Goal: Transaction & Acquisition: Purchase product/service

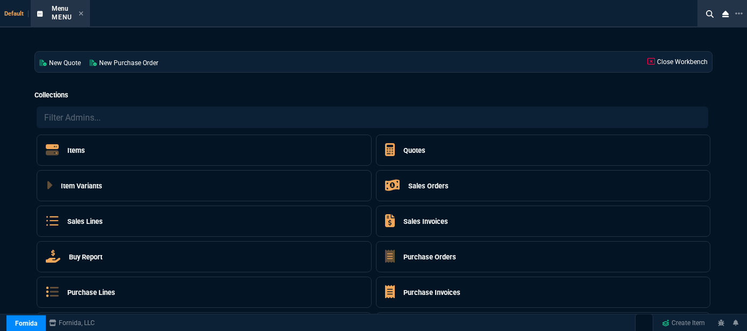
select select "12: [PERSON_NAME]"
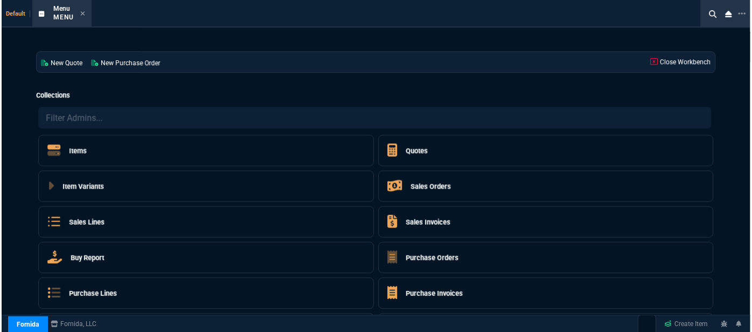
scroll to position [48, 0]
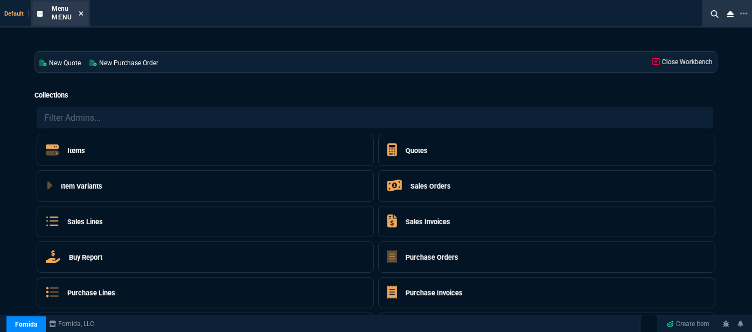
click at [81, 15] on icon at bounding box center [81, 13] width 4 height 4
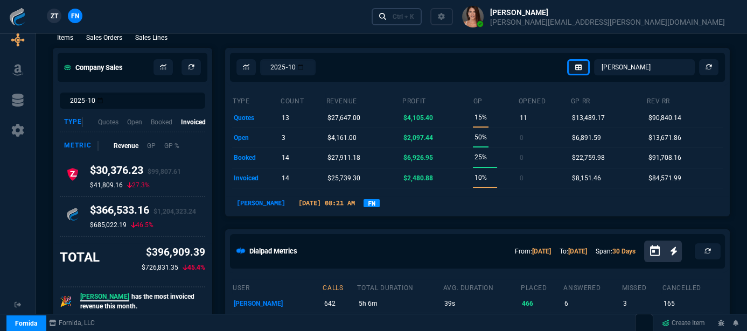
click at [414, 15] on div "Ctrl + K" at bounding box center [404, 16] width 22 height 9
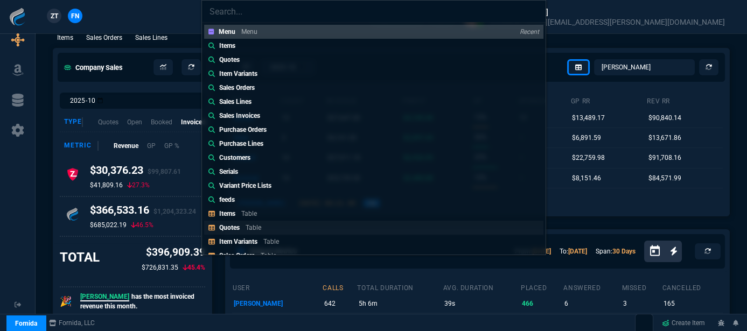
click at [274, 223] on link "Quotes Table" at bounding box center [373, 228] width 339 height 14
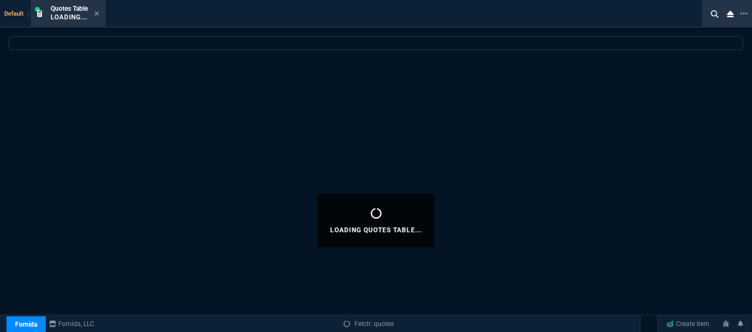
select select
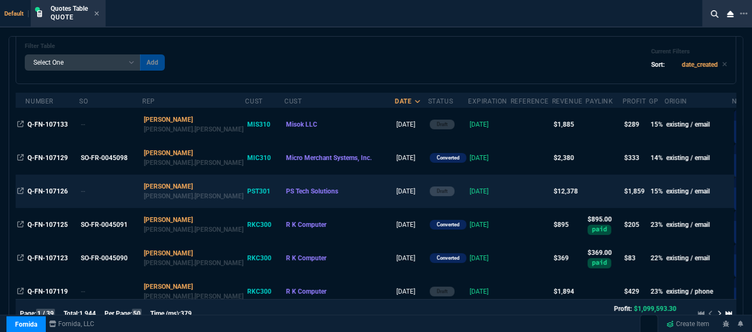
click at [511, 194] on td at bounding box center [531, 191] width 41 height 33
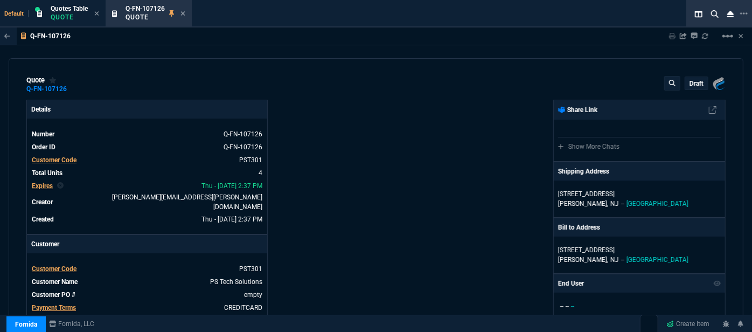
type input "19"
type input "397"
type input "19"
type input "565"
type input "19"
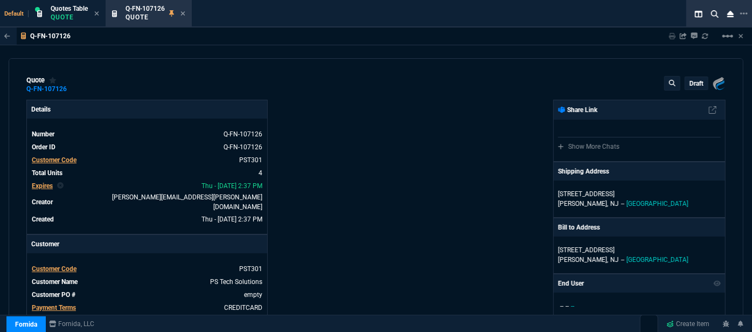
type input "488"
type input "19"
type input "718"
type input "2844.07"
type input "4041.58"
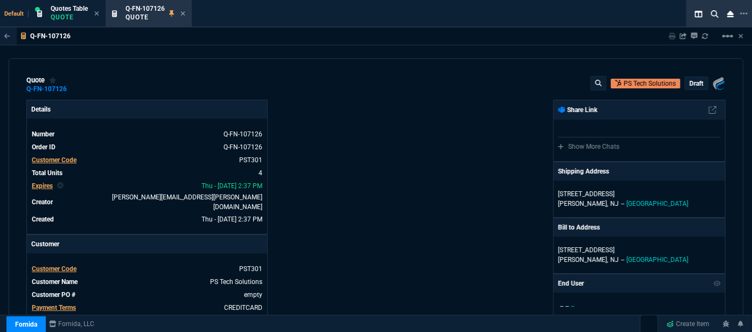
type input "3455"
type input "27"
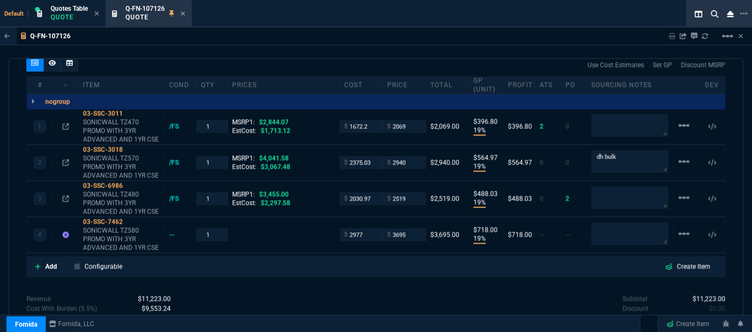
scroll to position [636, 0]
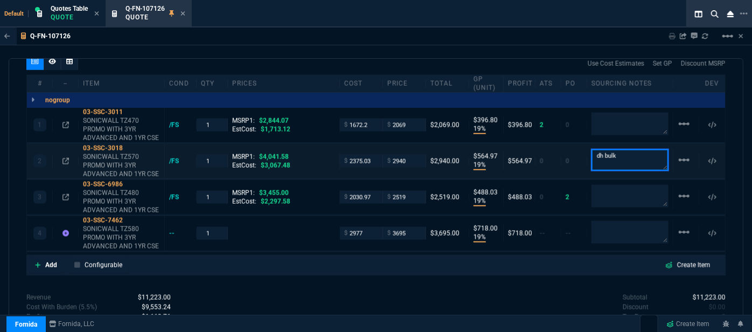
drag, startPoint x: 628, startPoint y: 148, endPoint x: 575, endPoint y: 150, distance: 52.8
click at [575, 150] on div "2 03-SSC-3018 SONICWALL TZ570 PROMO WITH 3YR ADVANCED AND 1YR CSE /FS 1 MSRP1: …" at bounding box center [376, 161] width 698 height 35
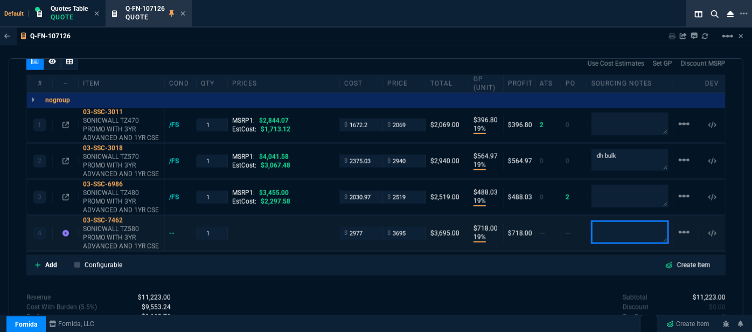
click at [599, 221] on textarea at bounding box center [630, 232] width 77 height 23
paste textarea "dh bulk"
type textarea "dh bulk"
click at [466, 20] on div "Default Quotes Table Quote Q-FN-107126 Quote" at bounding box center [354, 13] width 709 height 27
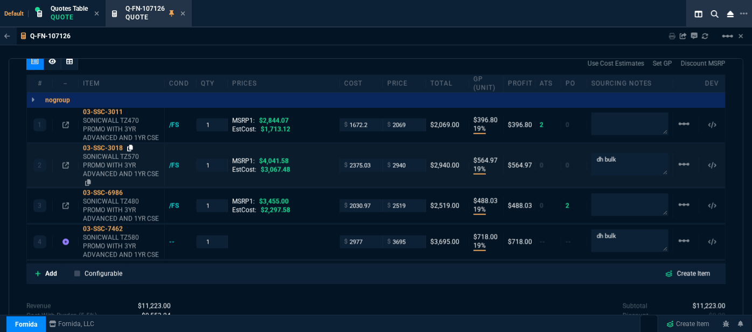
click at [133, 145] on icon at bounding box center [130, 148] width 6 height 6
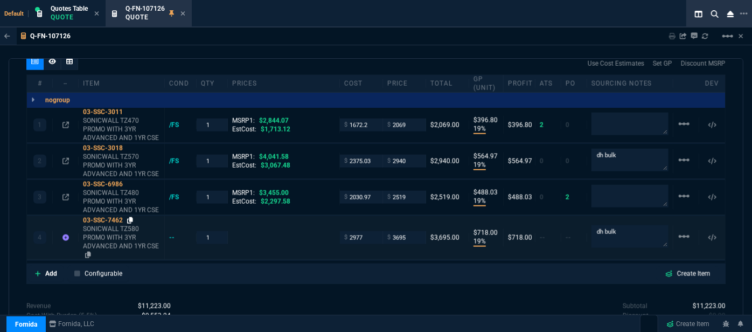
click at [131, 217] on icon at bounding box center [130, 220] width 6 height 6
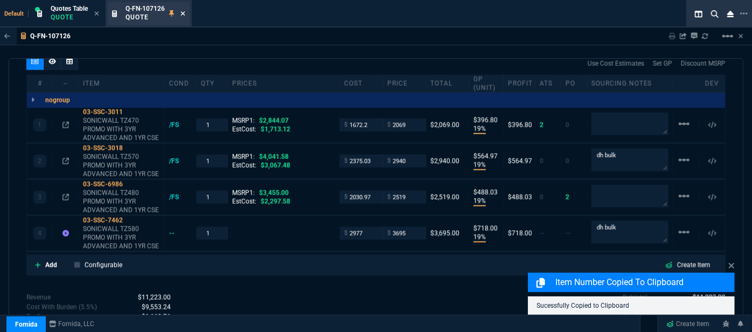
click at [184, 11] on icon at bounding box center [182, 13] width 5 height 6
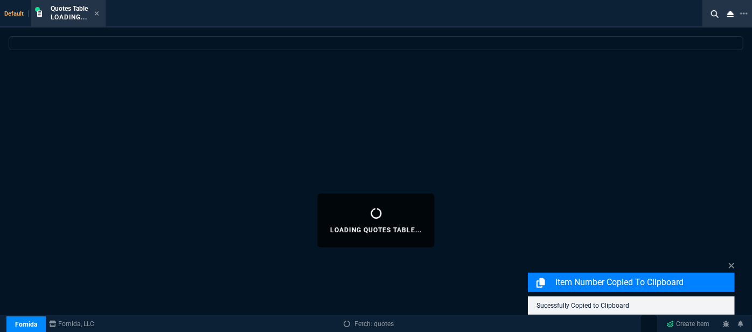
select select
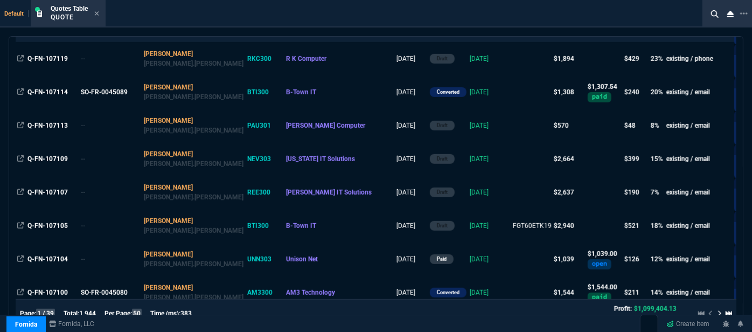
scroll to position [294, 0]
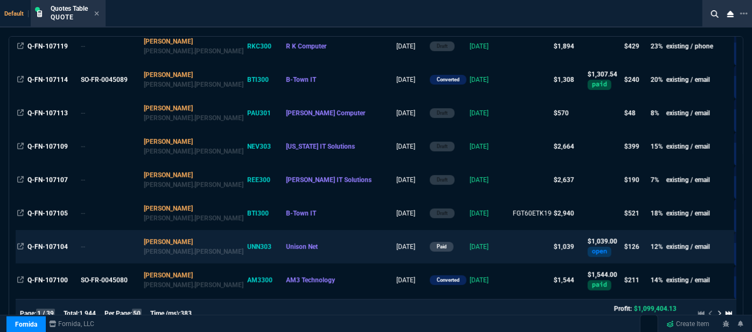
click at [511, 249] on td at bounding box center [531, 246] width 41 height 33
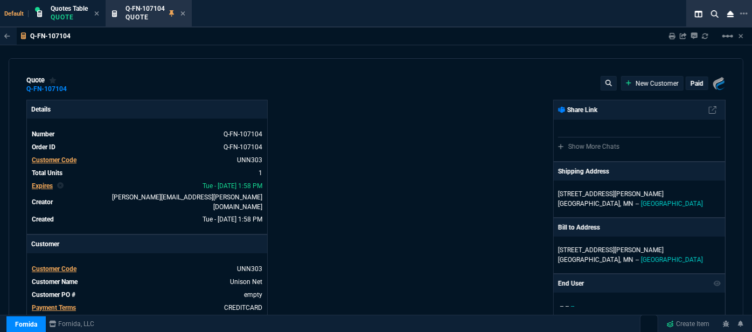
type input "17"
type input "174"
type input "1471.93"
type input "29"
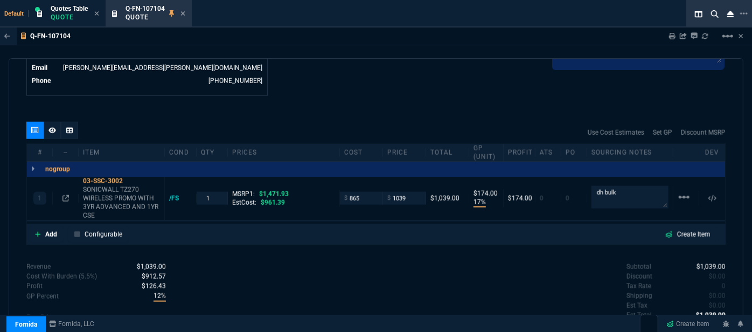
scroll to position [586, 0]
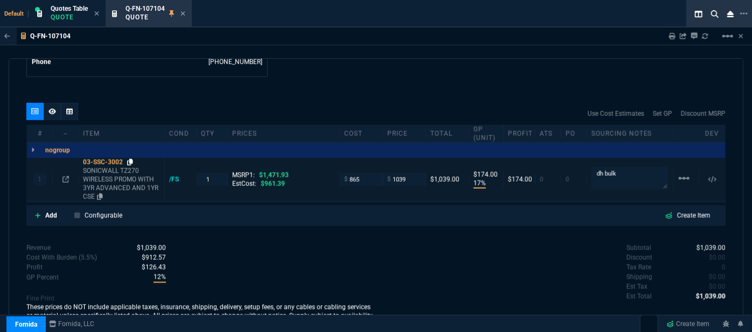
click at [131, 159] on icon at bounding box center [130, 162] width 6 height 6
click at [184, 11] on icon at bounding box center [182, 13] width 5 height 6
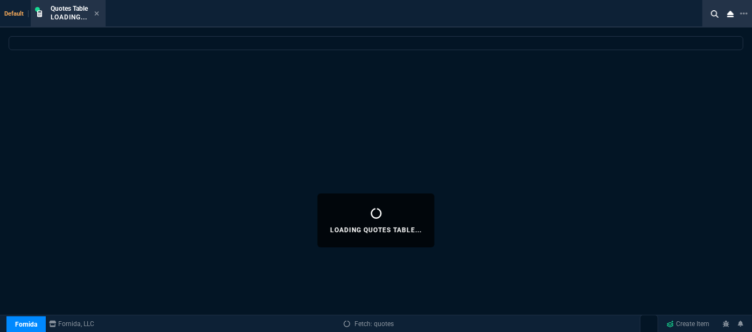
select select
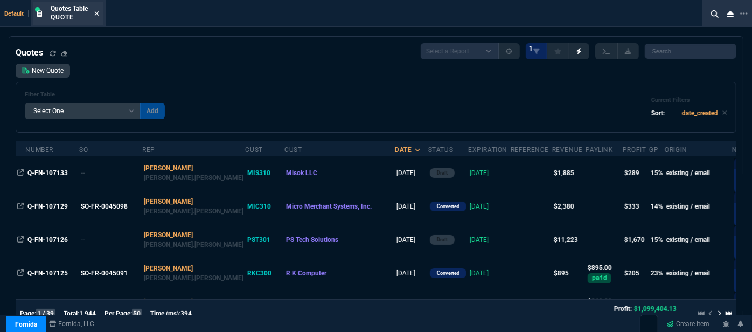
click at [95, 15] on icon at bounding box center [96, 13] width 5 height 6
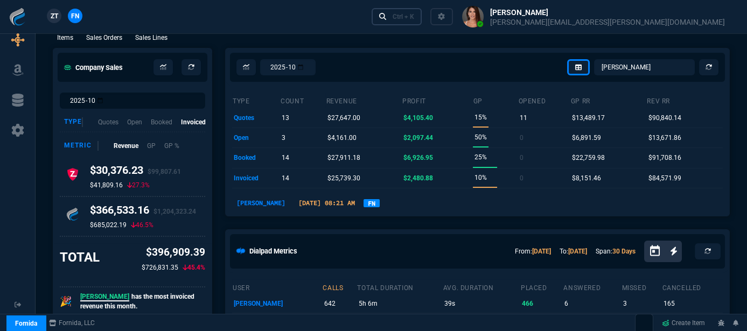
click at [414, 16] on div "Ctrl + K" at bounding box center [404, 16] width 22 height 9
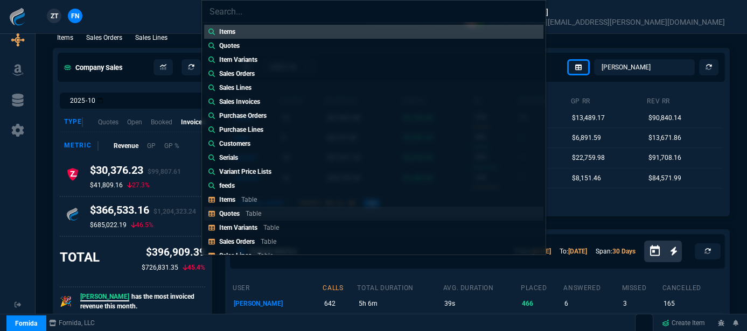
click at [254, 215] on p "Table" at bounding box center [254, 214] width 16 height 8
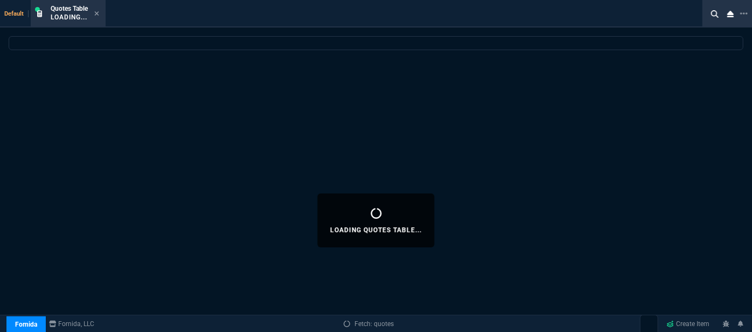
select select
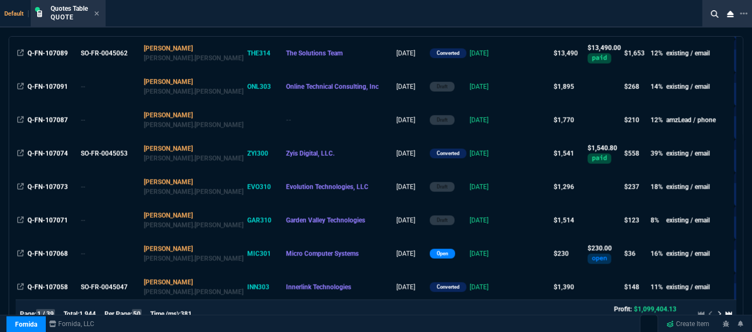
scroll to position [490, 0]
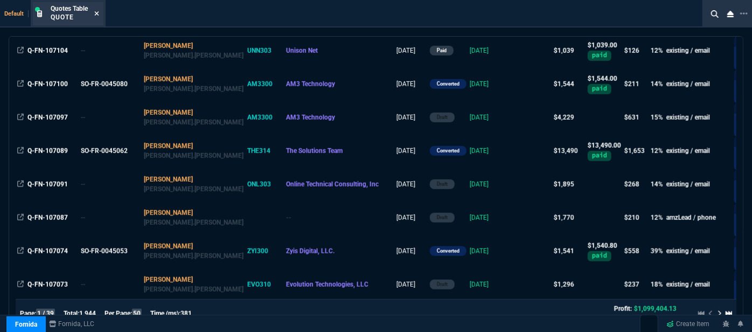
click at [98, 10] on icon at bounding box center [96, 13] width 5 height 6
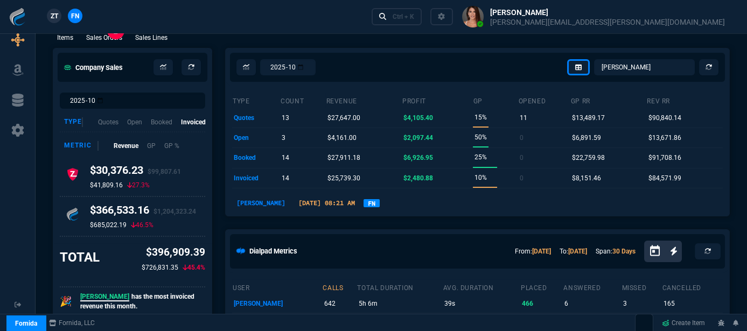
click at [113, 38] on p "Sales Orders" at bounding box center [104, 38] width 36 height 10
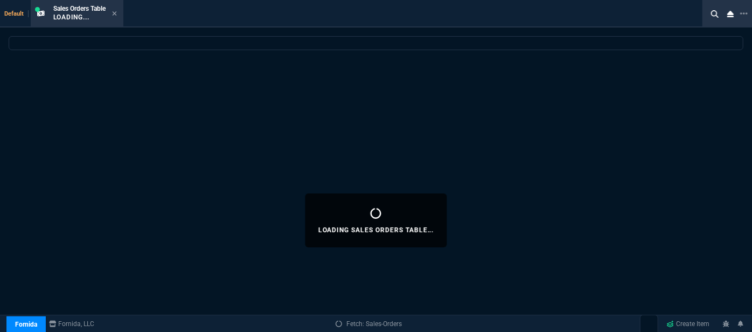
select select
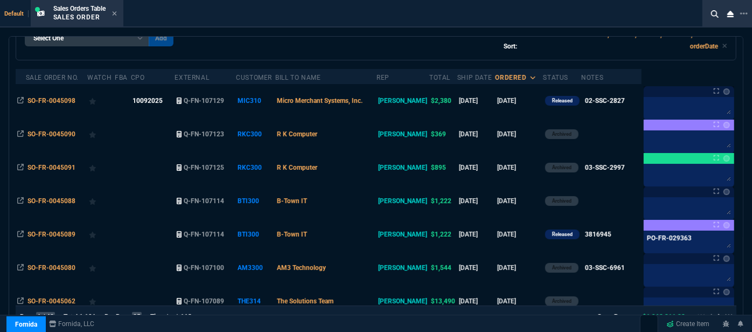
scroll to position [98, 0]
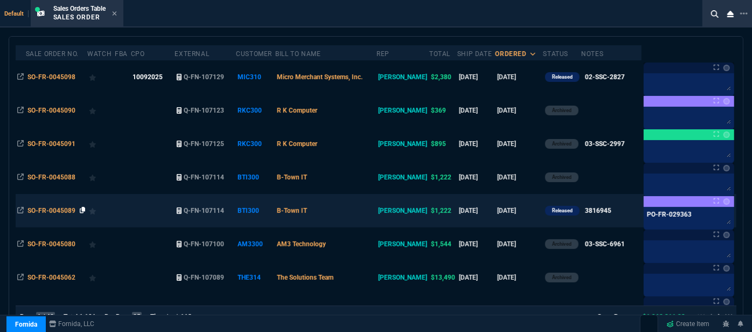
click at [81, 211] on icon at bounding box center [83, 210] width 6 height 6
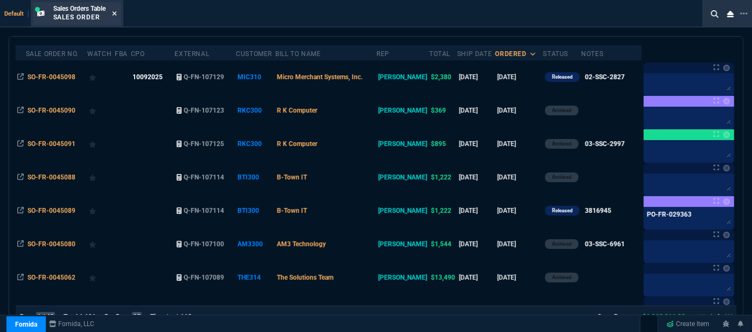
click at [116, 12] on icon at bounding box center [114, 13] width 5 height 6
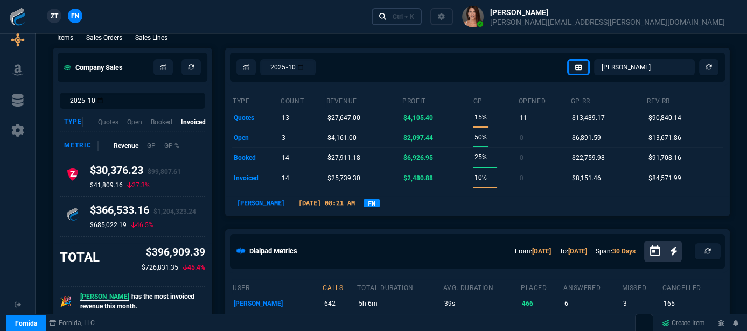
click at [414, 16] on div "Ctrl + K" at bounding box center [404, 16] width 22 height 9
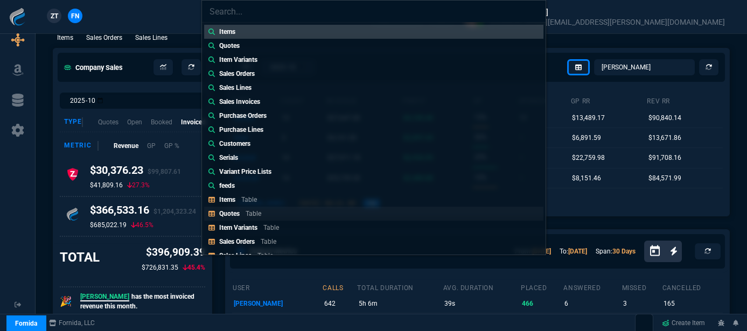
click at [289, 214] on link "Quotes Table" at bounding box center [373, 214] width 339 height 14
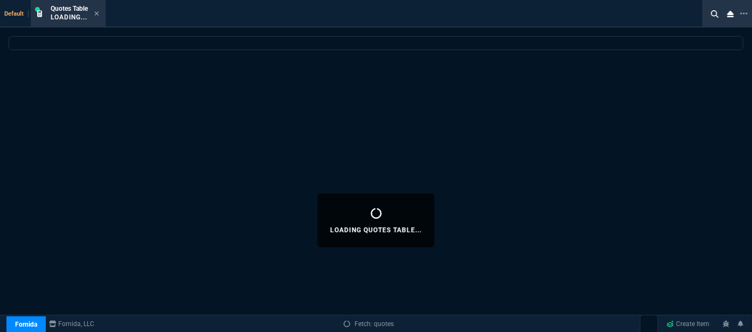
select select
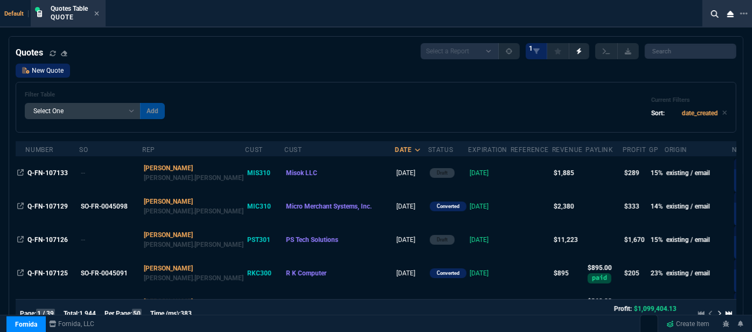
click at [52, 73] on link "New Quote" at bounding box center [43, 71] width 54 height 14
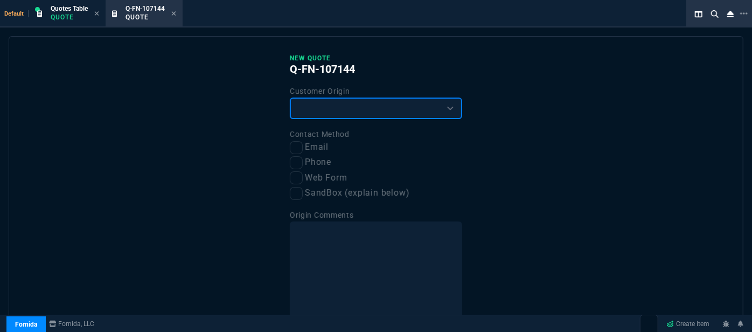
click at [386, 108] on select "Existing Customer Amazon Lead (first order) Website Lead (first order) Called (…" at bounding box center [376, 109] width 172 height 22
select select "existing"
click at [290, 98] on select "Existing Customer Amazon Lead (first order) Website Lead (first order) Called (…" at bounding box center [376, 109] width 172 height 22
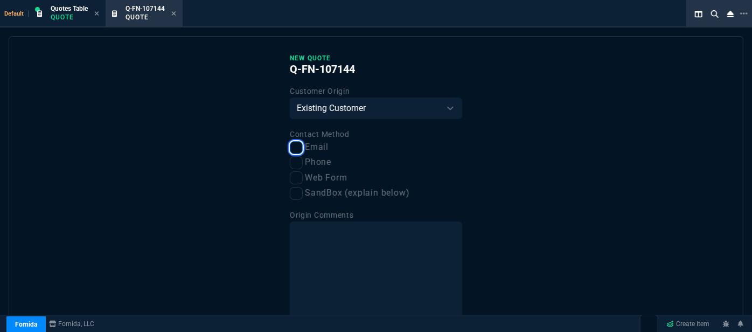
click at [292, 152] on input "Email" at bounding box center [296, 147] width 13 height 13
checkbox input "true"
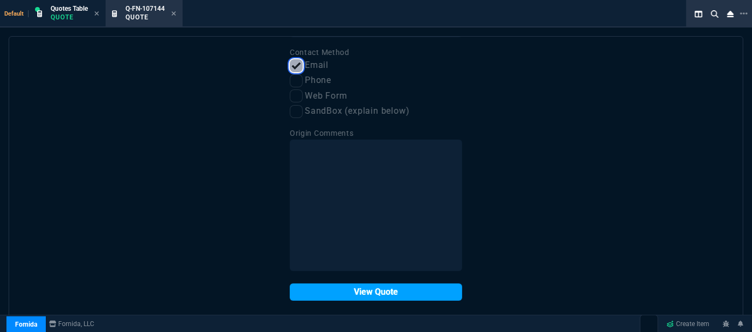
scroll to position [82, 0]
click at [395, 286] on button "View Quote" at bounding box center [376, 291] width 172 height 17
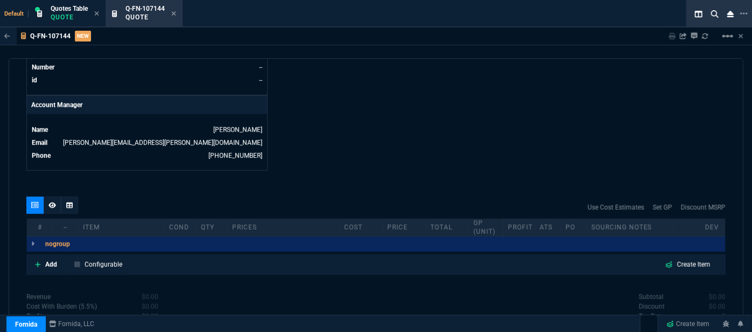
scroll to position [539, 0]
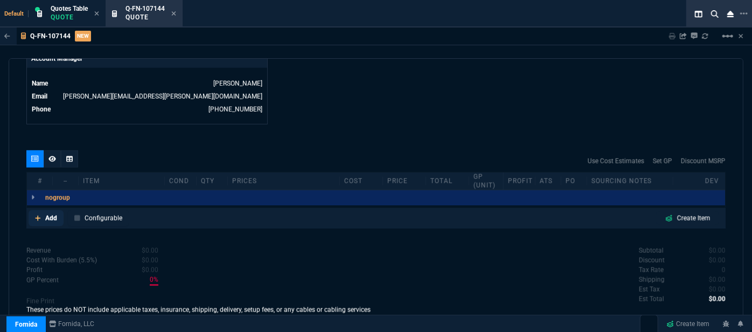
click at [36, 215] on icon at bounding box center [38, 218] width 6 height 6
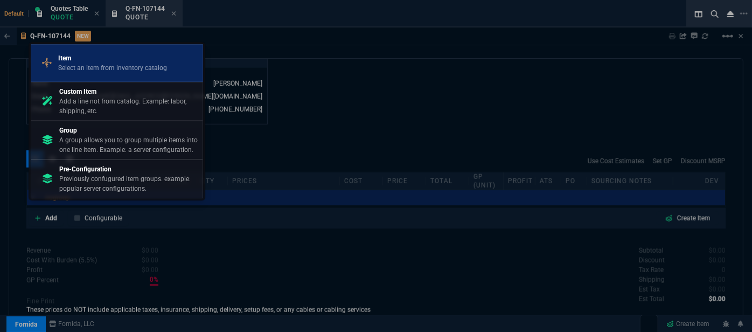
click at [120, 73] on p "Select an item from inventory catalog" at bounding box center [112, 68] width 109 height 10
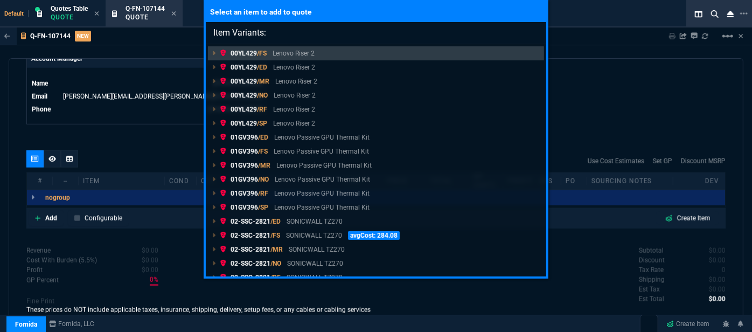
paste input "02-SSC-6650"
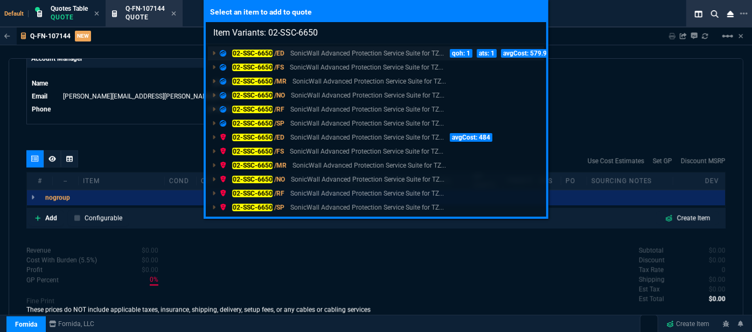
type input "Item Variants: 02-SSC-6650"
click at [348, 48] on p "SonicWall Advanced Protection Service Suite for TZ..." at bounding box center [367, 53] width 154 height 10
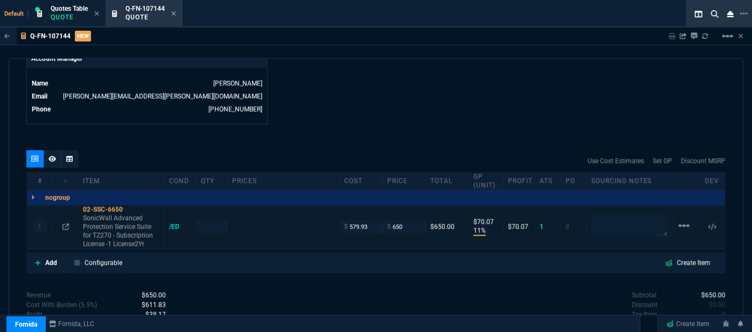
type input "11"
type input "70"
type input "892.91"
type input "27"
click at [131, 206] on icon at bounding box center [130, 209] width 6 height 6
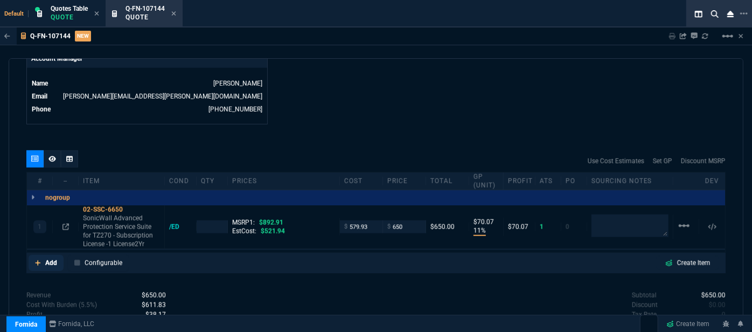
click at [34, 255] on link "Add" at bounding box center [46, 263] width 35 height 16
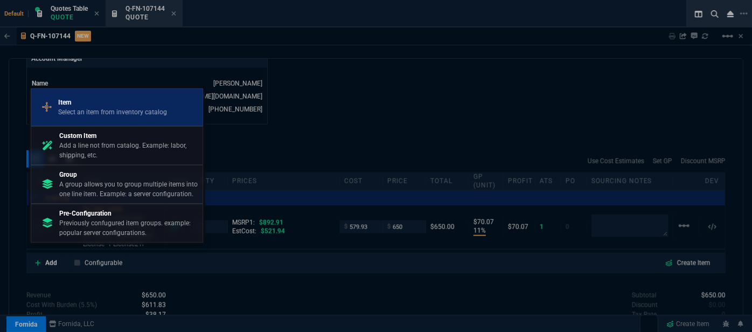
click at [89, 112] on p "Select an item from inventory catalog" at bounding box center [112, 112] width 109 height 10
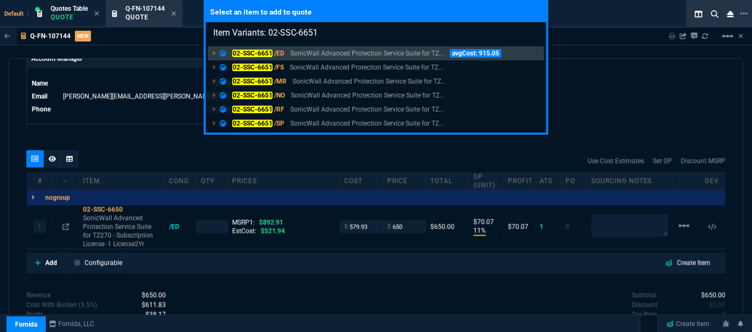
type input "Item Variants: 02-SSC-6651"
click at [422, 103] on link "02-SSC-6651 /RF SonicWall Advanced Protection Service Suite for TZ..." at bounding box center [376, 109] width 336 height 14
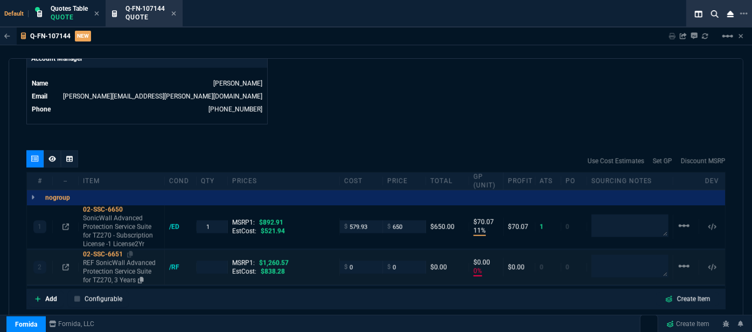
type input "11"
type input "70"
type input "0"
type input "27"
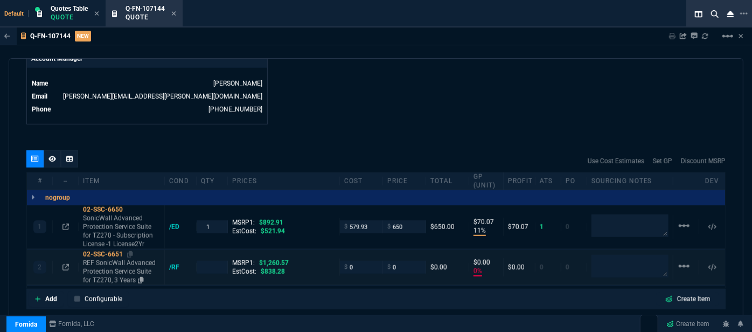
type input "100"
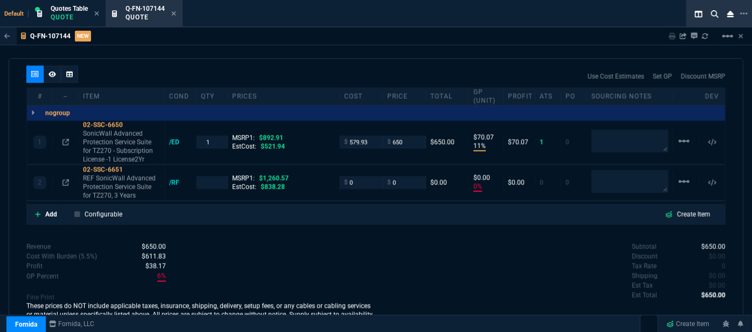
scroll to position [624, 0]
click at [33, 206] on link "Add" at bounding box center [46, 214] width 35 height 16
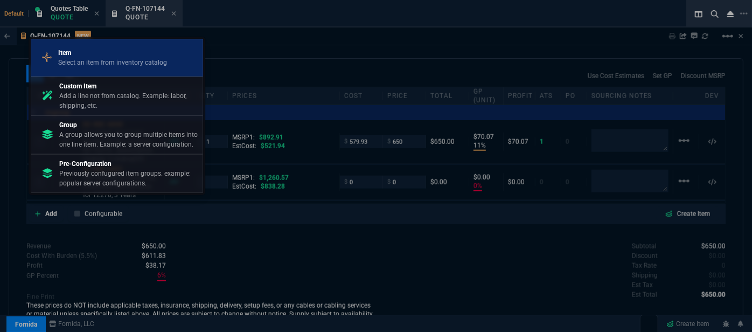
click at [107, 61] on p "Select an item from inventory catalog" at bounding box center [112, 63] width 109 height 10
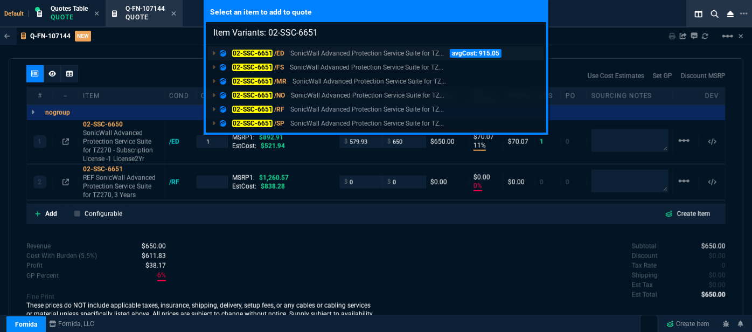
type input "Item Variants: 02-SSC-6651"
click at [404, 52] on p "SonicWall Advanced Protection Service Suite for TZ..." at bounding box center [367, 53] width 154 height 10
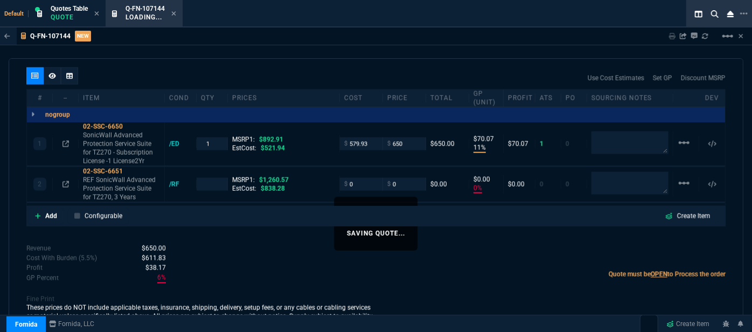
type input "1"
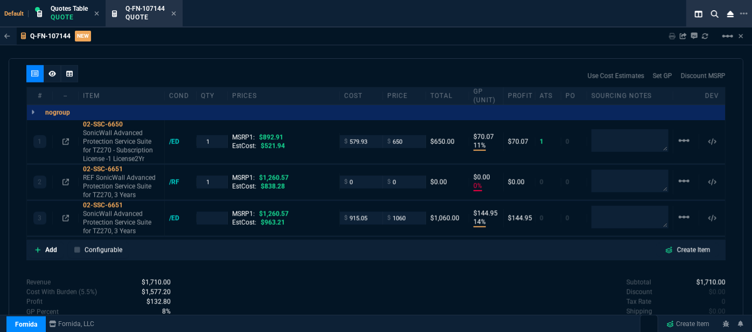
type input "11"
type input "70"
type input "0"
type input "14"
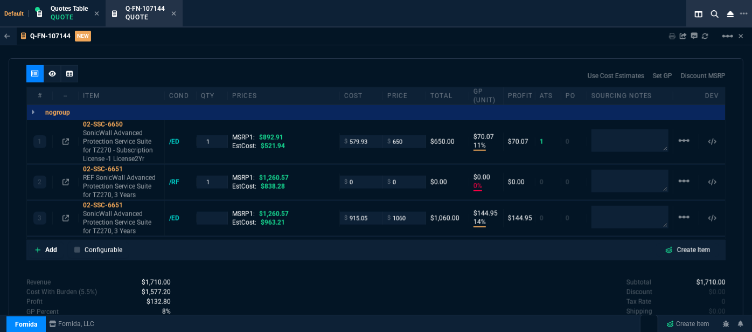
type input "145"
type input "27"
type input "100"
type input "16"
click at [37, 247] on icon at bounding box center [38, 250] width 6 height 6
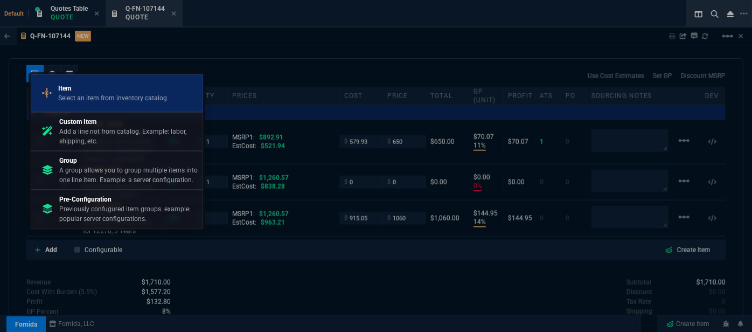
click at [114, 101] on p "Select an item from inventory catalog" at bounding box center [112, 98] width 109 height 10
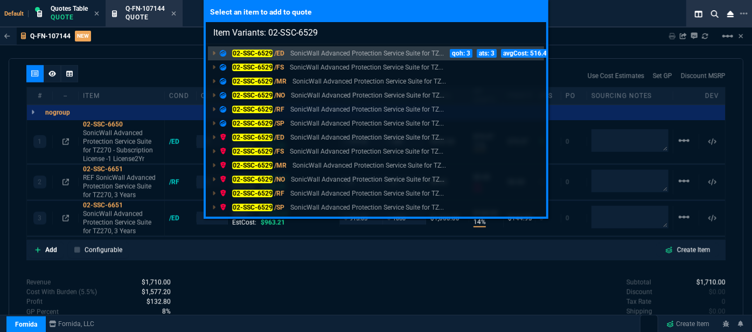
drag, startPoint x: 332, startPoint y: 36, endPoint x: 270, endPoint y: 26, distance: 62.7
click at [270, 26] on input "Item Variants: 02-SSC-6529" at bounding box center [376, 33] width 341 height 22
paste input "30"
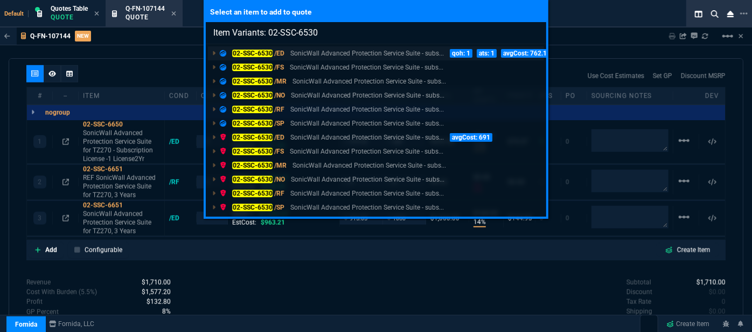
type input "Item Variants: 02-SSC-6530"
click at [302, 54] on p "SonicWall Advanced Protection Service Suite - subs..." at bounding box center [367, 53] width 154 height 10
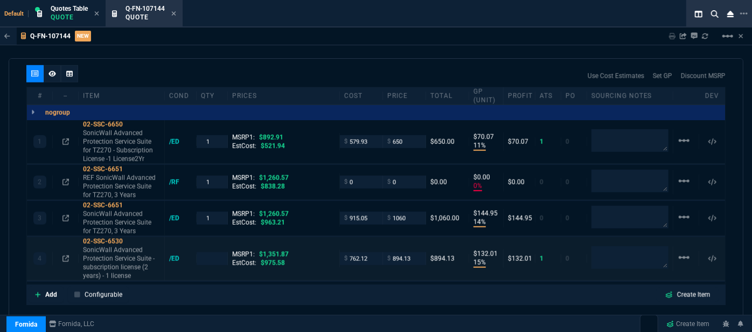
type input "11"
type input "70"
type input "0"
type input "14"
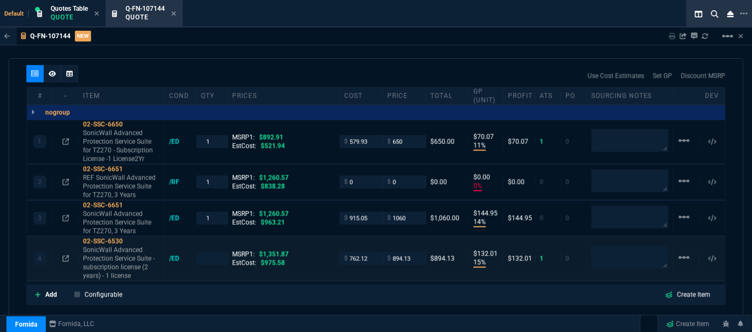
type input "145"
type input "15"
type input "132"
type input "27"
type input "100"
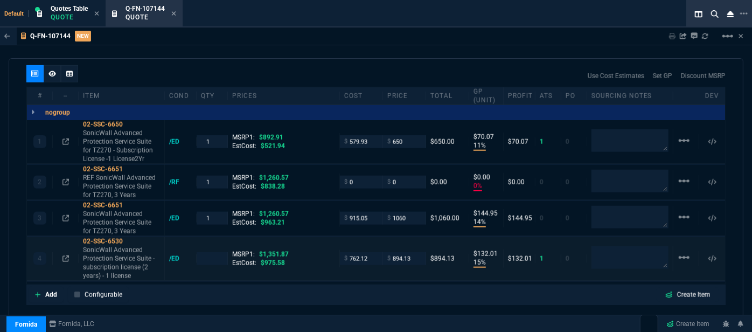
type input "16"
type input "34"
click at [131, 238] on icon at bounding box center [130, 241] width 6 height 6
click at [35, 291] on icon at bounding box center [38, 294] width 6 height 6
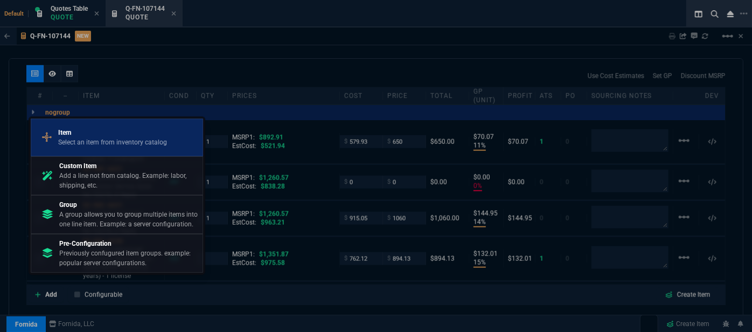
click at [83, 143] on p "Select an item from inventory catalog" at bounding box center [112, 142] width 109 height 10
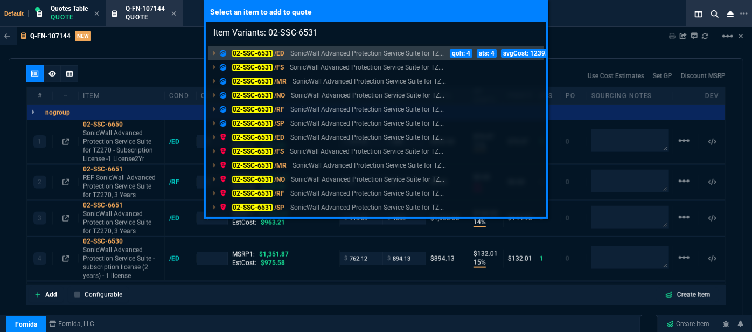
type input "Item Variants: 02-SSC-6531"
click at [610, 32] on div "Select an item to add to quote Item Variants: 02-SSC-6531 02-SSC-6531 /ED Sonic…" at bounding box center [376, 166] width 752 height 332
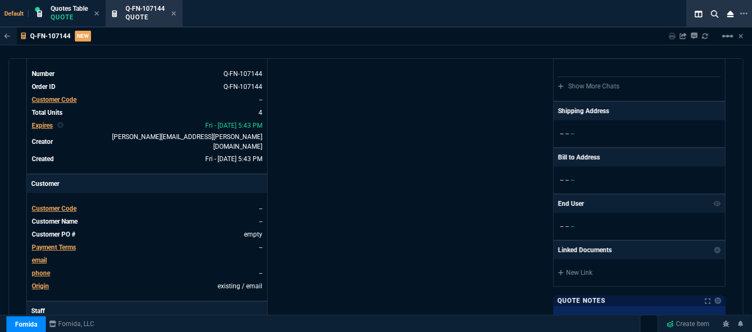
scroll to position [0, 0]
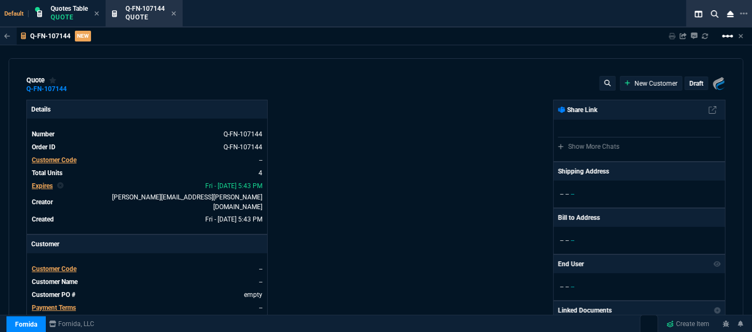
click at [729, 36] on mat-icon "linear_scale" at bounding box center [727, 36] width 13 height 13
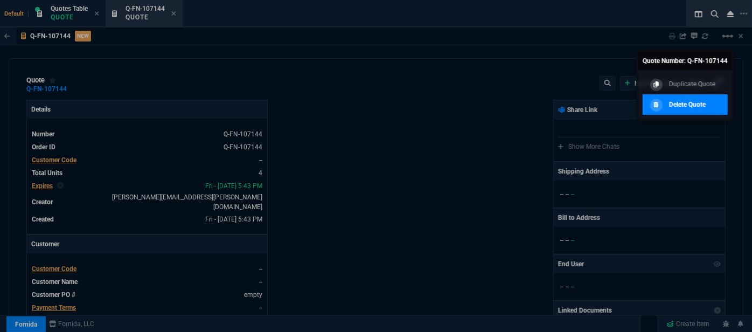
click at [687, 105] on p "Delete Quote" at bounding box center [687, 105] width 37 height 10
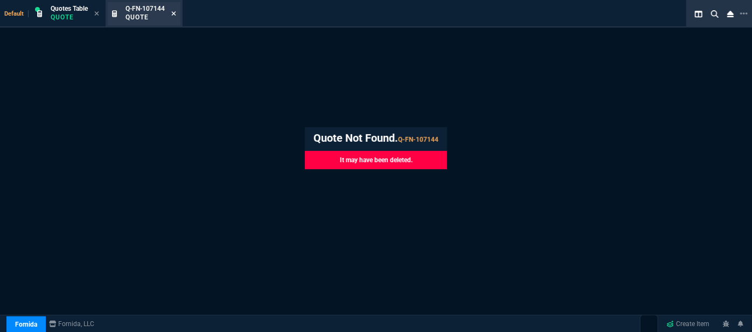
click at [173, 16] on icon at bounding box center [173, 13] width 5 height 6
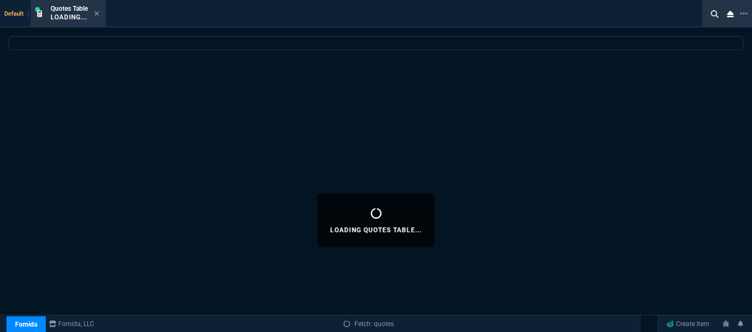
select select
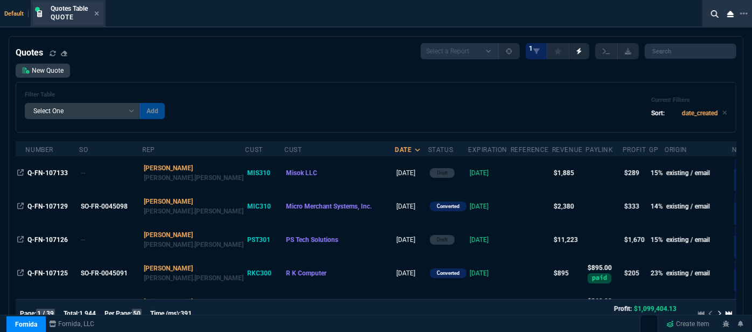
click at [99, 15] on icon at bounding box center [96, 13] width 5 height 6
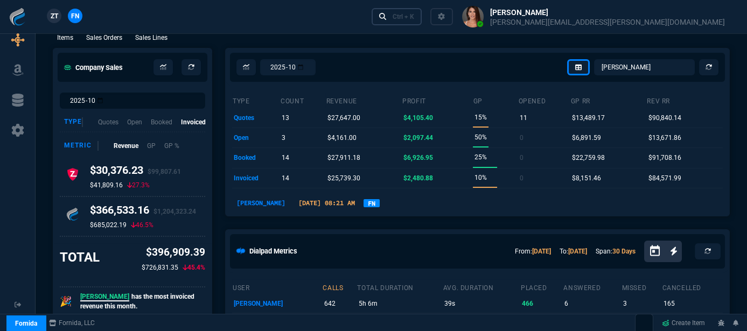
click at [414, 17] on div "Ctrl + K" at bounding box center [404, 16] width 22 height 9
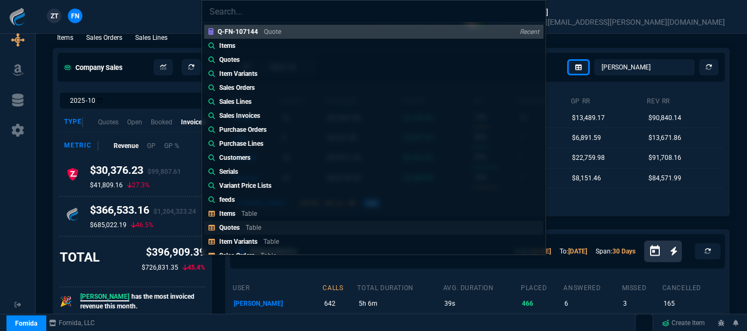
click at [278, 228] on link "Quotes Table" at bounding box center [373, 228] width 339 height 14
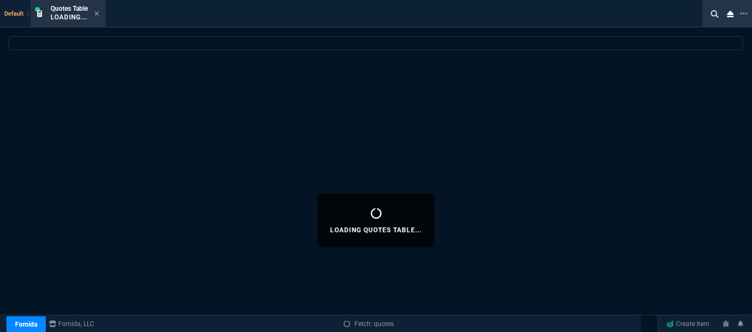
select select
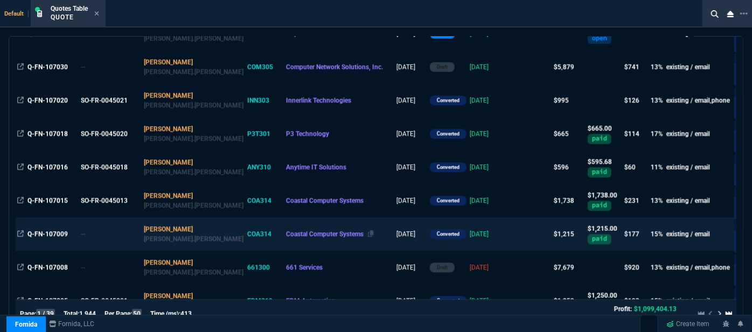
scroll to position [1078, 0]
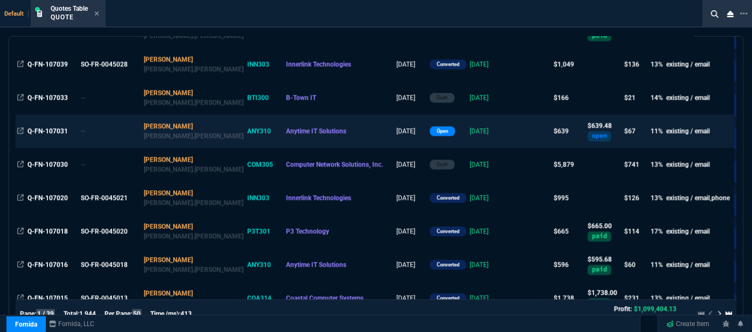
click at [511, 131] on td at bounding box center [531, 130] width 41 height 33
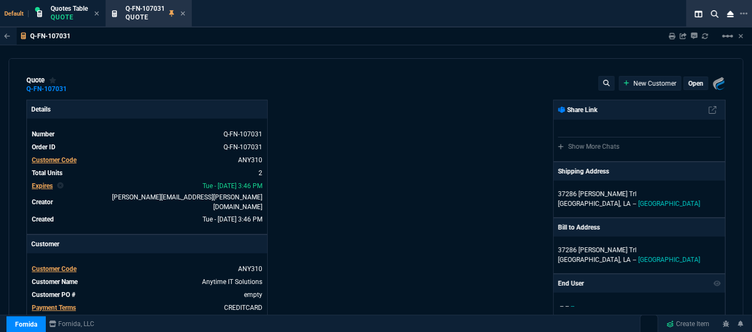
type input "16"
type input "85"
type input "20"
type input "8"
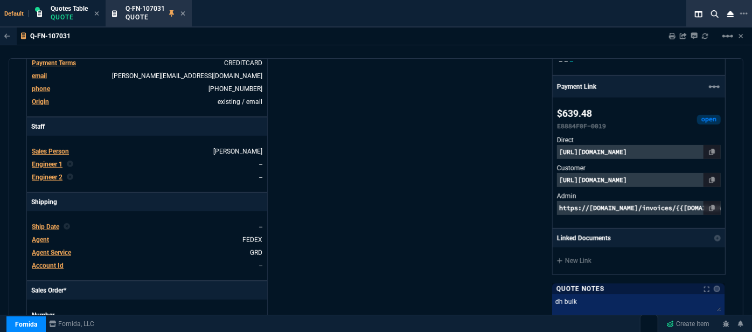
type input "780"
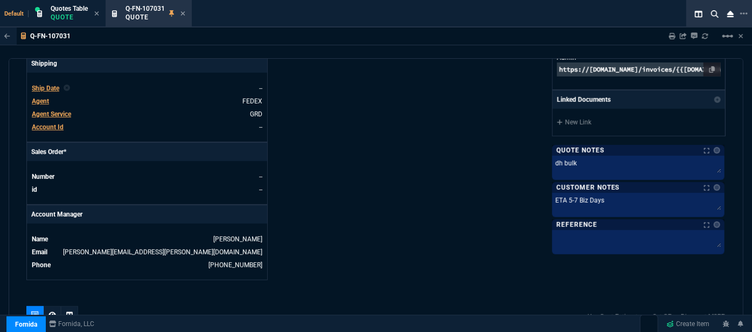
scroll to position [539, 0]
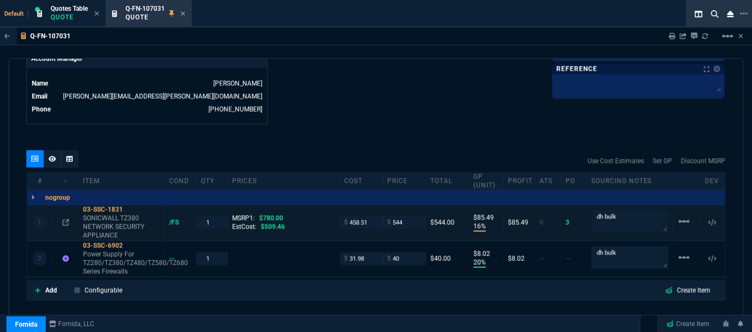
type input "30"
click at [184, 12] on icon at bounding box center [182, 13] width 5 height 6
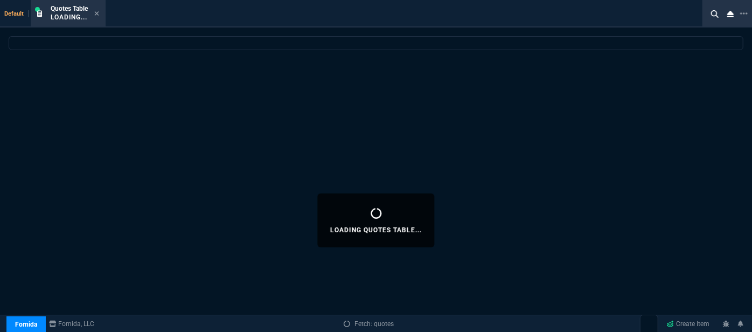
select select
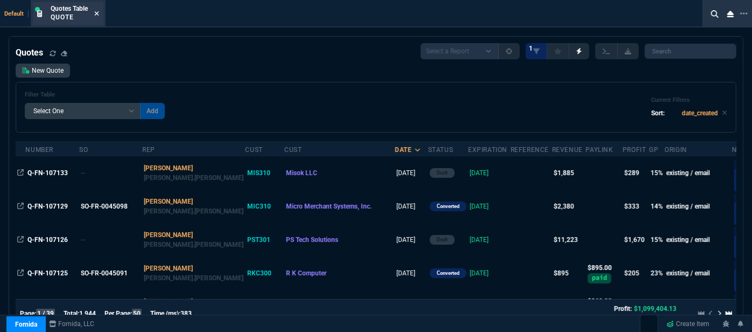
click at [96, 11] on icon at bounding box center [96, 13] width 5 height 6
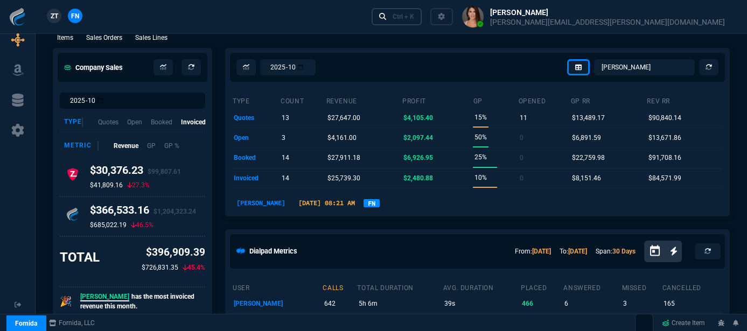
click at [422, 22] on link "Ctrl + K" at bounding box center [397, 16] width 51 height 17
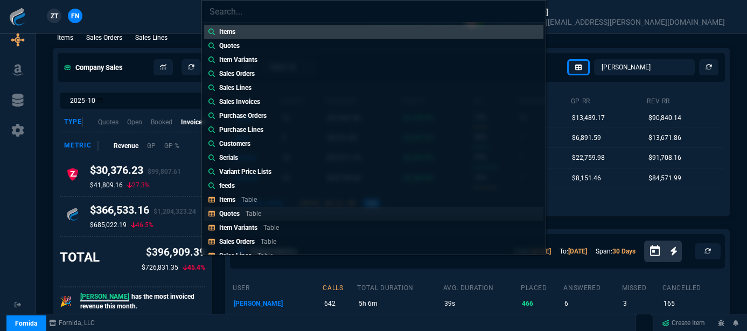
click at [265, 214] on div "Quotes Table" at bounding box center [242, 214] width 46 height 10
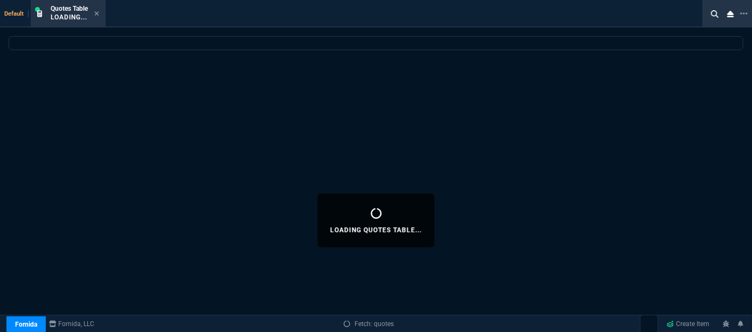
select select
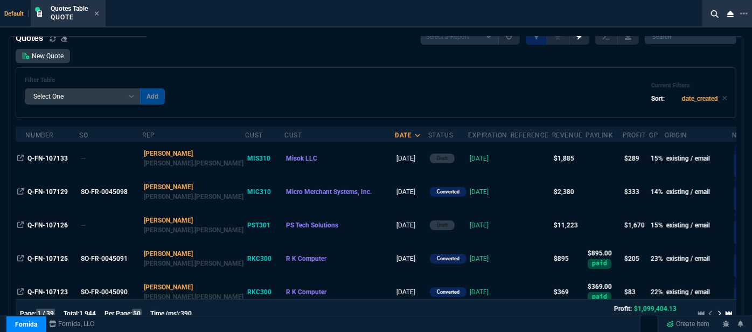
scroll to position [0, 0]
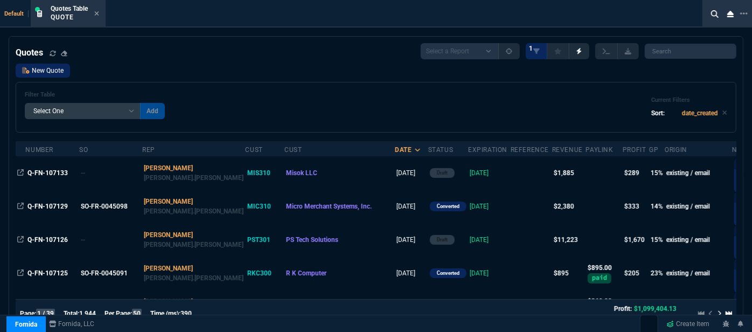
click at [52, 70] on link "New Quote" at bounding box center [43, 71] width 54 height 14
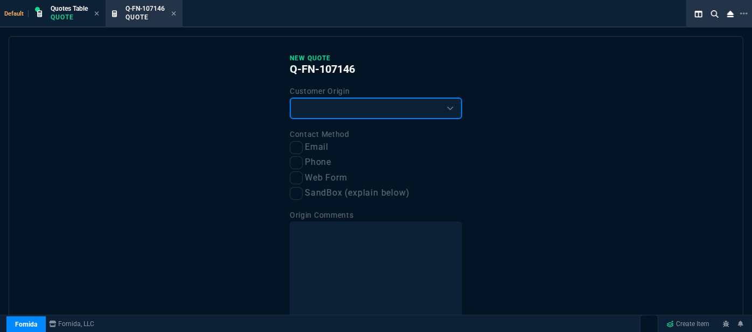
click at [329, 105] on select "Existing Customer Amazon Lead (first order) Website Lead (first order) Called (…" at bounding box center [376, 109] width 172 height 22
select select "amzLead"
click at [290, 98] on select "Existing Customer Amazon Lead (first order) Website Lead (first order) Called (…" at bounding box center [376, 109] width 172 height 22
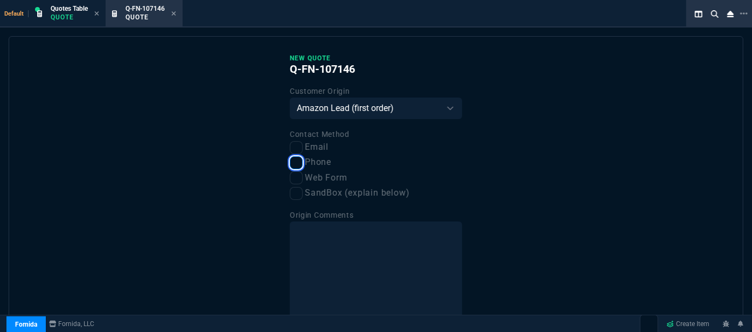
click at [296, 165] on input "Phone" at bounding box center [296, 162] width 13 height 13
checkbox input "true"
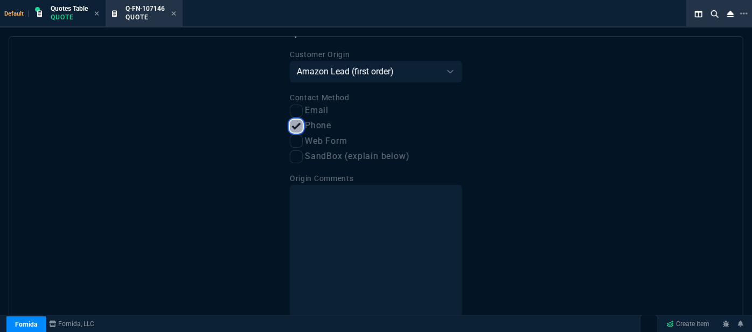
scroll to position [82, 0]
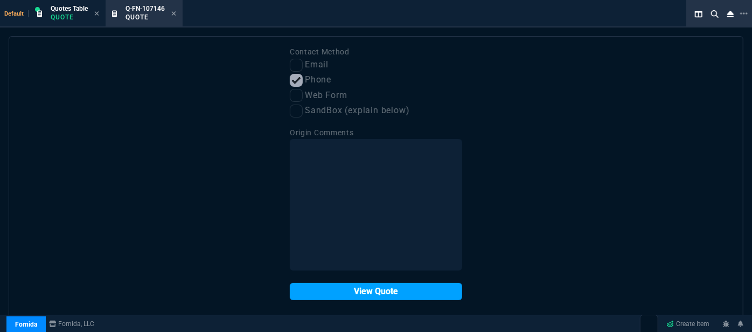
click at [406, 294] on button "View Quote" at bounding box center [376, 291] width 172 height 17
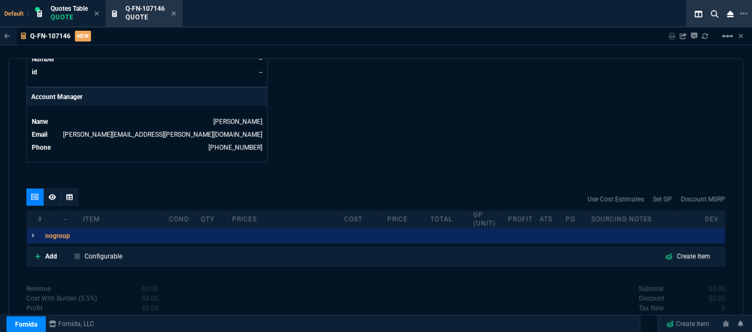
scroll to position [544, 0]
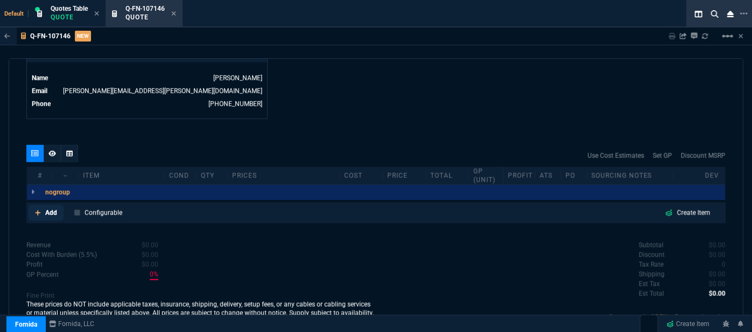
click at [40, 210] on icon at bounding box center [38, 213] width 6 height 6
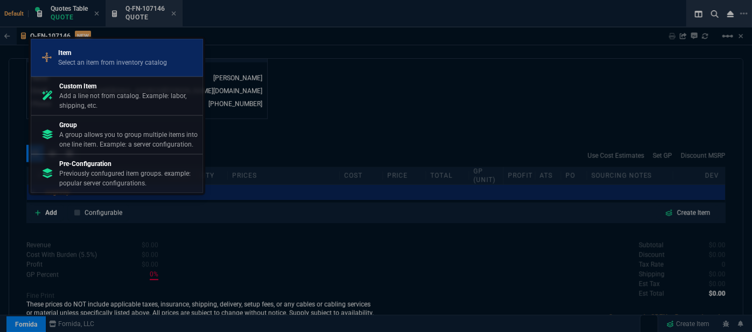
click at [116, 58] on p "Select an item from inventory catalog" at bounding box center [112, 63] width 109 height 10
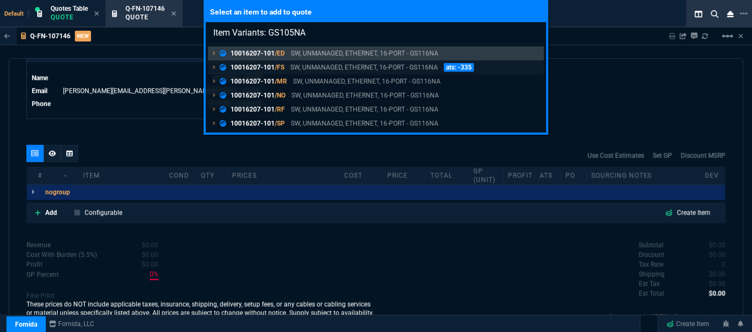
type input "Item Variants: GS105NA"
click at [348, 65] on p "SW, UNMANAGED, ETHERNET, 16-PORT - GS116NA" at bounding box center [364, 67] width 148 height 10
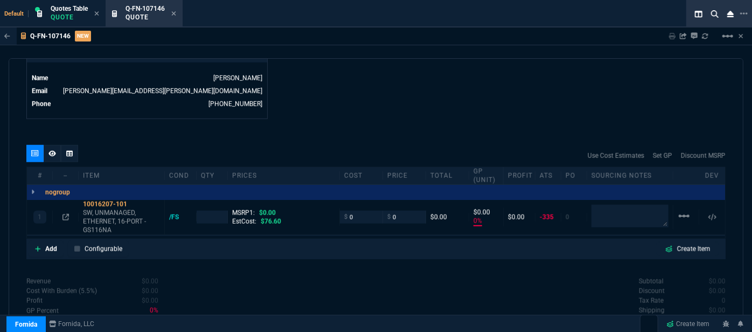
type input "0"
click at [133, 201] on icon at bounding box center [134, 204] width 6 height 6
click at [37, 246] on icon at bounding box center [37, 248] width 5 height 5
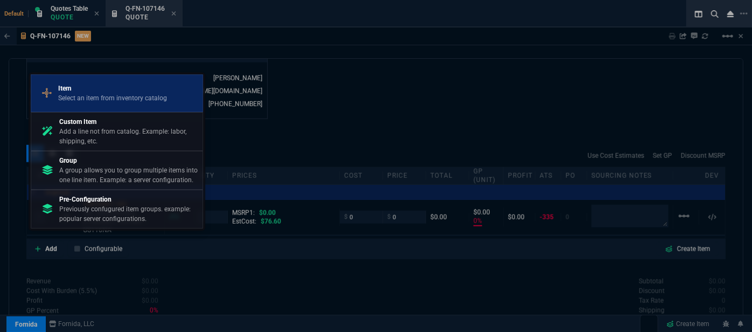
click at [123, 101] on p "Select an item from inventory catalog" at bounding box center [112, 98] width 109 height 10
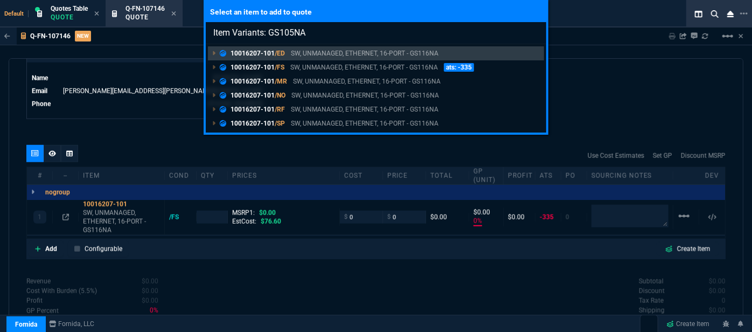
type input "Item Variants: GS105NA"
click at [237, 149] on div "Select an item to add to quote Item Variants: GS105NA 10016207-101 /ED SW, UNMA…" at bounding box center [376, 166] width 752 height 332
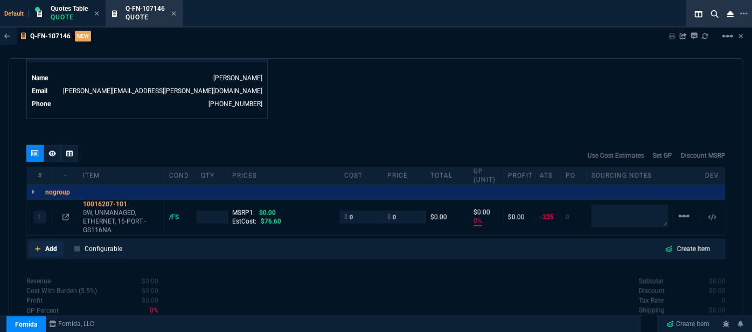
click at [36, 246] on icon at bounding box center [38, 249] width 6 height 6
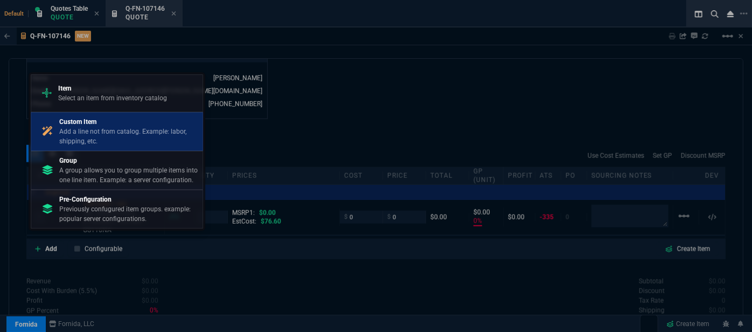
click at [115, 127] on p "Add a line not from catalog. Example: labor, shipping, etc." at bounding box center [128, 136] width 139 height 19
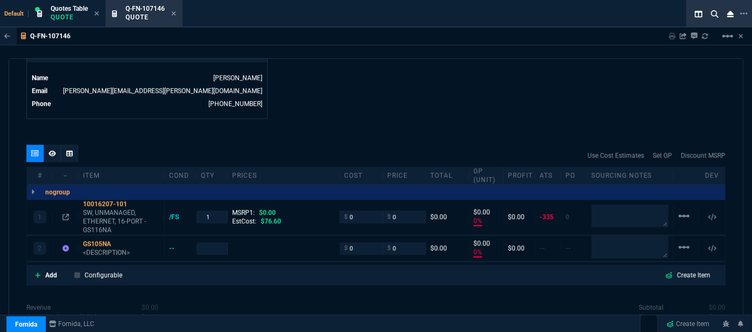
type input "0"
click at [64, 214] on icon at bounding box center [65, 217] width 6 height 6
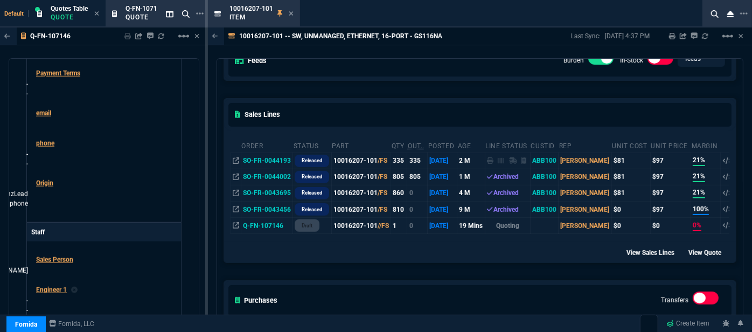
scroll to position [147, 0]
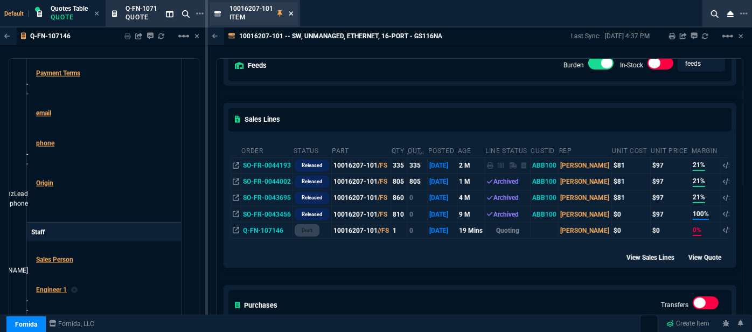
click at [289, 13] on icon at bounding box center [291, 13] width 5 height 6
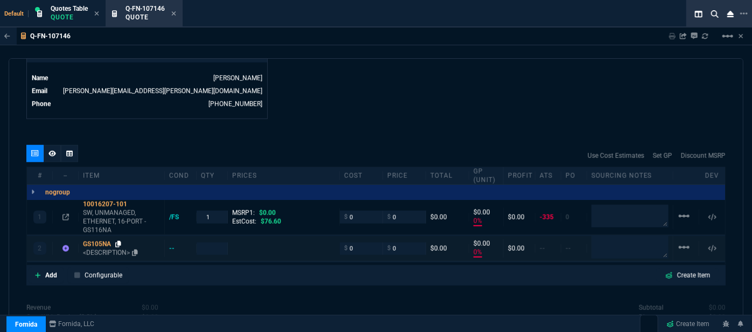
click at [121, 241] on icon at bounding box center [118, 244] width 6 height 6
click at [112, 248] on p "<DESCRIPTION>" at bounding box center [121, 252] width 77 height 9
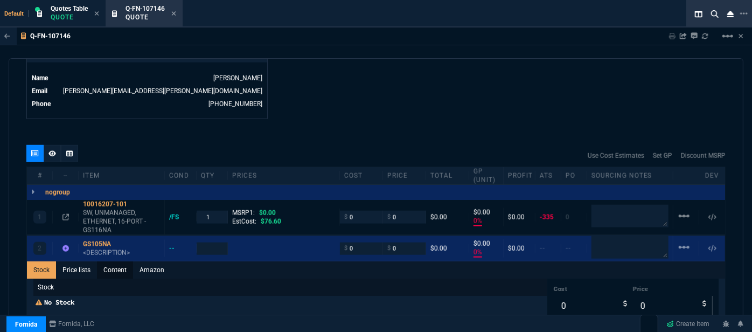
click at [120, 261] on link "Content" at bounding box center [115, 269] width 36 height 17
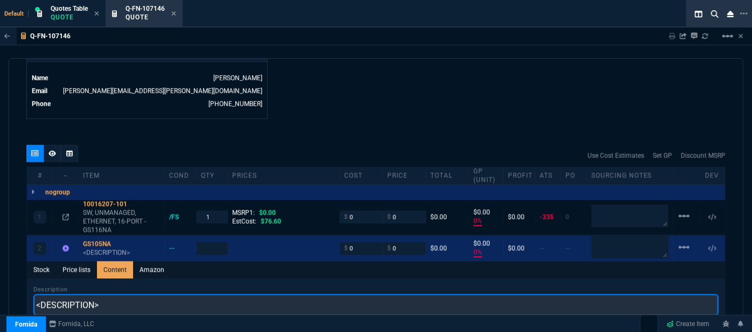
drag, startPoint x: 130, startPoint y: 297, endPoint x: 26, endPoint y: 286, distance: 104.5
click at [26, 286] on div "# -- Item cond qty prices cost price Total GP (unit) Profit ATS PO Sourcing Not…" at bounding box center [375, 331] width 699 height 330
paste input "Switch, 5 Ports, Unmanaged"
type input "Netgear Switch, 5 Ports, Unmanaged"
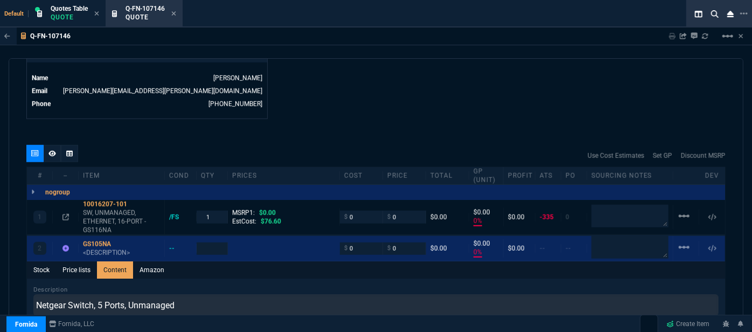
click at [422, 111] on div "quote Q-FN-107146 New Customer draft Fornida, LLC [STREET_ADDRESS] Details Numb…" at bounding box center [376, 199] width 735 height 282
type input "1"
click at [683, 210] on mat-icon "linear_scale" at bounding box center [684, 216] width 13 height 13
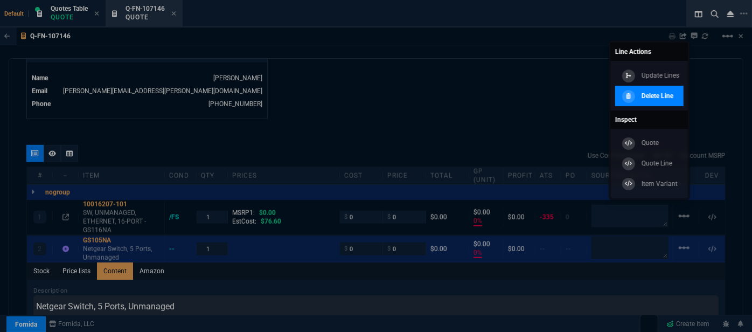
click at [661, 101] on div "Delete Line" at bounding box center [647, 96] width 54 height 12
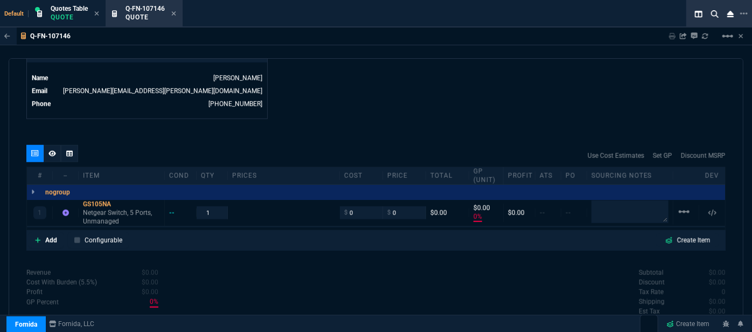
type input "0"
click at [120, 201] on icon at bounding box center [118, 204] width 6 height 6
click at [116, 209] on p "Netgear Switch, 5 Ports, Unmanaged" at bounding box center [121, 217] width 77 height 17
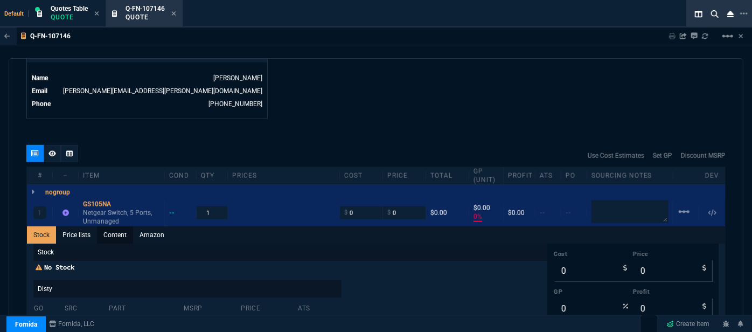
click at [124, 226] on link "Content" at bounding box center [115, 234] width 36 height 17
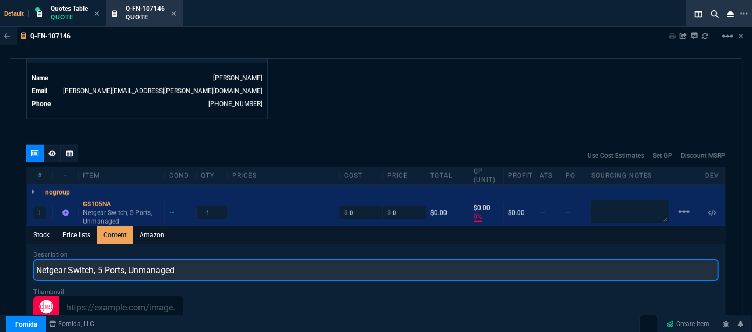
drag, startPoint x: 196, startPoint y: 255, endPoint x: 26, endPoint y: 259, distance: 169.7
click at [26, 259] on div "quote Q-FN-107146 New Customer draft Fornida, LLC [STREET_ADDRESS] Details Numb…" at bounding box center [376, 199] width 735 height 282
click at [262, 263] on input "Netgear Switch, 5 Ports, Unmanaged" at bounding box center [375, 270] width 685 height 22
paste input "Netgear ProSafe 5-Port Gigabit Desktop Switch"
drag, startPoint x: 178, startPoint y: 258, endPoint x: 18, endPoint y: 258, distance: 159.5
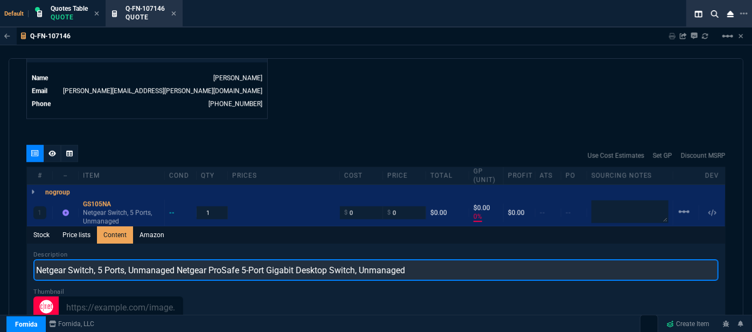
click at [18, 258] on div "quote Q-FN-107146 New Customer draft Fornida, LLC [STREET_ADDRESS] Details Numb…" at bounding box center [376, 199] width 735 height 282
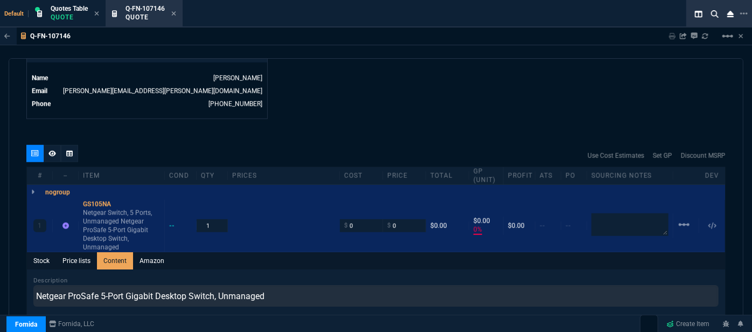
click at [467, 49] on div "Q-FN-107146 Sharing Q-FN-107146 Link Dev Link Share on Teams linear_scale quote…" at bounding box center [376, 209] width 752 height 365
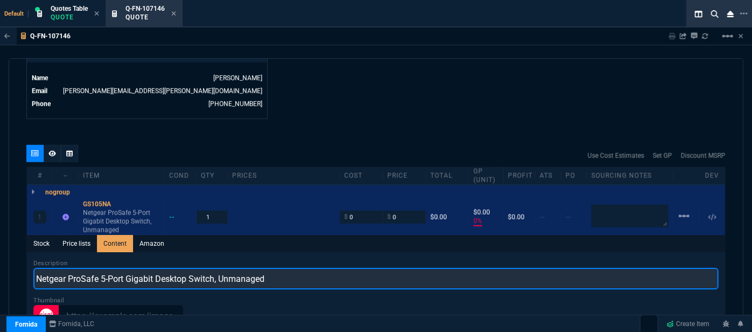
click at [102, 269] on input "Netgear ProSafe 5-Port Gigabit Desktop Switch, Unmanaged" at bounding box center [375, 279] width 685 height 22
click at [383, 268] on input "Netgear ProSafe, Unmanaged 5-Port Gigabit Desktop Switch, Unmanaged" at bounding box center [375, 279] width 685 height 22
type input "Netgear ProSafe, Unmanaged 5-Port Gigabit Desktop Switch"
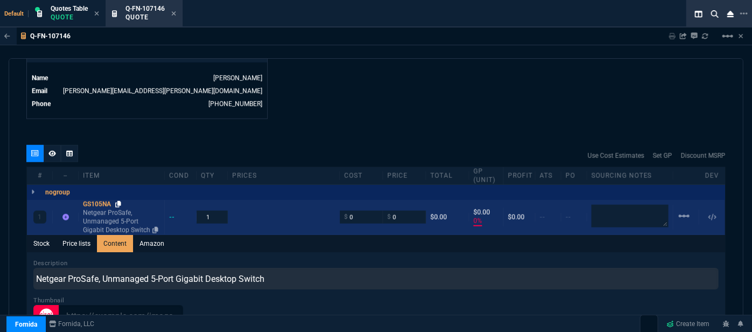
click at [121, 201] on icon at bounding box center [118, 204] width 6 height 6
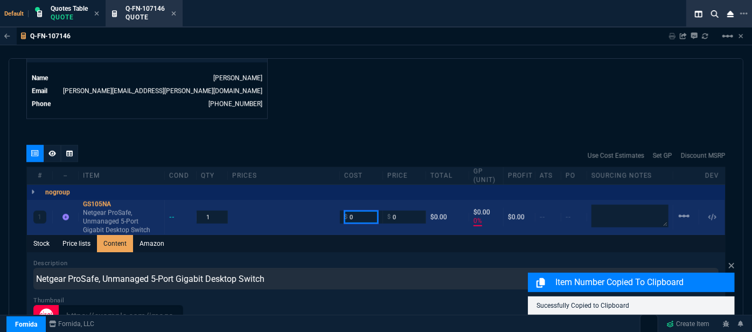
drag, startPoint x: 359, startPoint y: 209, endPoint x: 332, endPoint y: 206, distance: 27.1
click at [332, 206] on div "1 GS105NA Netgear ProSafe, Unmanaged 5-Port Gigabit Desktop Switch -- 1 $ 0 $ 0…" at bounding box center [376, 217] width 698 height 35
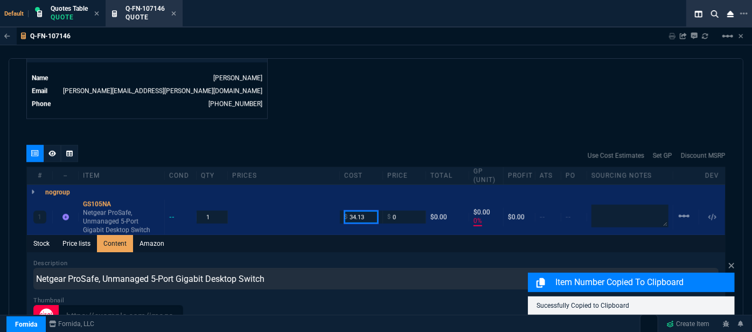
type input "34.13"
click at [391, 48] on div "Q-FN-107146 Sharing Q-FN-107146 Link Dev Link Share on Teams linear_scale quote…" at bounding box center [376, 209] width 752 height 365
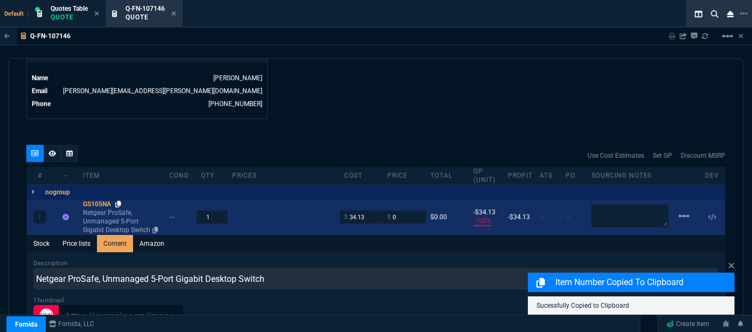
click at [121, 201] on icon at bounding box center [118, 204] width 6 height 6
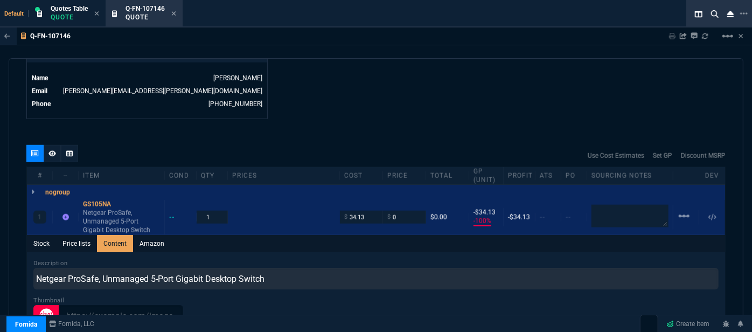
click at [517, 40] on div "Q-FN-107146 Sharing Q-FN-107146 Link Dev Link Share on Teams linear_scale" at bounding box center [376, 36] width 752 height 18
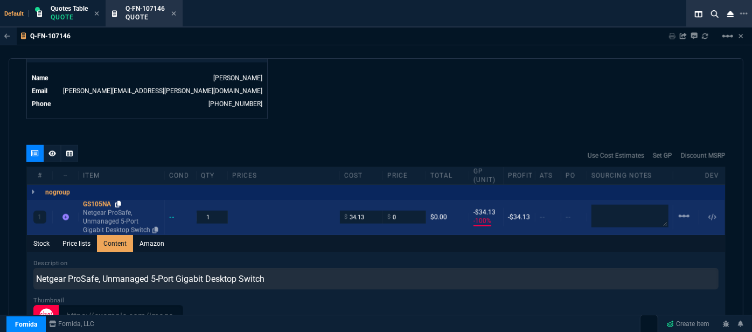
click at [121, 201] on icon at bounding box center [118, 204] width 6 height 6
click at [622, 210] on textarea at bounding box center [630, 216] width 77 height 23
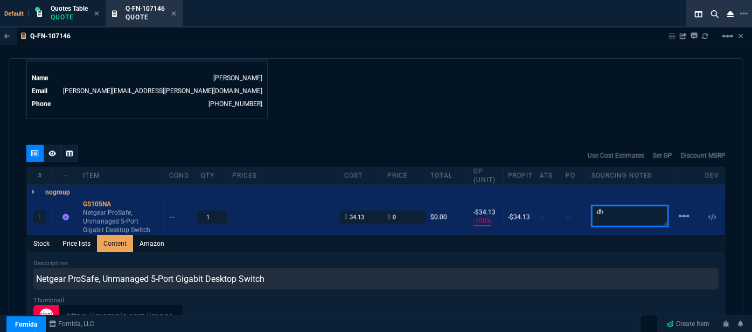
type textarea "dh"
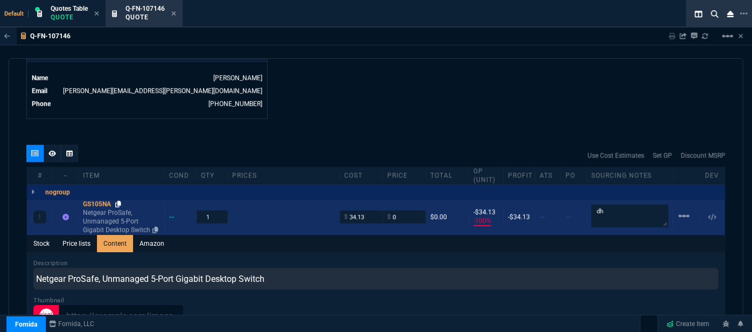
click at [121, 201] on icon at bounding box center [118, 204] width 6 height 6
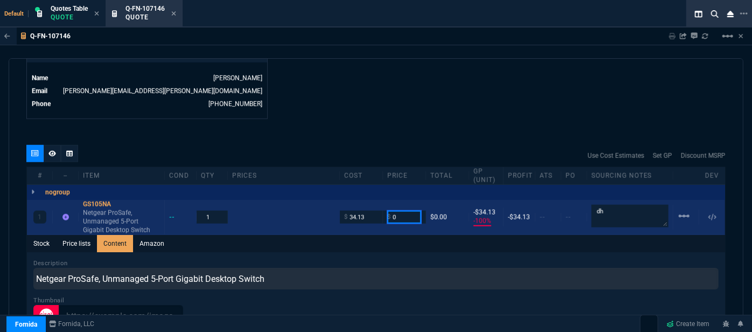
drag, startPoint x: 398, startPoint y: 211, endPoint x: 379, endPoint y: 206, distance: 20.0
click at [379, 206] on div "1 GS105NA Netgear ProSafe, Unmanaged 5-Port Gigabit Desktop Switch -- 1 $ 34.13…" at bounding box center [376, 217] width 698 height 35
type input "3"
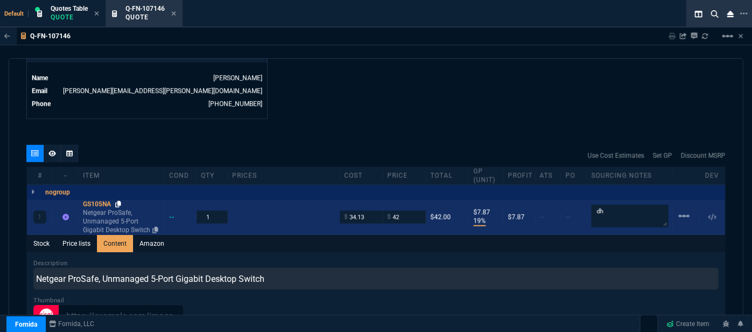
click at [121, 201] on icon at bounding box center [118, 204] width 6 height 6
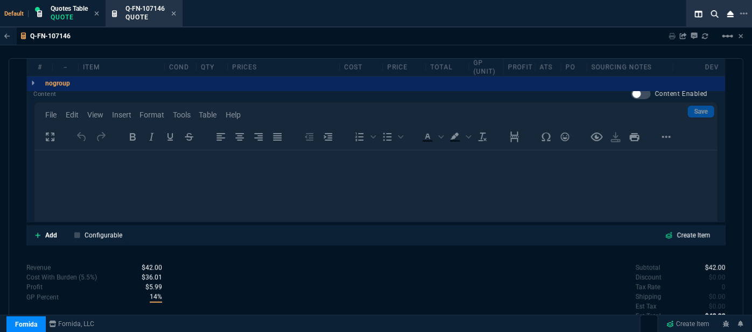
scroll to position [544, 0]
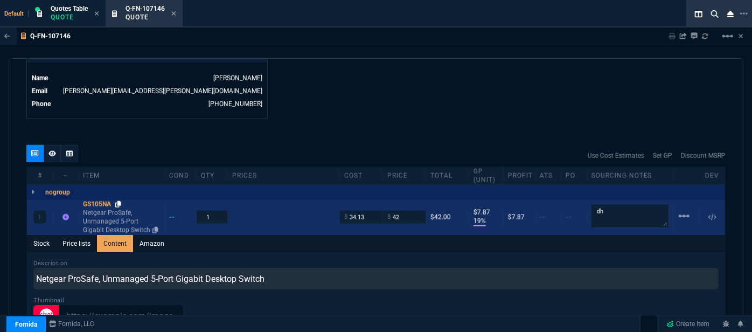
click at [121, 201] on icon at bounding box center [118, 204] width 6 height 6
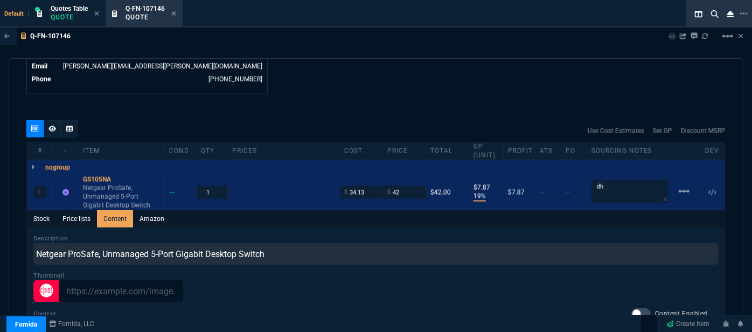
scroll to position [593, 0]
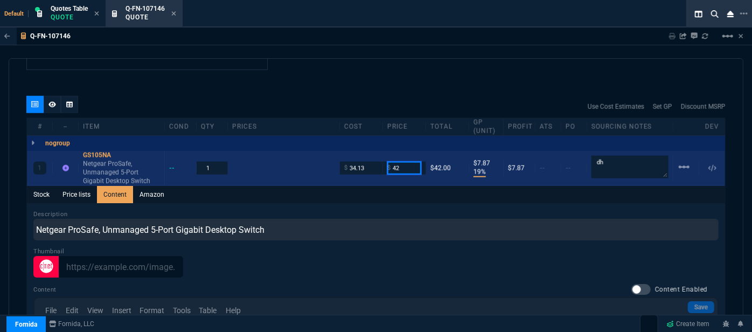
drag, startPoint x: 408, startPoint y: 158, endPoint x: 378, endPoint y: 158, distance: 30.2
click at [378, 158] on div "1 GS105NA Netgear ProSafe, Unmanaged 5-Port Gigabit Desktop Switch -- 1 $ 34.13…" at bounding box center [376, 168] width 698 height 35
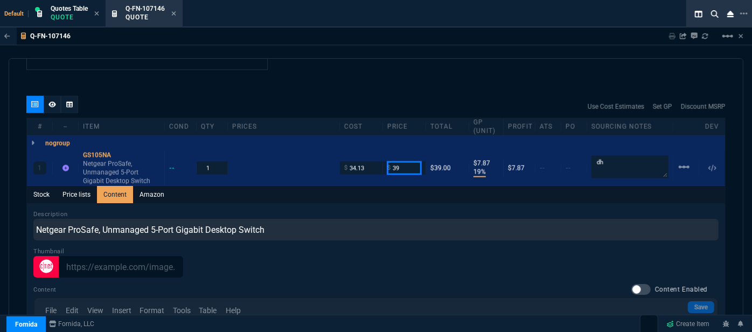
type input "39"
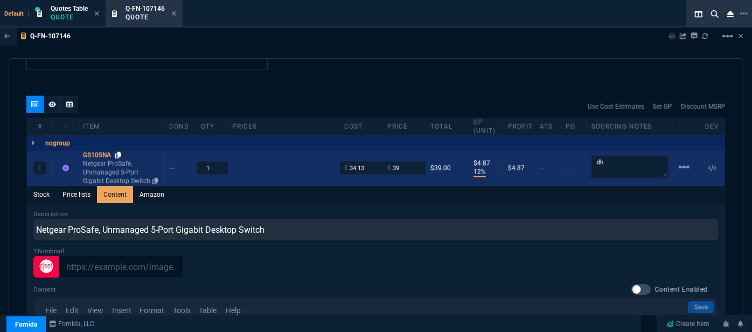
click at [117, 152] on icon at bounding box center [118, 155] width 6 height 6
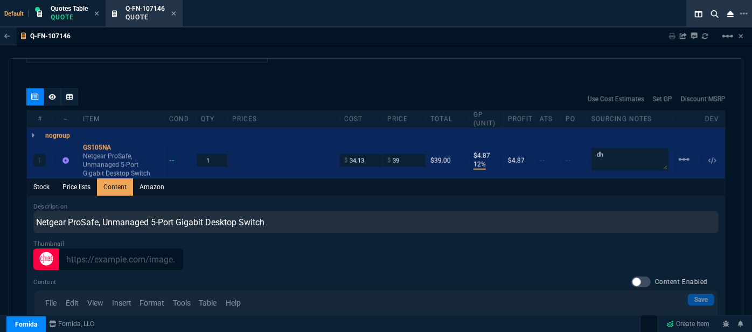
scroll to position [615, 0]
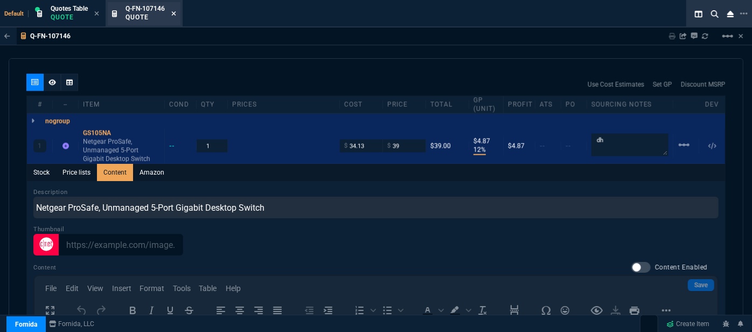
click at [174, 15] on icon at bounding box center [173, 13] width 5 height 6
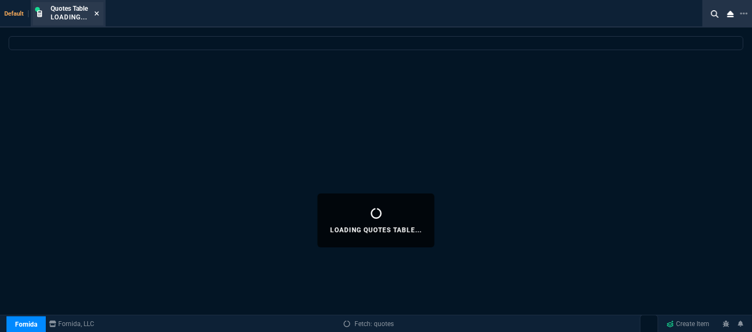
click at [97, 12] on icon at bounding box center [96, 13] width 5 height 6
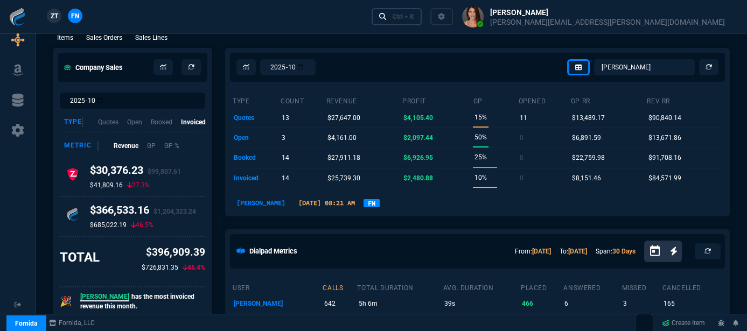
click at [422, 22] on link "Ctrl + K" at bounding box center [397, 16] width 51 height 17
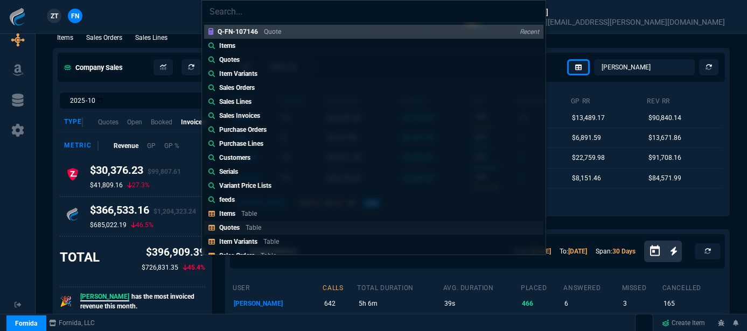
click at [258, 225] on p "Table" at bounding box center [254, 228] width 16 height 8
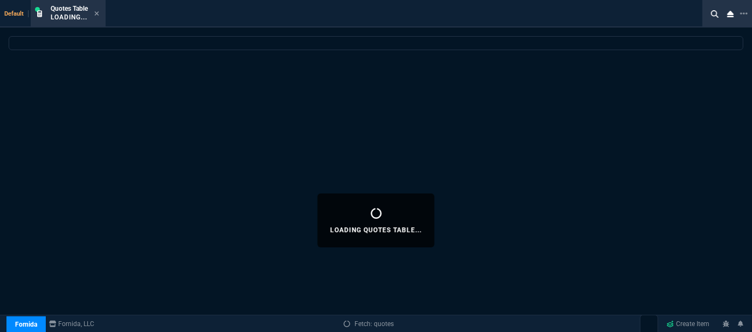
select select
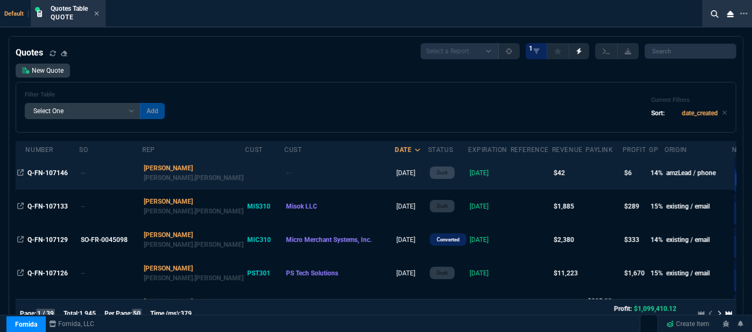
click at [737, 181] on textarea at bounding box center [767, 179] width 60 height 16
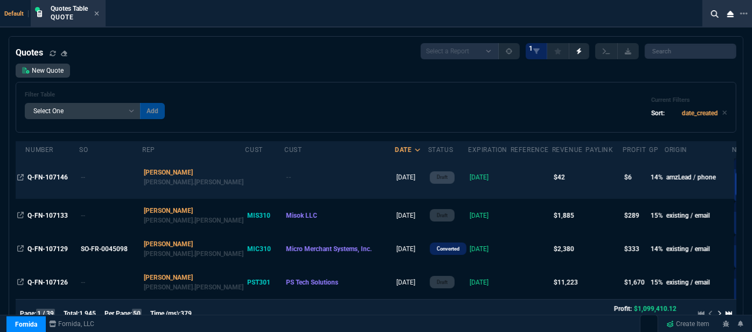
type textarea "d"
type textarea "de"
type textarea "des"
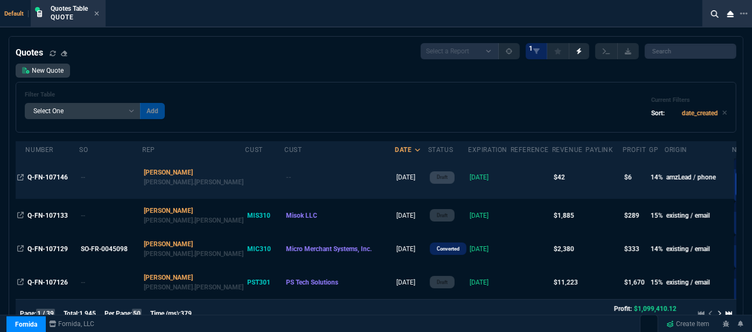
type textarea "des"
type textarea "dest"
type textarea "desti"
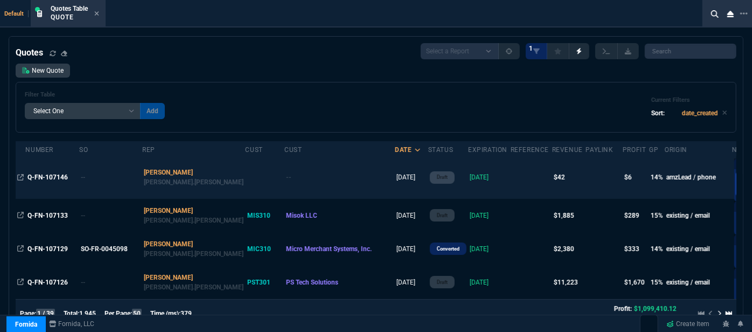
type textarea "destin"
type textarea "destiny"
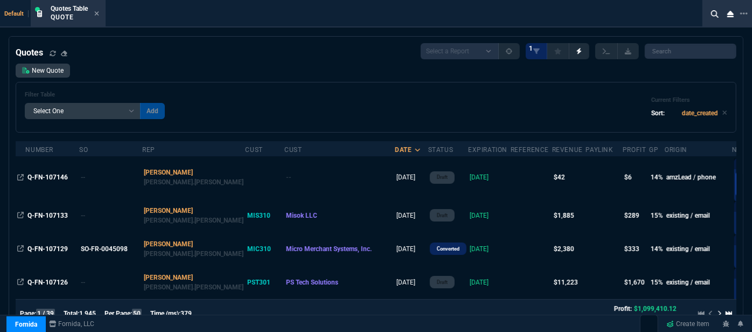
type textarea "destiny"
click at [248, 43] on div "Quotes Select a Report Fruit (MTD) APPROVED Quotes 1" at bounding box center [376, 51] width 721 height 16
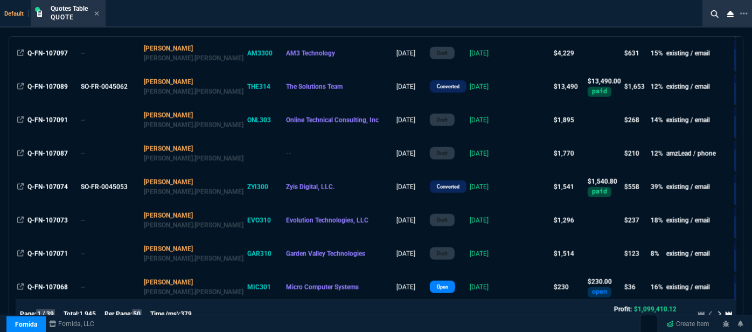
scroll to position [441, 0]
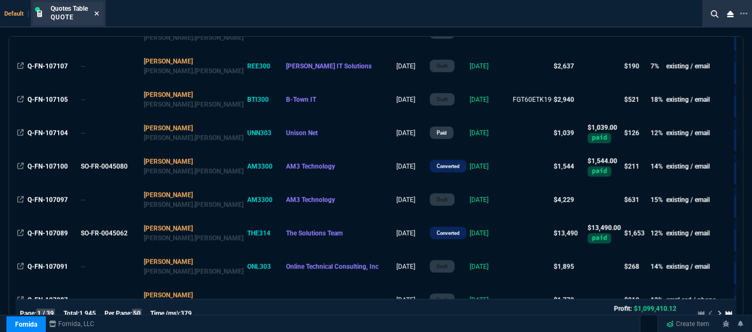
click at [98, 13] on icon at bounding box center [96, 13] width 5 height 6
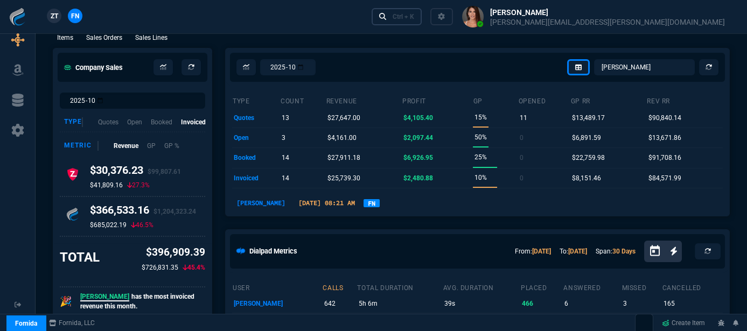
click at [414, 16] on div "Ctrl + K" at bounding box center [404, 16] width 22 height 9
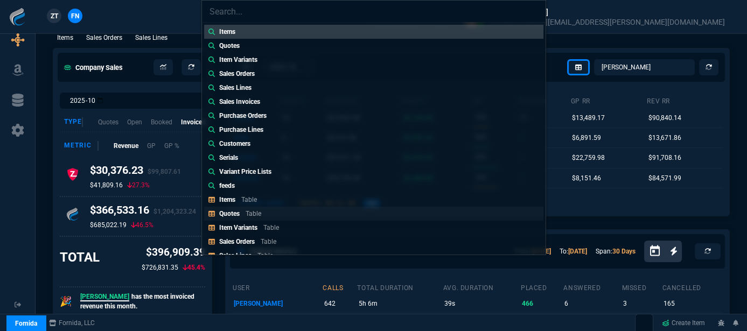
click at [265, 214] on div "Quotes Table" at bounding box center [242, 214] width 46 height 10
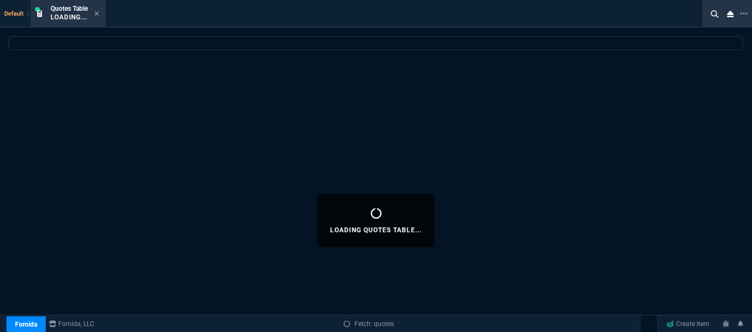
select select
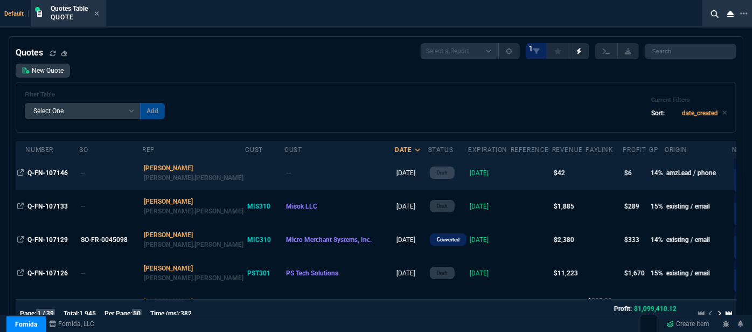
click at [511, 176] on td at bounding box center [531, 172] width 41 height 33
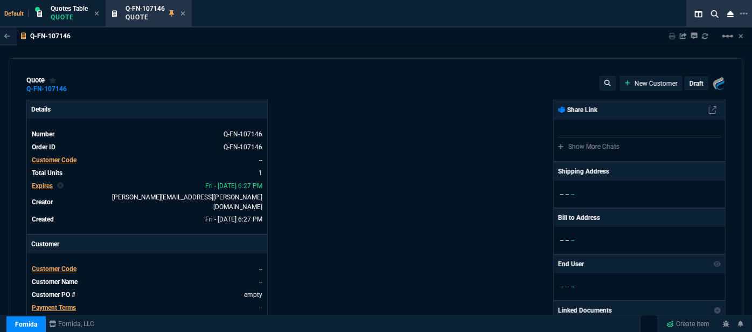
type input "12"
type input "5"
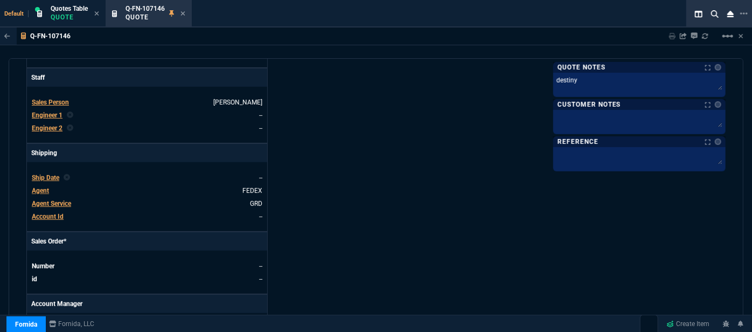
scroll to position [580, 0]
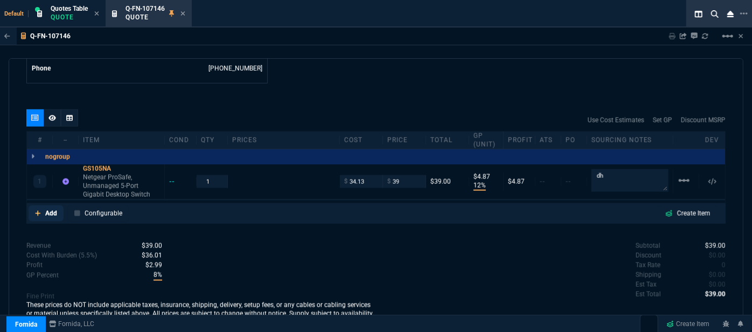
click at [35, 211] on icon at bounding box center [37, 213] width 5 height 5
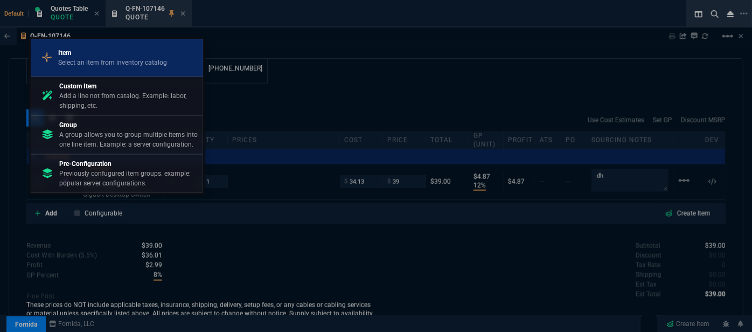
click at [151, 57] on p "Item" at bounding box center [112, 53] width 109 height 10
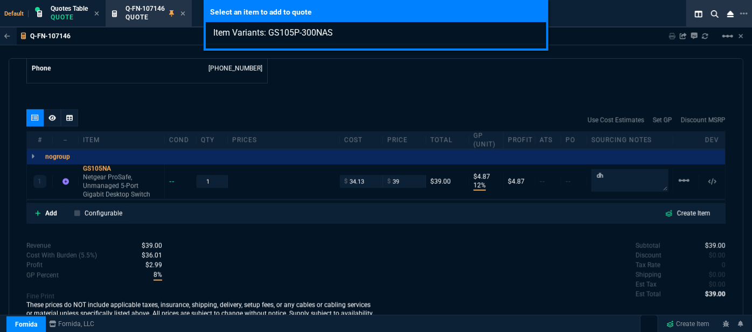
type input "Item Variants: GS105P-300NAS"
click at [38, 206] on div "Select an item to add to quote Item Variants: GS105P-300NAS" at bounding box center [376, 166] width 752 height 332
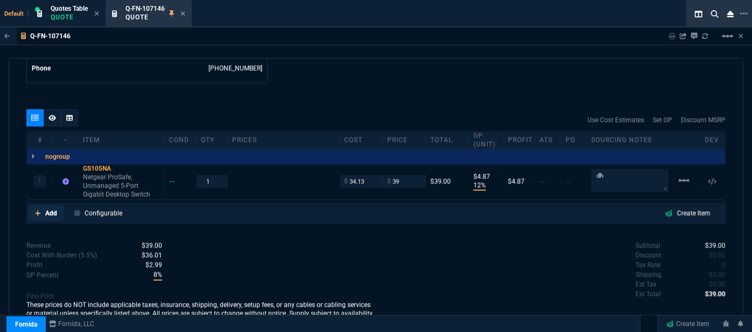
click at [38, 210] on fa-icon at bounding box center [38, 214] width 6 height 8
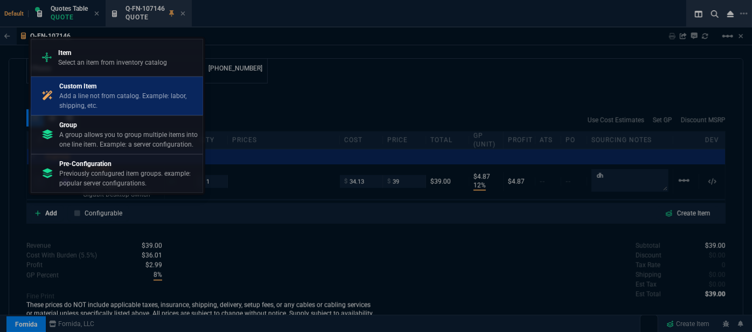
click at [112, 102] on p "Add a line not from catalog. Example: labor, shipping, etc." at bounding box center [128, 100] width 139 height 19
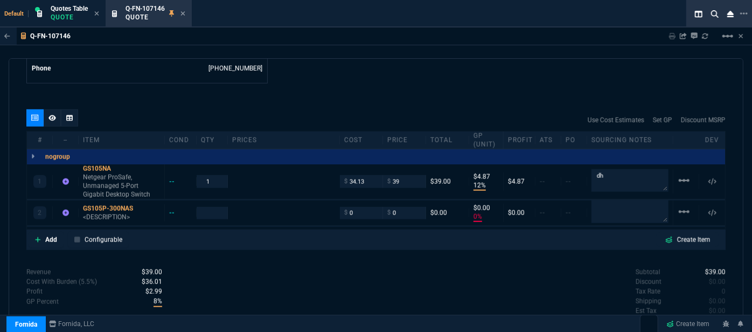
type input "12"
type input "5"
type input "0"
drag, startPoint x: 399, startPoint y: 174, endPoint x: 379, endPoint y: 170, distance: 20.4
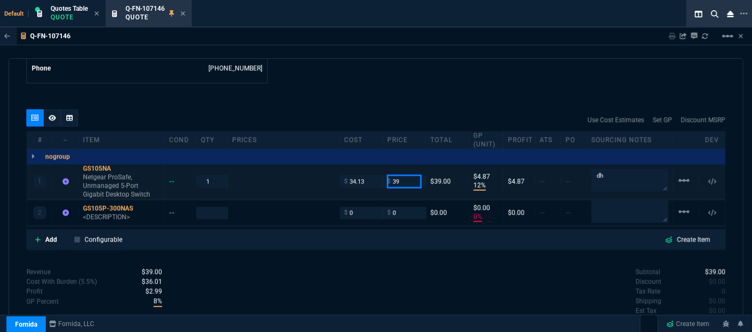
click at [379, 170] on div "1 GS105NA Netgear ProSafe, Unmanaged 5-Port Gigabit Desktop Switch -- 1 $ 34.13…" at bounding box center [376, 181] width 698 height 35
type input "37"
click at [412, 57] on div "Q-FN-107146 Sharing Q-FN-107146 Link Dev Link Share on Teams linear_scale quote…" at bounding box center [376, 209] width 752 height 365
type input "37"
type input "1"
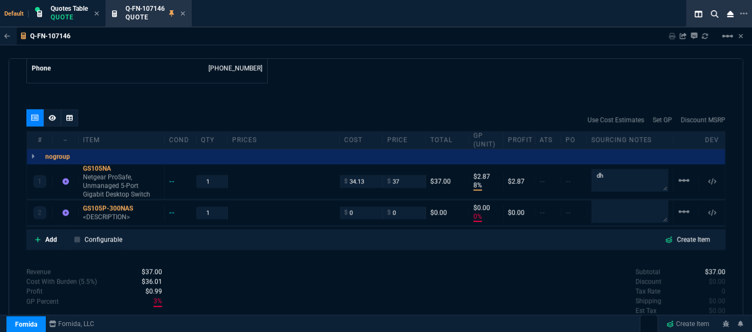
type input "8"
type input "3"
drag, startPoint x: 405, startPoint y: 176, endPoint x: 377, endPoint y: 166, distance: 30.2
click at [377, 166] on div "1 GS105NA Netgear ProSafe, Unmanaged 5-Port Gigabit Desktop Switch -- 1 $ 34.13…" at bounding box center [376, 181] width 698 height 35
type input "35"
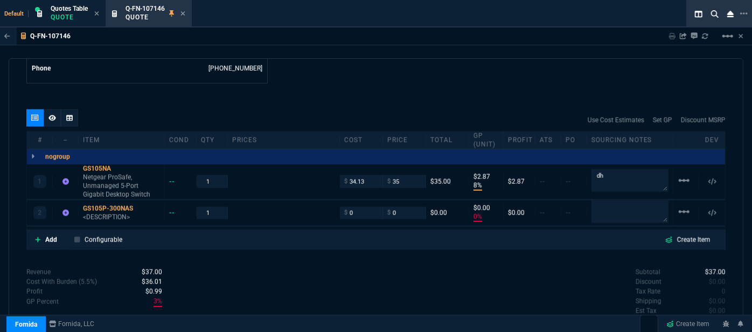
click at [374, 76] on div "quote Q-FN-107146 New Customer draft Fornida, LLC [STREET_ADDRESS] Details Numb…" at bounding box center [376, 199] width 735 height 282
type input "35"
type input "2"
type input "1"
click at [139, 205] on icon at bounding box center [140, 208] width 6 height 6
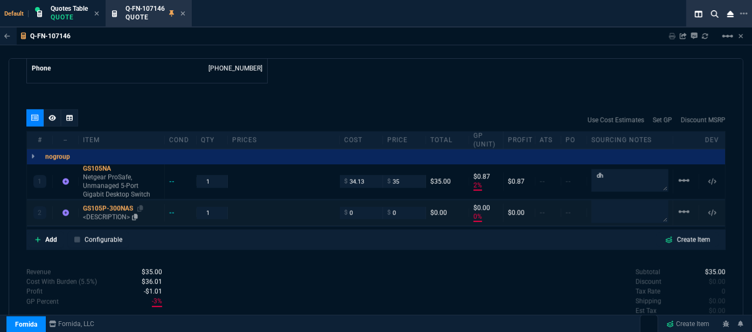
click at [95, 213] on p "<DESCRIPTION>" at bounding box center [121, 217] width 77 height 9
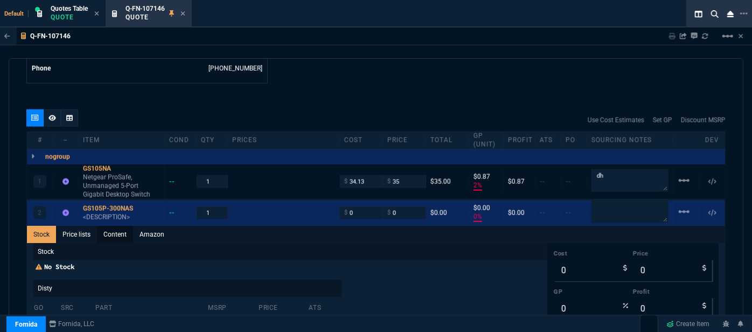
click at [112, 226] on link "Content" at bounding box center [115, 234] width 36 height 17
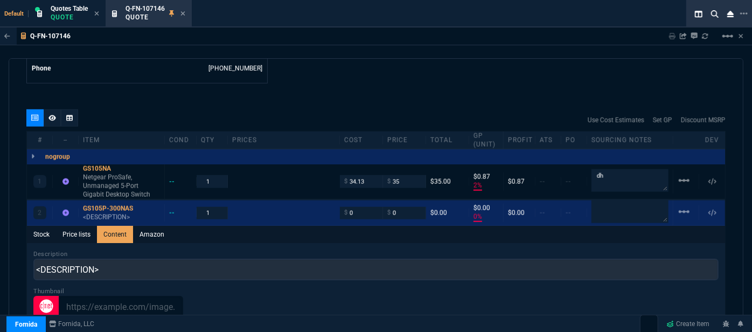
scroll to position [0, 0]
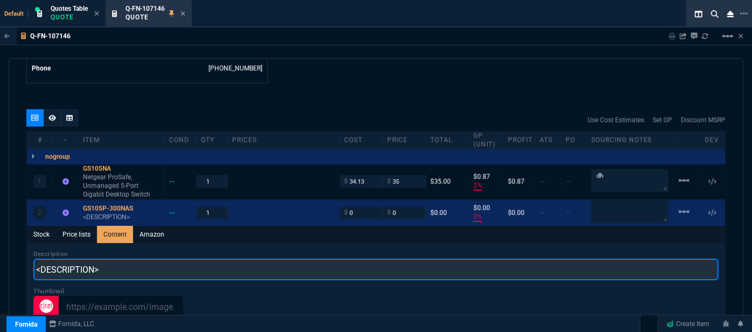
drag, startPoint x: 123, startPoint y: 260, endPoint x: 323, endPoint y: 107, distance: 252.1
click at [9, 247] on div "quote Q-FN-107146 New Customer draft Fornida, LLC [STREET_ADDRESS] Details Numb…" at bounding box center [376, 199] width 735 height 282
paste input "5 Port Gigabit Ethernet Unmanaged PoE+ Switc"
click at [35, 259] on input "5 Port Gigabit Ethernet Unmanaged PoE+ Switch" at bounding box center [375, 270] width 685 height 22
type input "Netgear 5 Port Gigabit Ethernet Unmanaged PoE+ Switch"
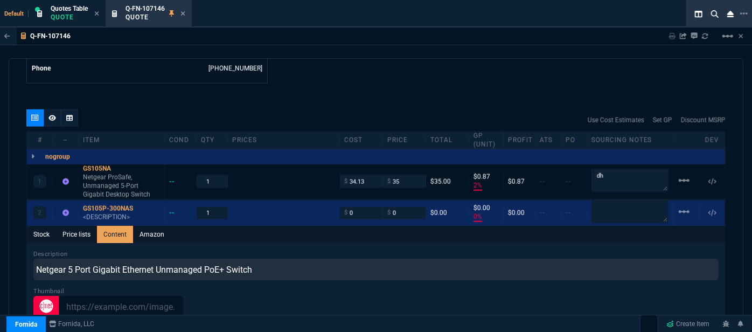
click at [433, 24] on div "Default Quotes Table Quote Q-FN-107146 Quote" at bounding box center [354, 13] width 709 height 27
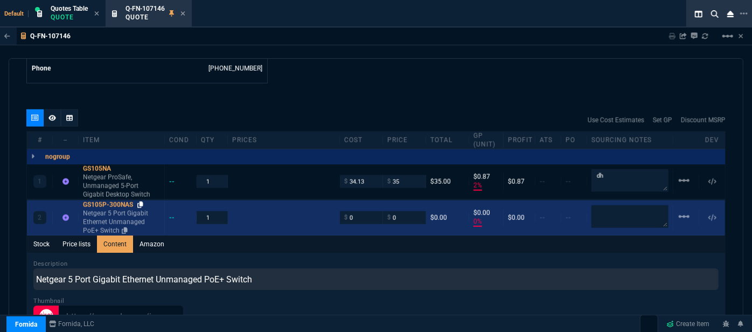
click at [142, 202] on icon at bounding box center [140, 205] width 6 height 6
drag, startPoint x: 360, startPoint y: 210, endPoint x: 333, endPoint y: 210, distance: 27.5
click at [333, 210] on div "2 GS105P-300NAS Netgear 5 Port Gigabit Ethernet Unmanaged PoE+ Switch -- 1 $ 0 …" at bounding box center [376, 217] width 698 height 35
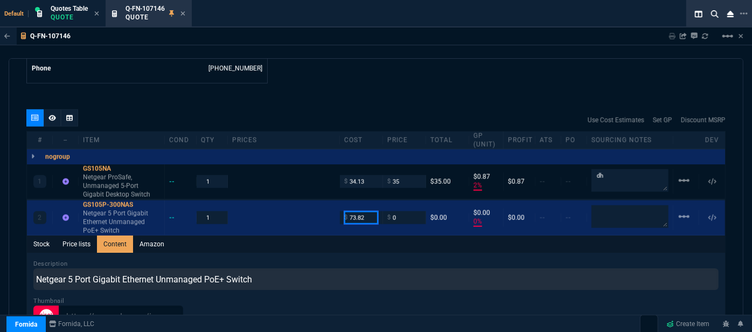
type input "73.82"
click at [364, 27] on div "Q-FN-107146 Sharing Q-FN-107146 Link Dev Link Share on Teams linear_scale" at bounding box center [376, 36] width 752 height 18
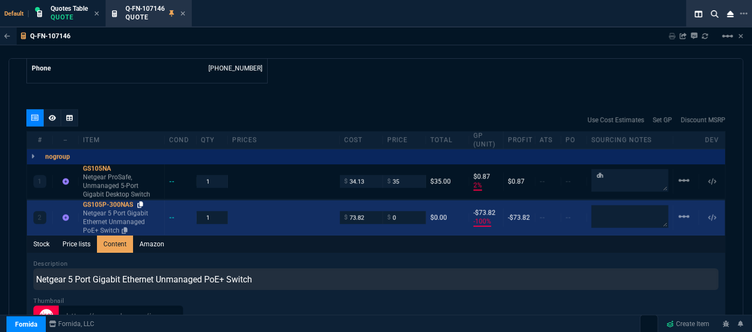
click at [142, 202] on icon at bounding box center [140, 205] width 6 height 6
drag, startPoint x: 404, startPoint y: 210, endPoint x: 381, endPoint y: 205, distance: 23.7
click at [383, 211] on div "$ 0" at bounding box center [404, 217] width 43 height 12
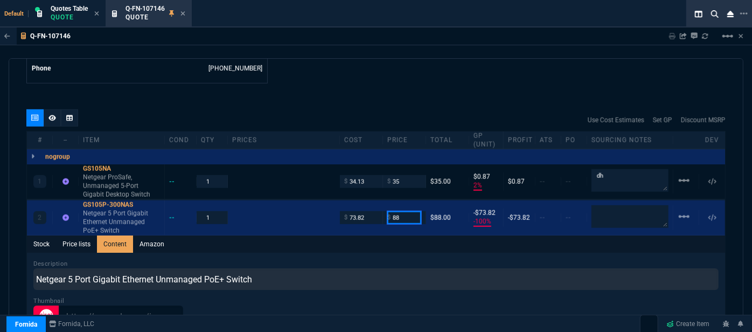
type input "88"
click at [373, 78] on div "quote Q-FN-107146 New Customer draft Fornida, LLC [STREET_ADDRESS] Details Numb…" at bounding box center [376, 199] width 735 height 282
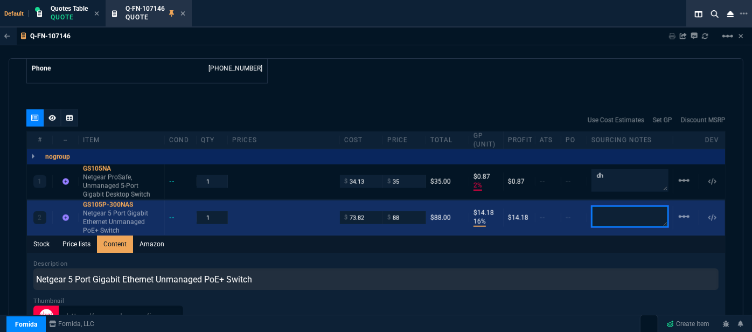
click at [642, 206] on textarea at bounding box center [630, 217] width 77 height 22
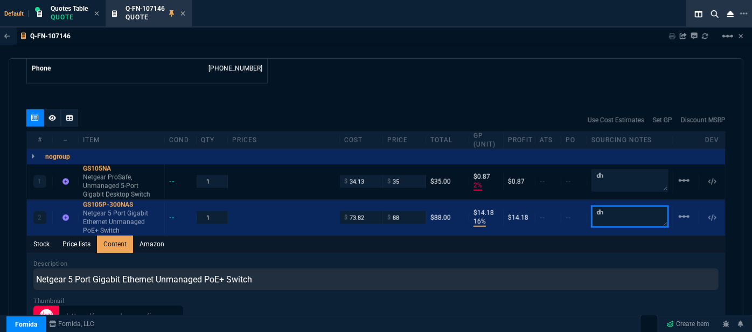
type textarea "dh"
click at [475, 32] on div "Q-FN-107146 Sharing Q-FN-107146 Link Dev Link Share on Teams linear_scale" at bounding box center [376, 36] width 752 height 18
click at [678, 174] on mat-icon "linear_scale" at bounding box center [684, 180] width 13 height 13
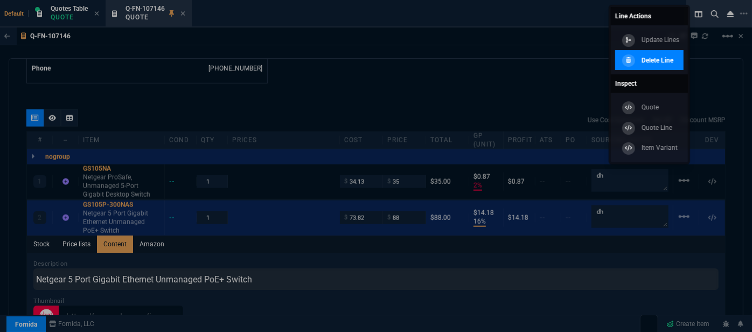
click at [665, 59] on p "Delete Line" at bounding box center [658, 60] width 32 height 10
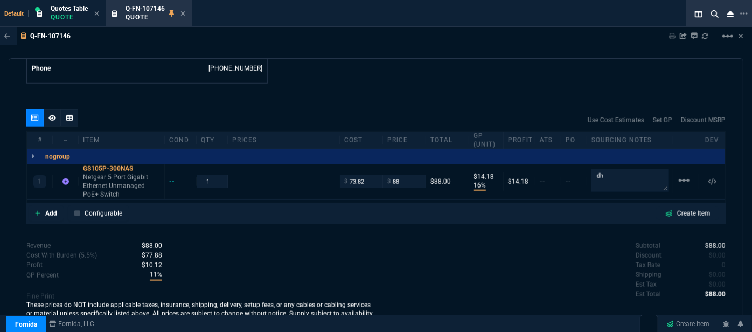
type input "16"
type input "14"
click at [143, 165] on icon at bounding box center [140, 168] width 6 height 6
drag, startPoint x: 406, startPoint y: 174, endPoint x: 370, endPoint y: 173, distance: 35.6
click at [371, 174] on div "1 GS105P-300NAS Netgear 5 Port Gigabit Ethernet Unmanaged PoE+ Switch -- 1 $ 73…" at bounding box center [376, 181] width 698 height 35
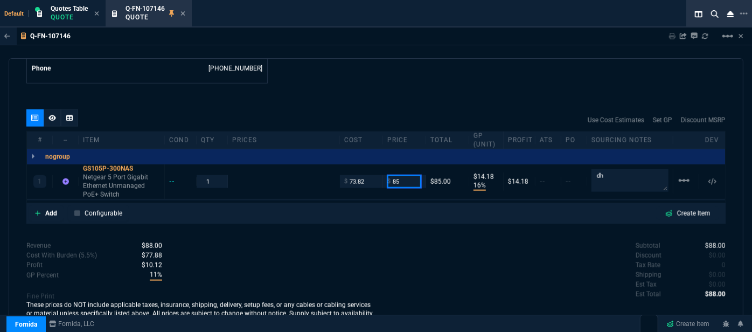
type input "85"
type input "13"
type input "11"
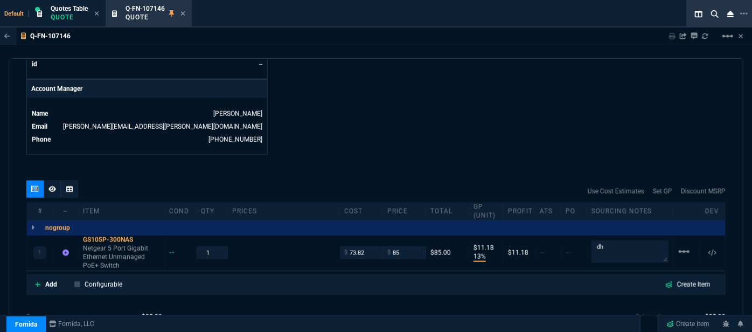
scroll to position [580, 0]
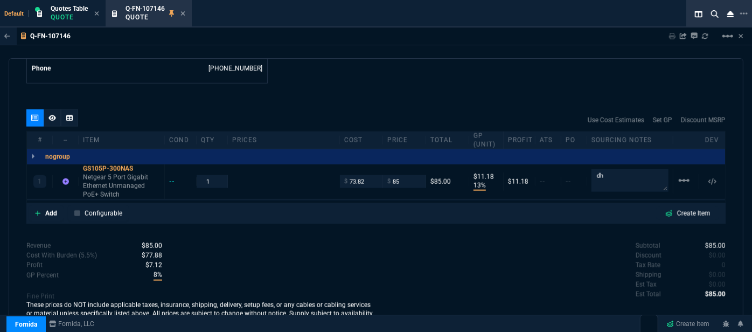
click at [316, 280] on div "Revenue $85.00 Cost $73.82 Cost With Burden (5.5%) $77.88 Profit $7.12 GP Perce…" at bounding box center [201, 285] width 350 height 88
click at [53, 115] on icon at bounding box center [52, 118] width 8 height 6
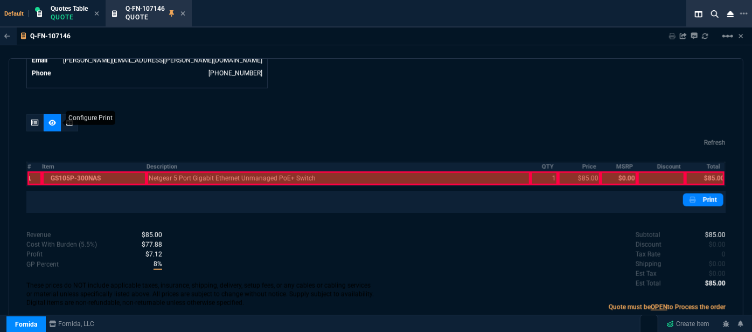
scroll to position [547, 0]
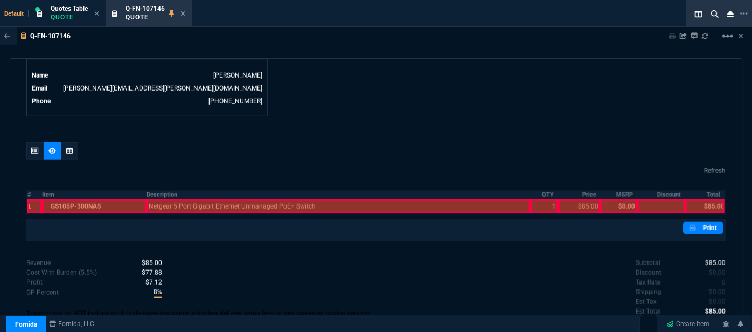
click at [87, 199] on div at bounding box center [94, 206] width 105 height 14
click at [161, 199] on div at bounding box center [339, 206] width 384 height 14
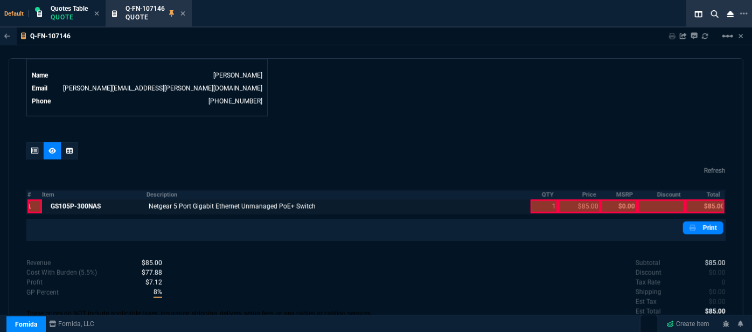
click at [540, 201] on div at bounding box center [545, 206] width 28 height 14
click at [569, 199] on div at bounding box center [579, 206] width 43 height 14
click at [707, 199] on div at bounding box center [704, 206] width 39 height 14
click at [699, 221] on link "Print" at bounding box center [703, 227] width 40 height 13
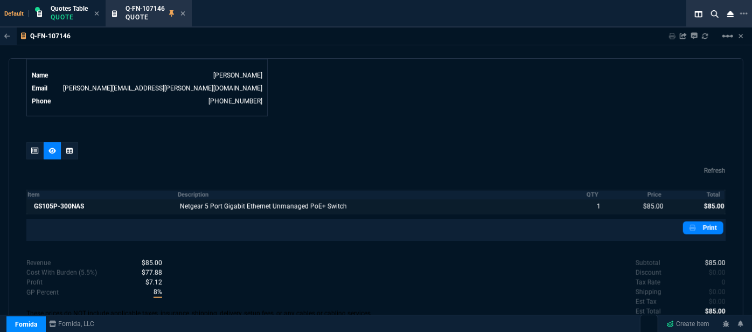
scroll to position [565, 0]
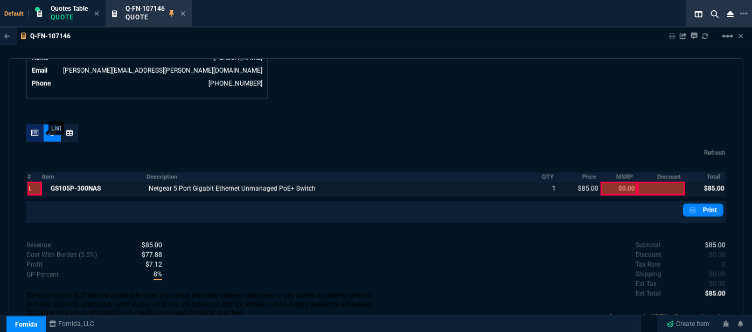
click at [36, 130] on icon at bounding box center [35, 133] width 8 height 6
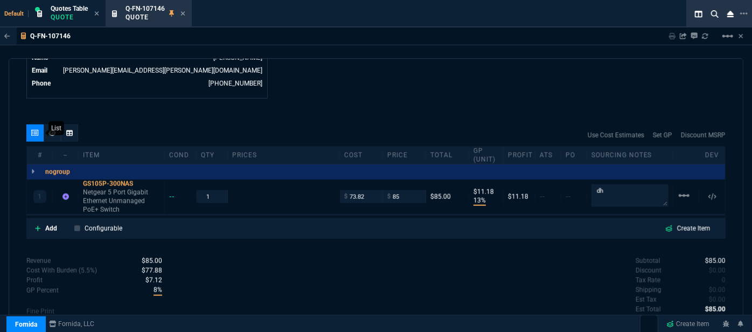
type input "13"
type input "11"
click at [37, 225] on icon at bounding box center [38, 228] width 6 height 6
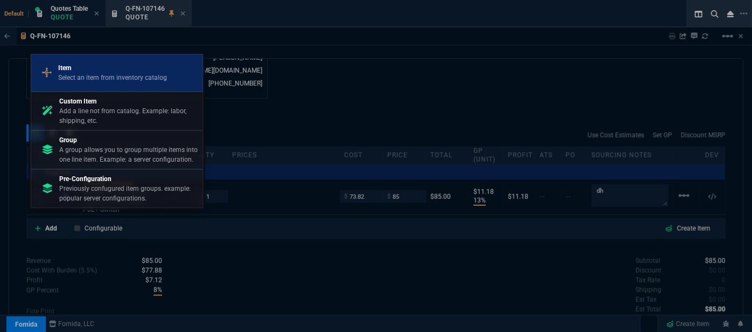
click at [115, 77] on p "Select an item from inventory catalog" at bounding box center [112, 78] width 109 height 10
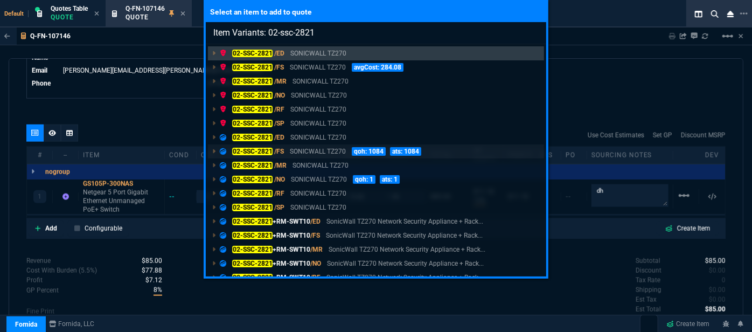
type input "Item Variants: 02-ssc-2821"
click at [295, 151] on p "SONICWALL TZ270" at bounding box center [318, 152] width 56 height 10
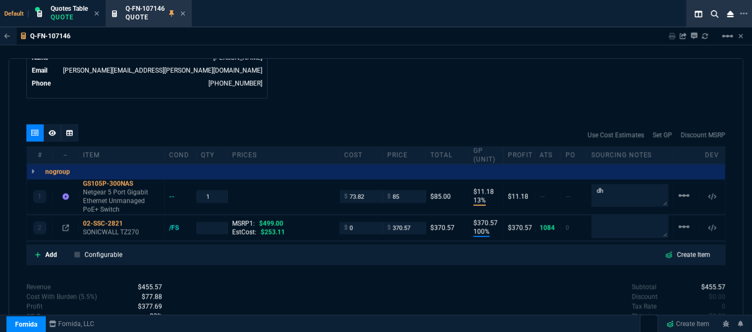
type input "13"
type input "11"
type input "100"
type input "371"
type input "26"
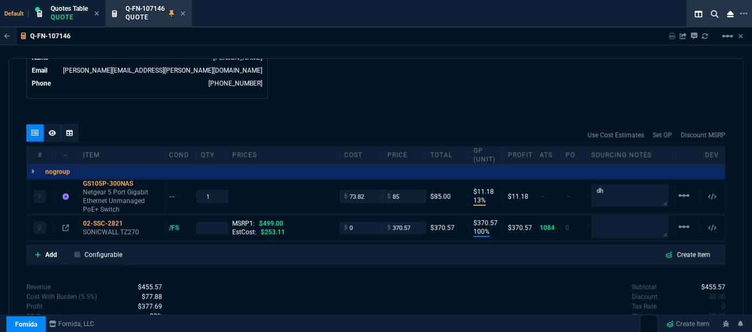
scroll to position [605, 0]
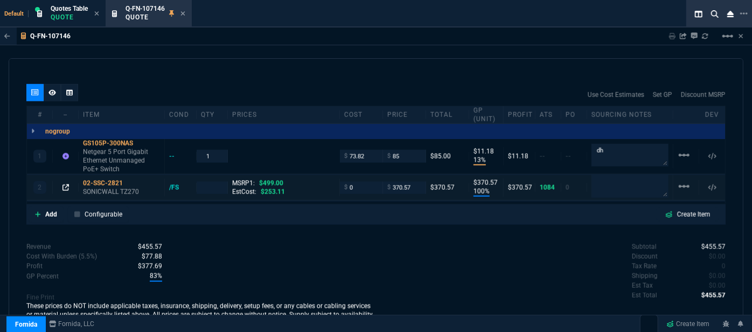
click at [65, 184] on icon at bounding box center [65, 187] width 6 height 6
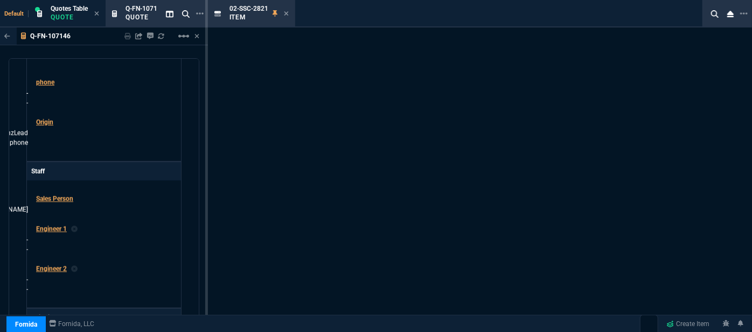
scroll to position [1630, 0]
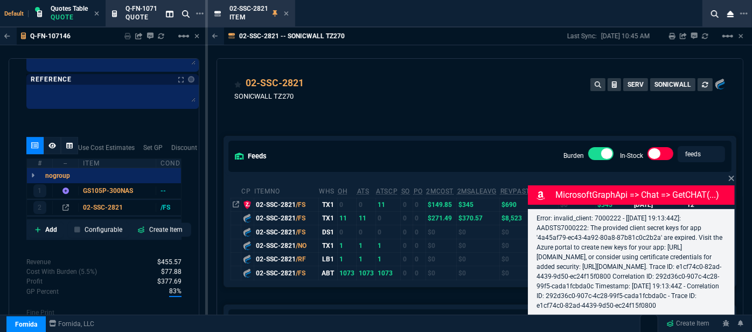
drag, startPoint x: 732, startPoint y: 170, endPoint x: 722, endPoint y: 164, distance: 11.8
click at [729, 174] on icon at bounding box center [731, 178] width 6 height 9
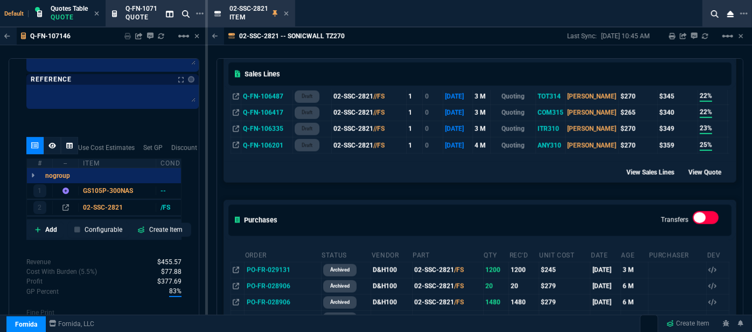
scroll to position [587, 0]
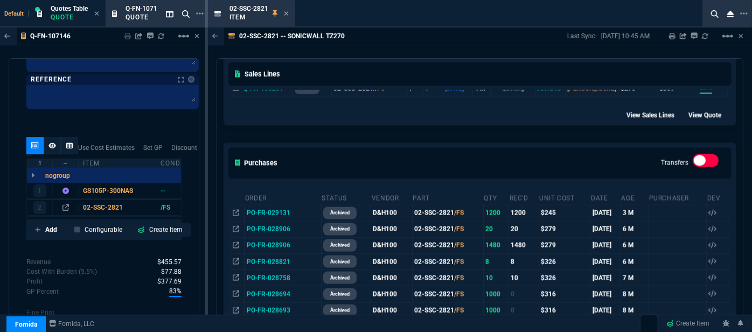
click at [516, 121] on div "feeds Burden In-Stock feeds prices cp ItemNo WHS OH ATS ATSCP SO PO 2MCost 2MSa…" at bounding box center [480, 82] width 526 height 1114
click at [288, 16] on icon at bounding box center [286, 13] width 5 height 6
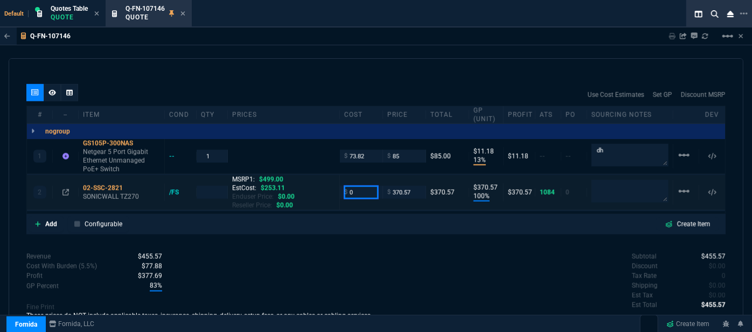
drag, startPoint x: 355, startPoint y: 178, endPoint x: 328, endPoint y: 174, distance: 27.2
click at [328, 175] on div "2 02-SSC-2821 SONICWALL TZ270 /FS MSRP1: $499.00 EstCost: $253.11 Enduser Price…" at bounding box center [376, 192] width 698 height 35
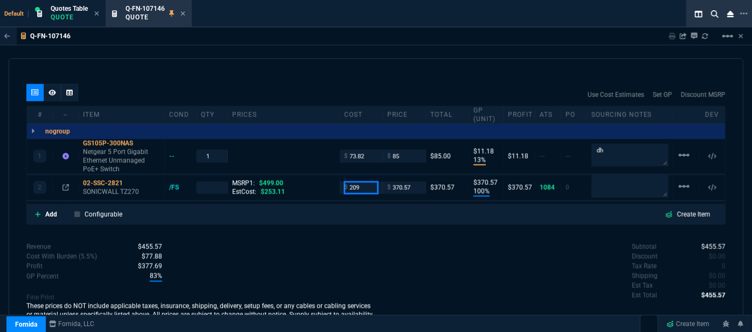
type input "209"
click at [340, 271] on div "Revenue $455.57 Cost $73.82 Cost With Burden (5.5%) $77.88 Profit $377.69 GP Pe…" at bounding box center [201, 286] width 350 height 88
type input "1"
type input "209"
type input "44"
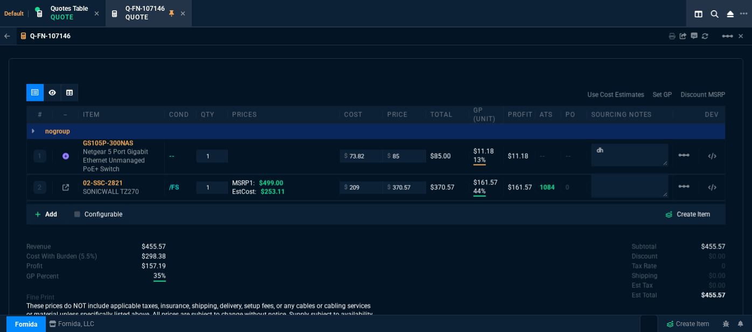
type input "162"
click at [65, 184] on icon at bounding box center [65, 187] width 6 height 6
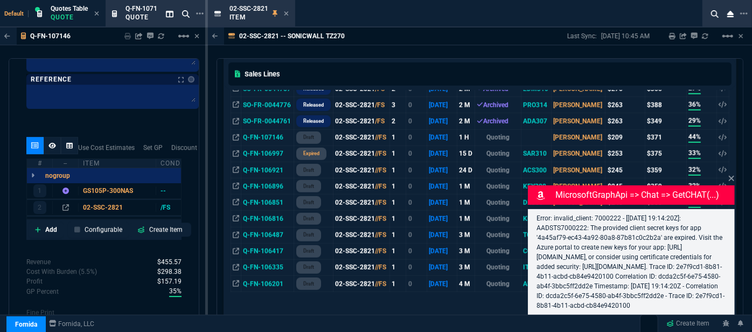
scroll to position [196, 0]
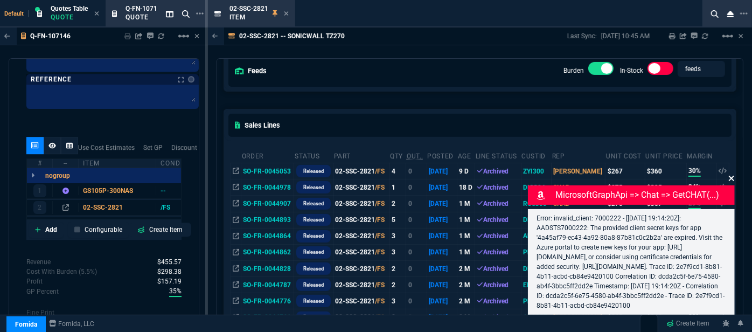
click at [733, 174] on icon at bounding box center [731, 178] width 6 height 9
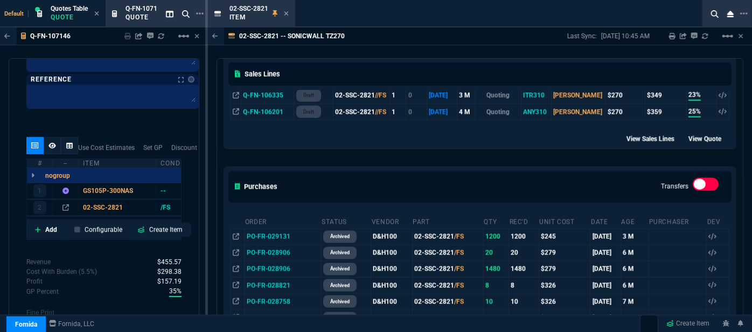
scroll to position [490, 0]
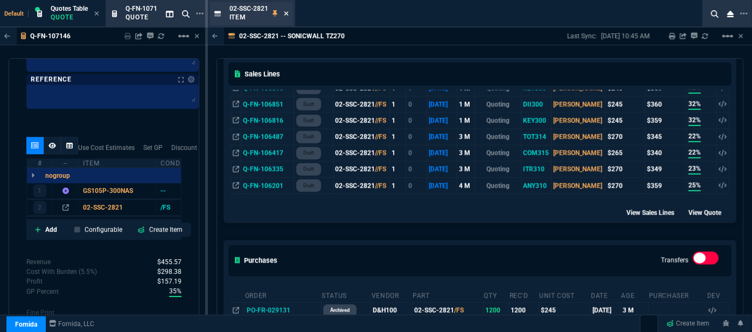
click at [284, 14] on icon at bounding box center [286, 13] width 5 height 6
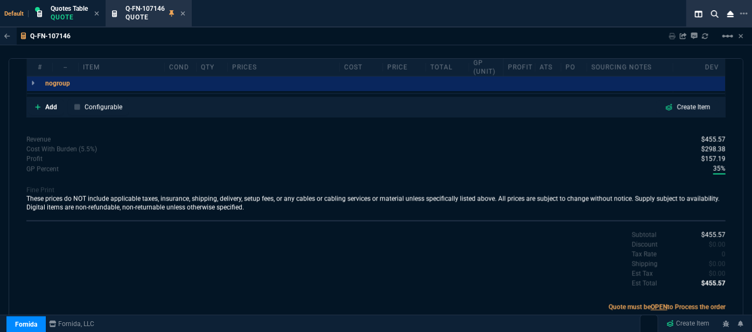
scroll to position [605, 0]
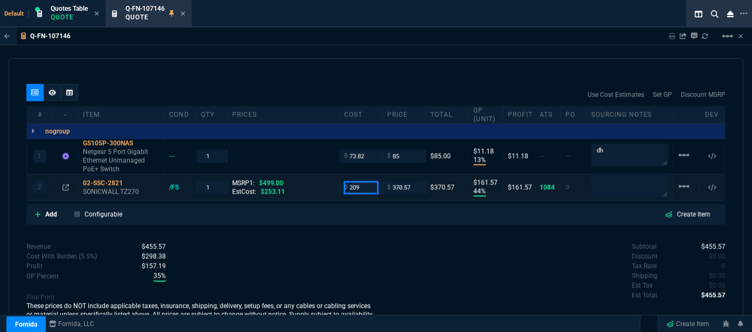
click at [365, 182] on input "209" at bounding box center [361, 188] width 34 height 12
type input "208.25"
click at [343, 242] on div "Revenue $455.57 Cost $282.82 Cost With Burden (5.5%) $298.38 Profit $157.19 GP …" at bounding box center [201, 286] width 350 height 88
type input "208.25"
click at [128, 180] on icon at bounding box center [130, 183] width 6 height 6
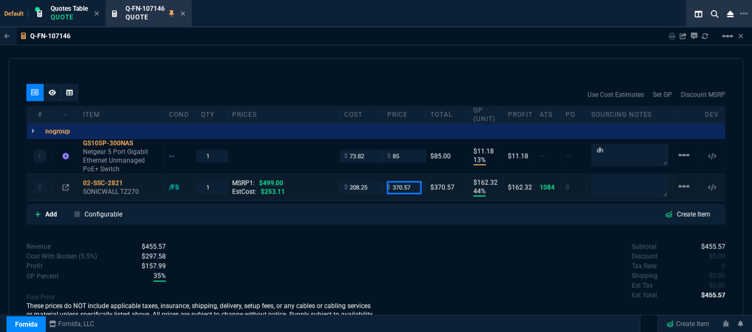
click at [411, 182] on input "370.57" at bounding box center [404, 188] width 34 height 12
type input "350"
click at [388, 29] on div "Q-FN-107146 Sharing Q-FN-107146 Link Dev Link Share on Teams linear_scale" at bounding box center [376, 36] width 752 height 18
type input "350"
type input "41"
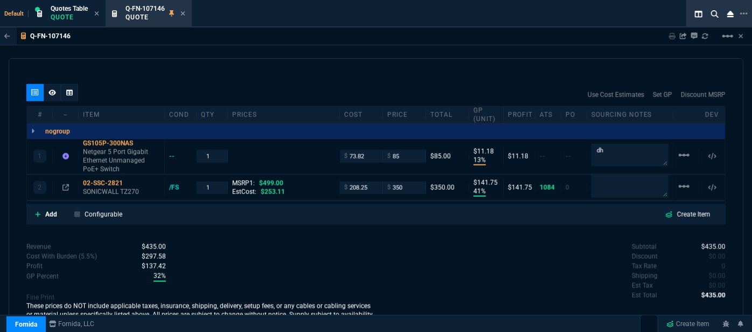
type input "142"
type input "30"
click at [379, 47] on div "Q-FN-107146 Sharing Q-FN-107146 Link Dev Link Share on Teams linear_scale quote…" at bounding box center [376, 209] width 752 height 365
click at [65, 184] on icon at bounding box center [65, 187] width 6 height 6
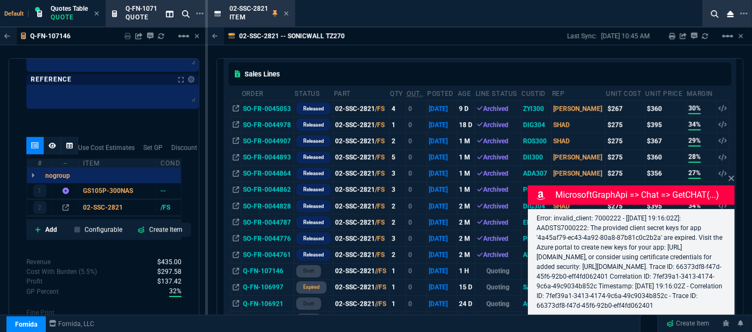
scroll to position [196, 0]
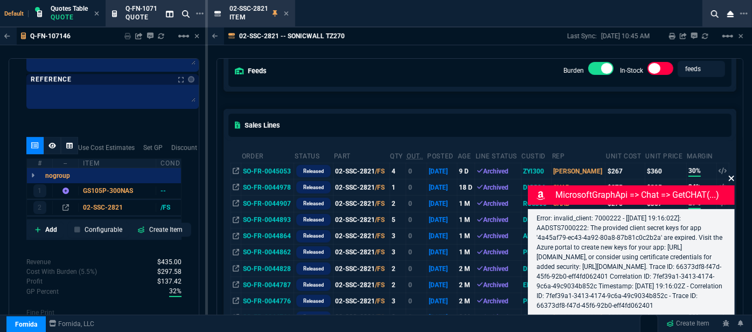
click at [732, 178] on icon at bounding box center [731, 178] width 5 height 5
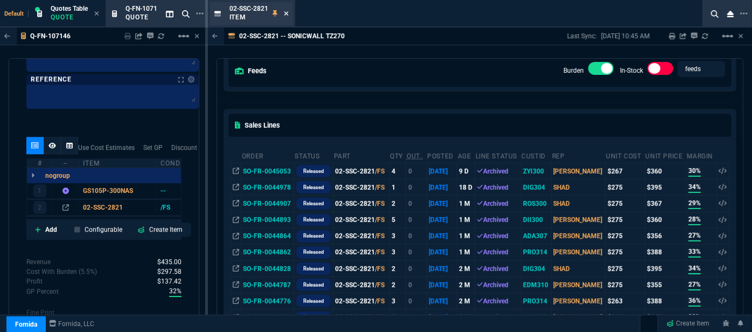
click at [288, 12] on icon at bounding box center [286, 13] width 5 height 6
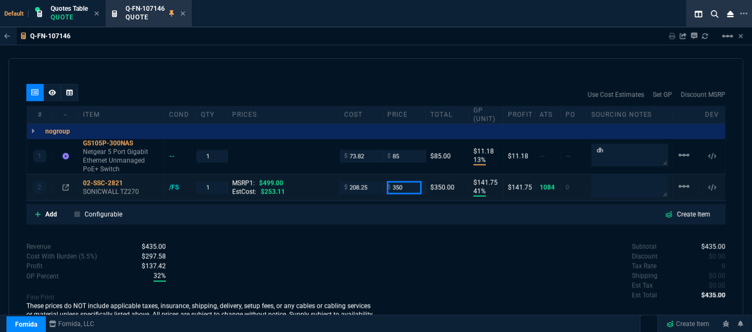
click at [411, 182] on input "350" at bounding box center [404, 188] width 34 height 12
type input "345"
click at [392, 36] on div "Q-FN-107146 Sharing Q-FN-107146 Link Dev Link Share on Teams linear_scale" at bounding box center [376, 36] width 752 height 18
type input "345"
type input "40"
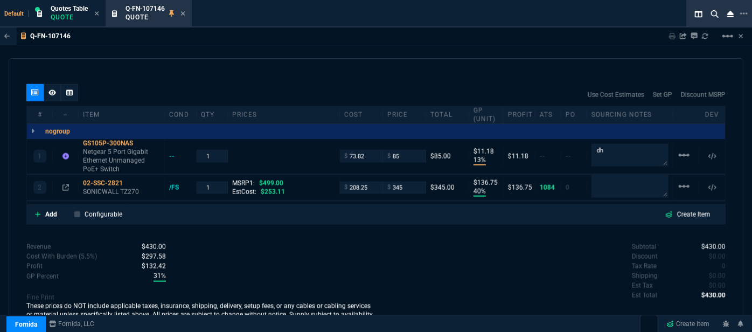
type input "137"
type input "31"
click at [407, 182] on input "345" at bounding box center [404, 188] width 34 height 12
type input "340"
click at [384, 37] on div "Q-FN-107146 Sharing Q-FN-107146 Link Dev Link Share on Teams linear_scale" at bounding box center [376, 36] width 752 height 18
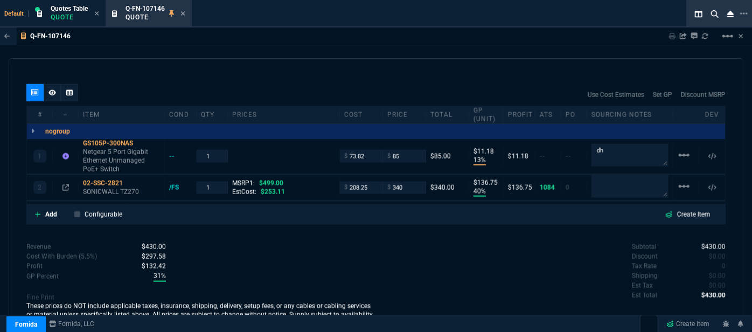
type input "340"
type input "39"
type input "132"
type input "32"
click at [130, 180] on icon at bounding box center [130, 183] width 6 height 6
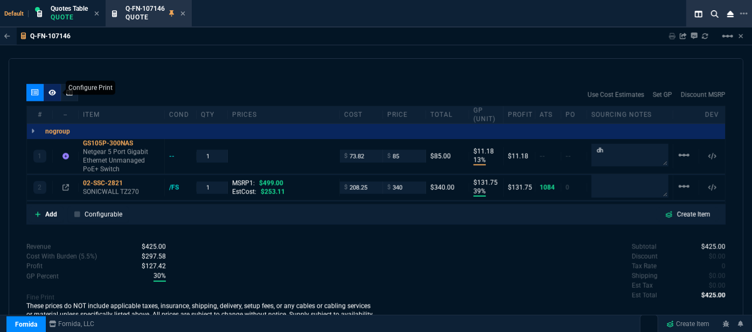
click at [51, 89] on icon at bounding box center [52, 92] width 8 height 6
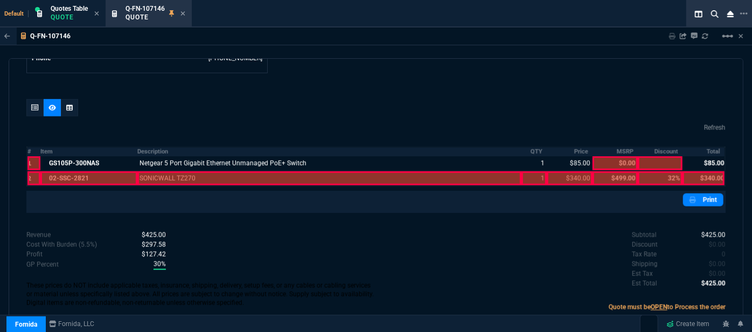
scroll to position [579, 0]
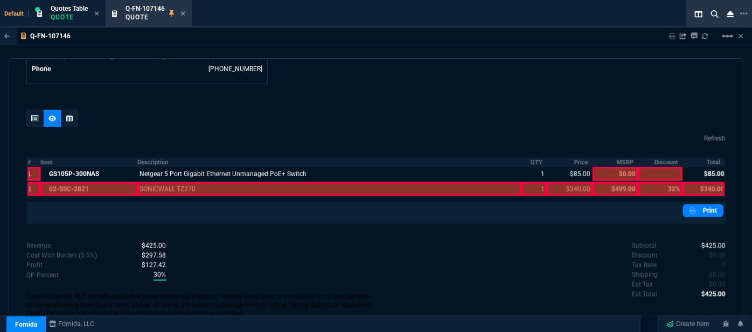
click at [85, 182] on div at bounding box center [88, 189] width 97 height 14
click at [165, 182] on div at bounding box center [329, 189] width 384 height 14
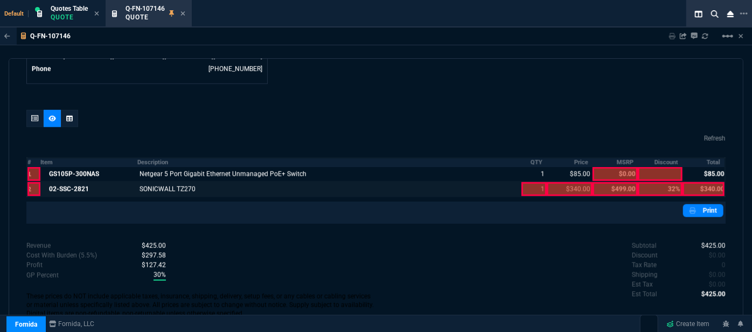
click at [527, 182] on div at bounding box center [535, 189] width 26 height 14
click at [571, 182] on div at bounding box center [569, 189] width 45 height 14
click at [697, 182] on div at bounding box center [704, 189] width 42 height 14
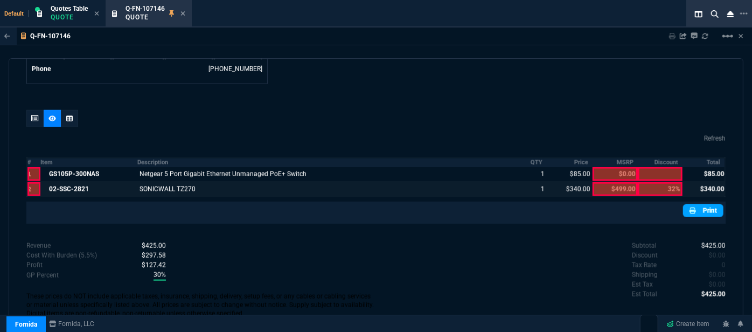
click at [704, 204] on link "Print" at bounding box center [703, 210] width 40 height 13
click at [37, 115] on icon at bounding box center [35, 118] width 8 height 6
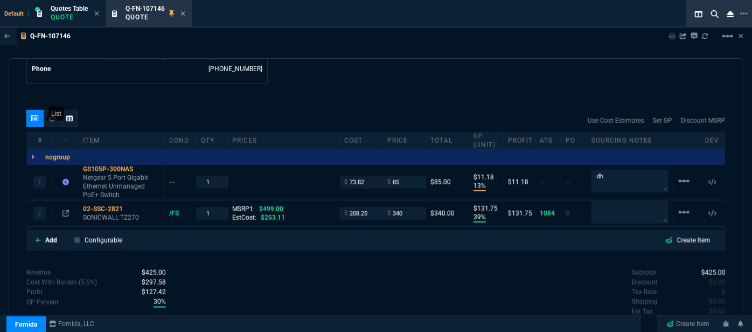
type input "13"
type input "11"
type input "39"
type input "132"
type input "32"
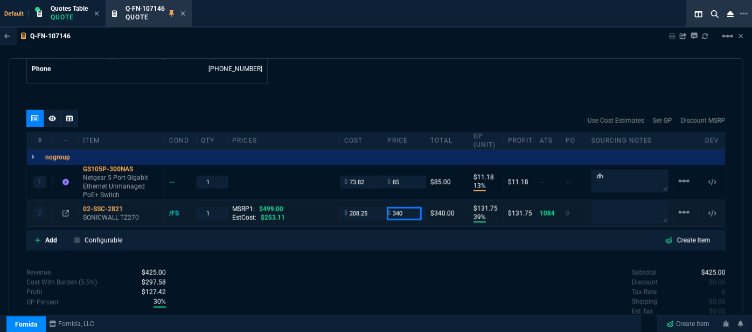
click at [409, 207] on input "340" at bounding box center [404, 213] width 34 height 12
type input "330"
click at [391, 110] on div "Use Cost Estimates Set GP Discount MSRP" at bounding box center [375, 121] width 699 height 22
type input "330"
type input "37"
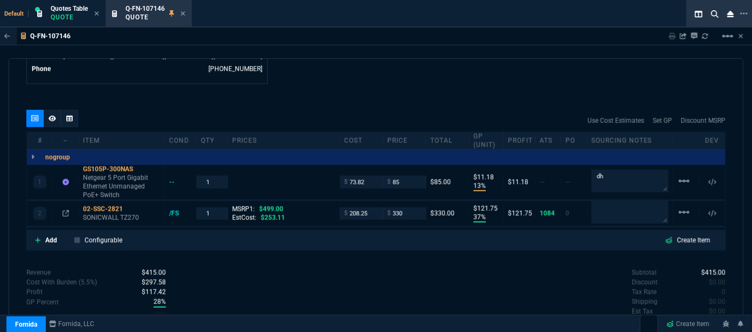
type input "122"
type input "34"
click at [449, 55] on div "Q-FN-107146 Sharing Q-FN-107146 Link Dev Link Share on Teams linear_scale quote…" at bounding box center [376, 209] width 752 height 365
click at [355, 87] on div "quote Q-FN-107146 New Customer draft Fornida, LLC [STREET_ADDRESS] Details Numb…" at bounding box center [376, 199] width 735 height 282
click at [407, 207] on input "330" at bounding box center [404, 213] width 34 height 12
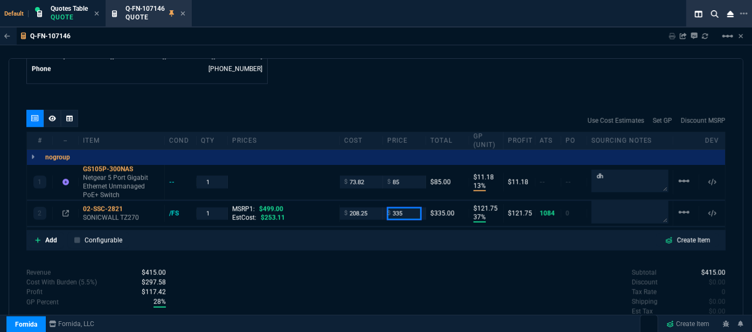
type input "335"
click at [398, 39] on div "Q-FN-107146 Sharing Q-FN-107146 Link Dev Link Share on Teams linear_scale" at bounding box center [376, 36] width 752 height 18
type input "335"
type input "38"
type input "127"
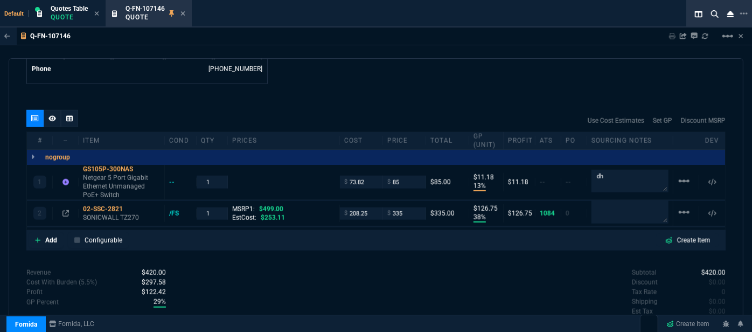
type input "33"
click at [409, 207] on input "335" at bounding box center [404, 213] width 34 height 12
click at [416, 22] on div "Default Quotes Table Quote Q-FN-107146 Quote" at bounding box center [354, 13] width 709 height 27
click at [53, 115] on icon at bounding box center [52, 118] width 8 height 6
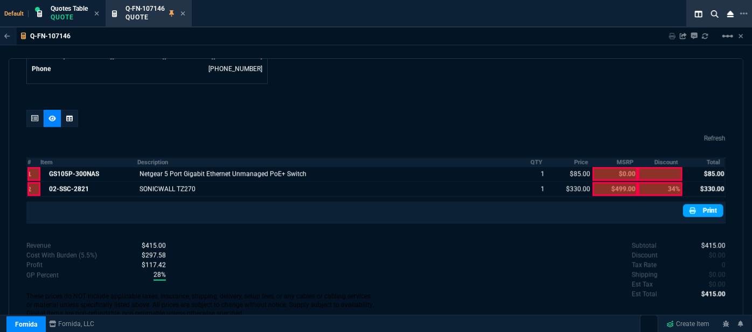
click at [703, 204] on link "Print" at bounding box center [703, 210] width 40 height 13
click at [33, 115] on icon at bounding box center [35, 118] width 8 height 6
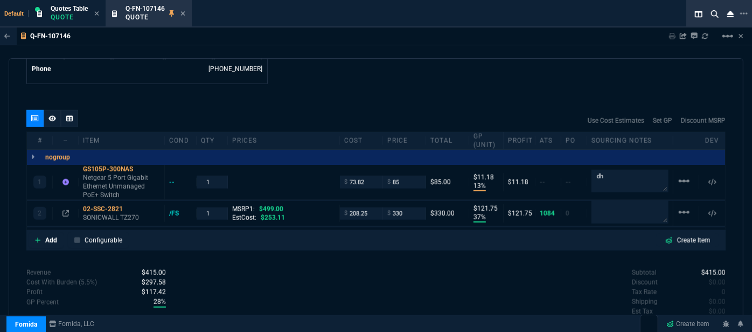
drag, startPoint x: 183, startPoint y: 17, endPoint x: 128, endPoint y: 25, distance: 55.5
click at [184, 17] on fa-icon at bounding box center [182, 14] width 5 height 8
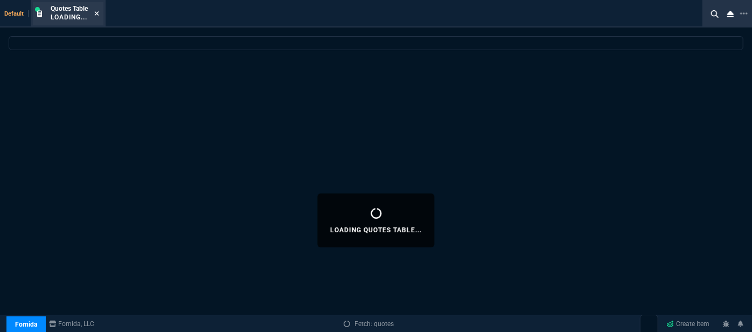
click at [99, 14] on icon at bounding box center [96, 13] width 5 height 6
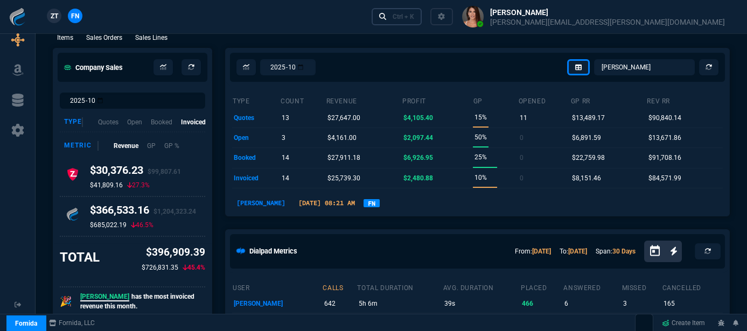
click at [414, 15] on div "Ctrl + K" at bounding box center [404, 16] width 22 height 9
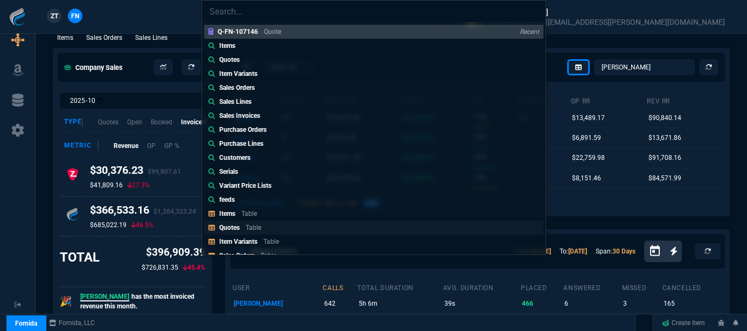
click at [243, 231] on div "Quotes Table" at bounding box center [242, 228] width 46 height 10
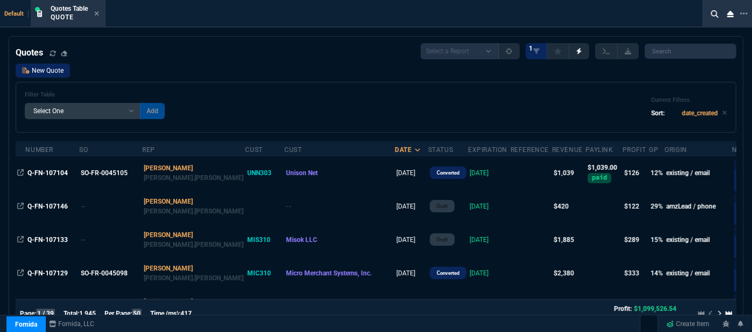
click at [44, 69] on link "New Quote" at bounding box center [43, 71] width 54 height 14
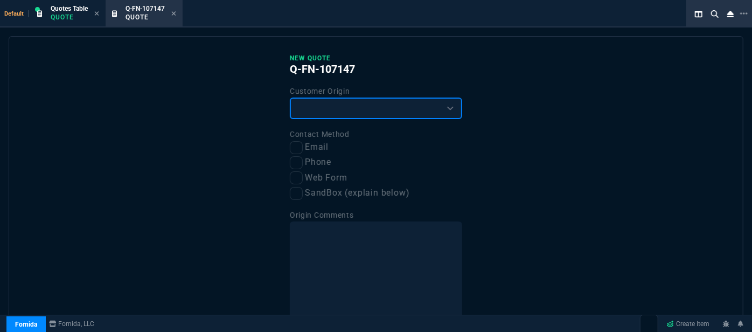
click at [366, 114] on select "Existing Customer Amazon Lead (first order) Website Lead (first order) Called (…" at bounding box center [376, 109] width 172 height 22
click at [290, 98] on select "Existing Customer Amazon Lead (first order) Website Lead (first order) Called (…" at bounding box center [376, 109] width 172 height 22
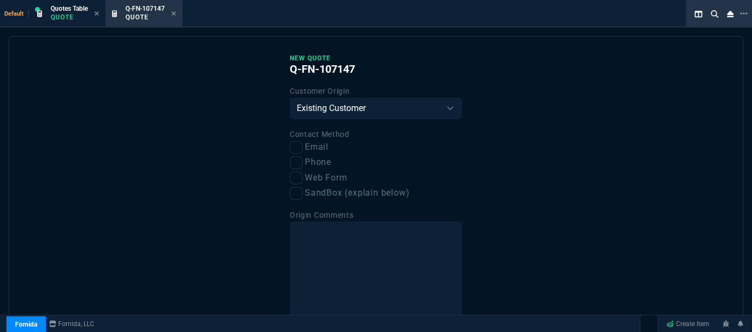
click at [302, 149] on label "Email" at bounding box center [376, 147] width 172 height 13
click at [302, 149] on input "Email" at bounding box center [296, 147] width 13 height 13
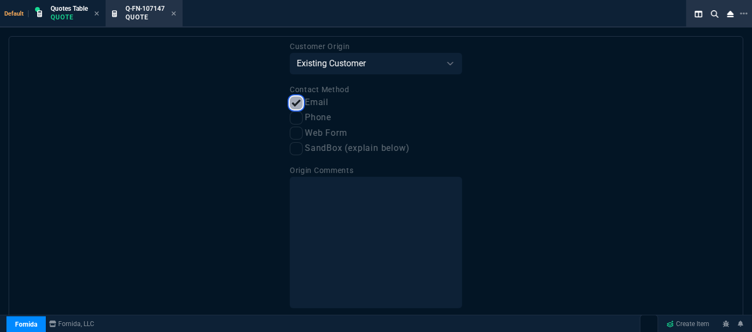
scroll to position [82, 0]
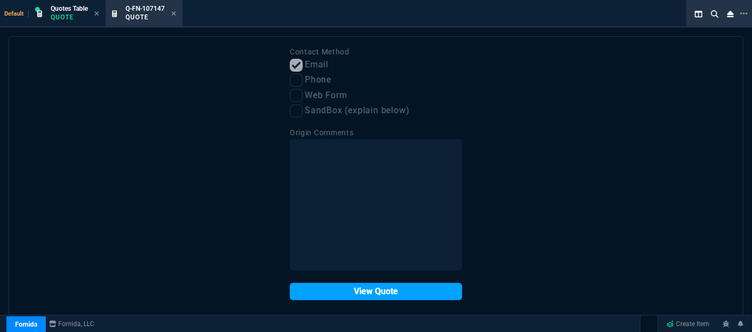
click at [332, 294] on button "View Quote" at bounding box center [376, 291] width 172 height 17
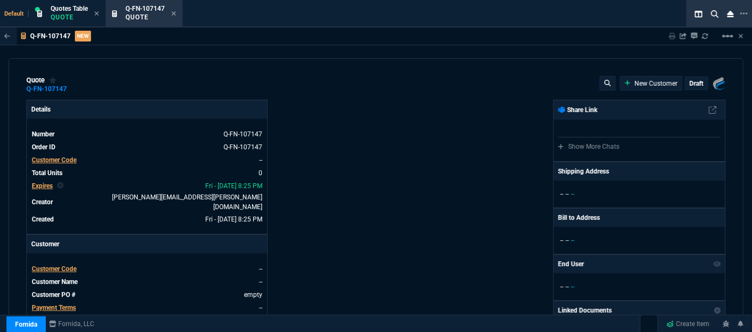
click at [64, 265] on span "Customer Code" at bounding box center [54, 269] width 45 height 8
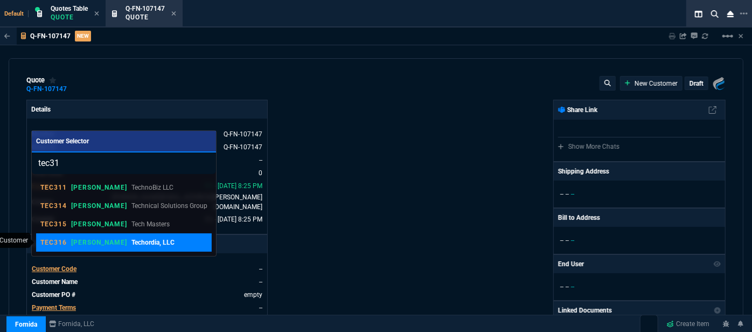
click at [131, 238] on p "Techordia, LLC" at bounding box center [152, 243] width 43 height 10
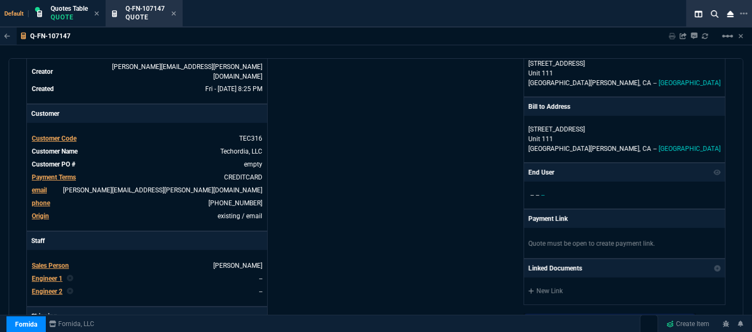
scroll to position [245, 0]
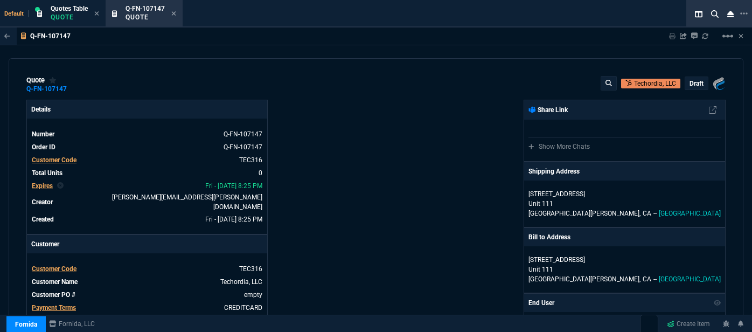
select select "12: [PERSON_NAME]"
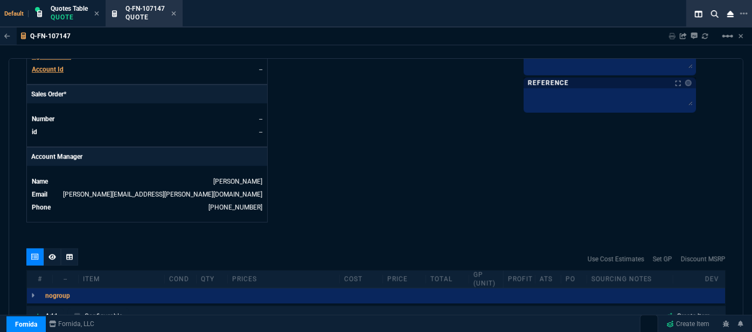
scroll to position [544, 0]
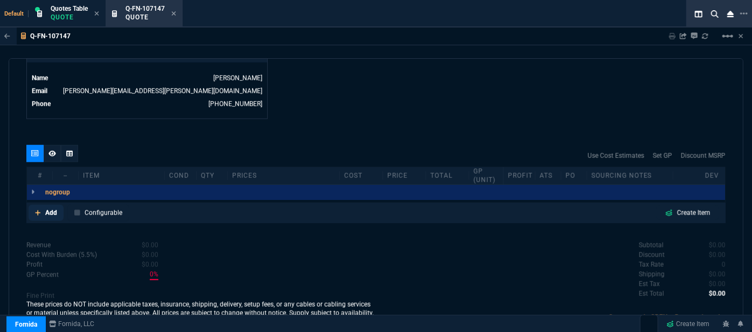
click at [36, 210] on icon at bounding box center [38, 213] width 6 height 6
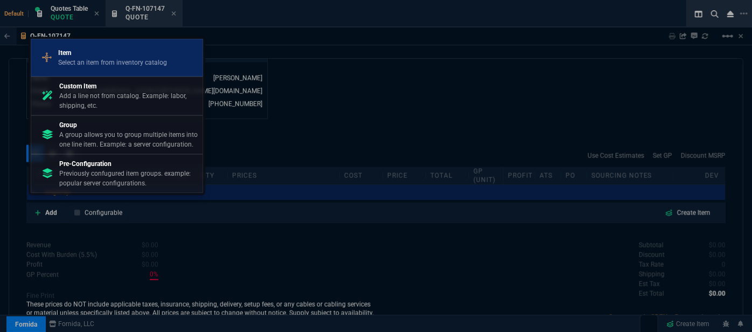
click at [136, 59] on p "Select an item from inventory catalog" at bounding box center [112, 63] width 109 height 10
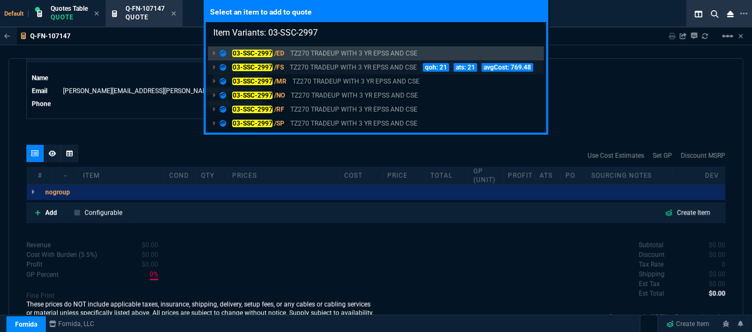
type input "Item Variants: 03-SSC-2997"
click at [349, 67] on p "TZ270 TRADEUP WITH 3 YR EPSS AND CSE" at bounding box center [353, 67] width 127 height 10
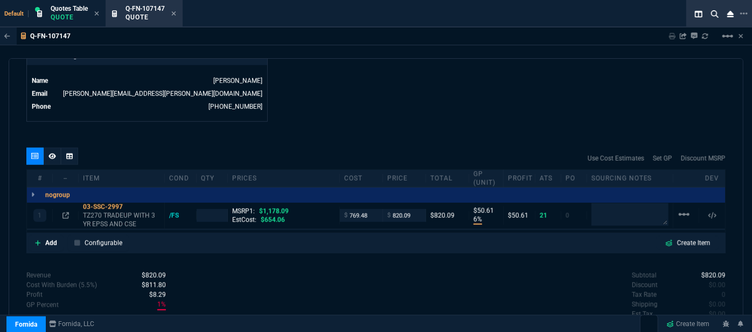
type input "6"
type input "51"
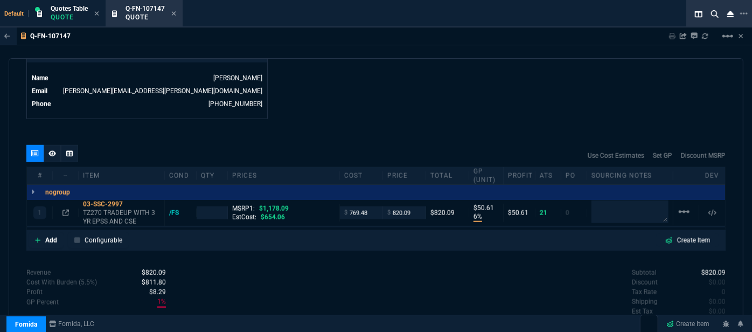
type input "30"
click at [121, 210] on p "TZ270 TRADEUP WITH 3 YR EPSS AND CSE" at bounding box center [121, 217] width 77 height 17
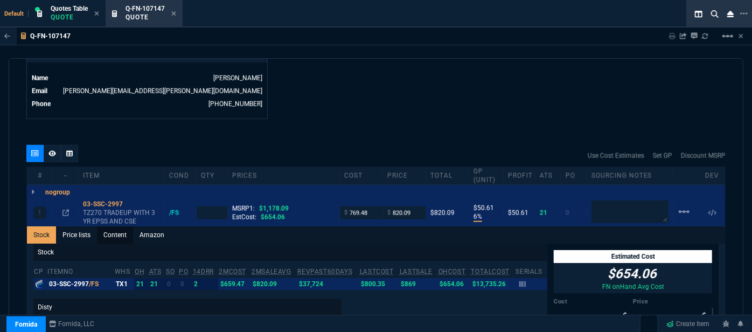
click at [121, 226] on link "Content" at bounding box center [115, 234] width 36 height 17
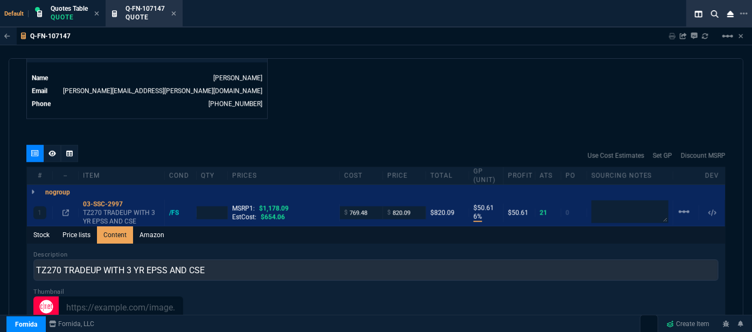
scroll to position [0, 0]
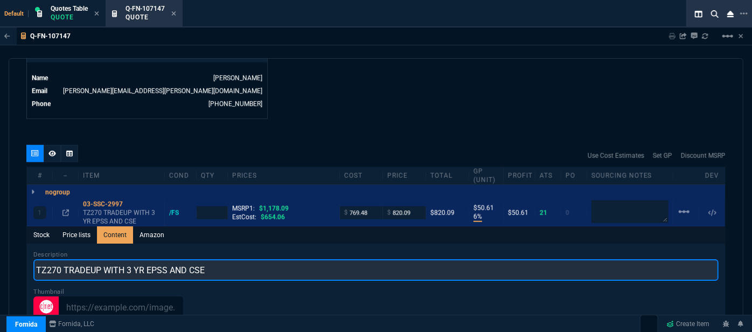
click at [103, 259] on input "TZ270 TRADEUP WITH 3 YR EPSS AND CSE" at bounding box center [375, 270] width 685 height 22
click at [291, 269] on input "TZ270 PROMO WITH 3 YR EPSS AND CSE" at bounding box center [375, 270] width 685 height 22
type input "TZ270 PROMO WITH 3YR ESSENTIALS AND 1YR CSE"
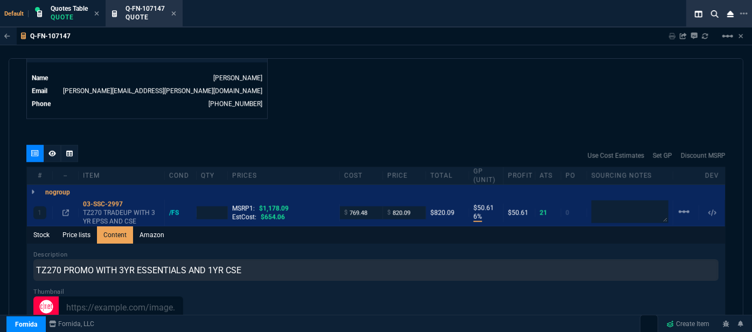
type input "1"
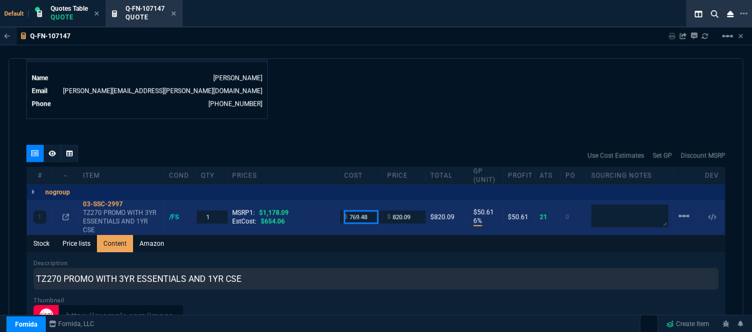
click at [371, 211] on input "769.48" at bounding box center [361, 217] width 34 height 12
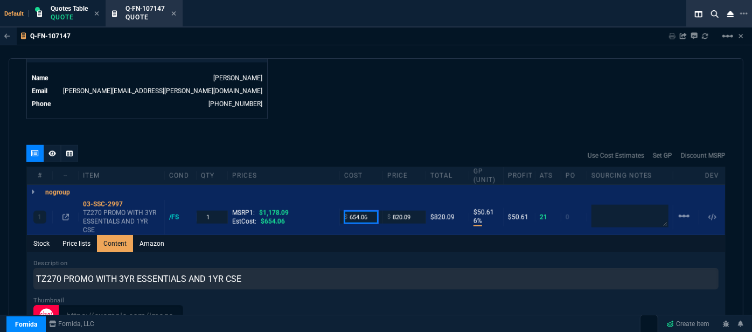
type input "654.06"
click at [367, 47] on div "Q-FN-107147 Sharing Q-FN-107147 Link Dev Link Share on Teams linear_scale quote…" at bounding box center [376, 209] width 752 height 365
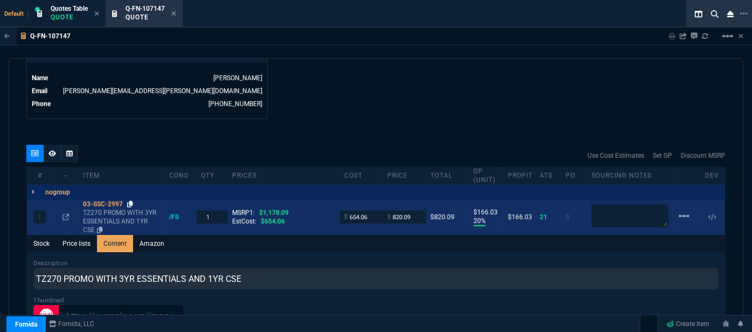
click at [130, 201] on icon at bounding box center [130, 204] width 6 height 6
click at [63, 213] on fa-icon at bounding box center [65, 217] width 6 height 8
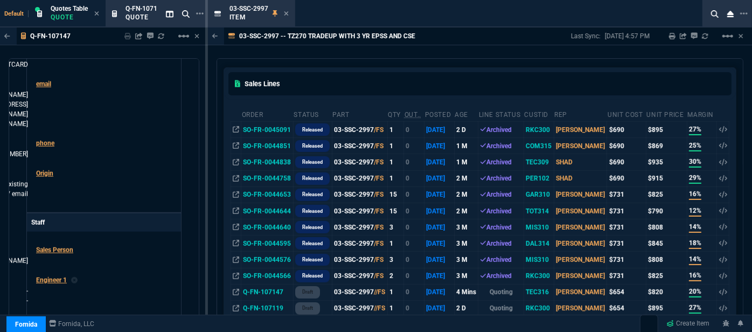
scroll to position [147, 0]
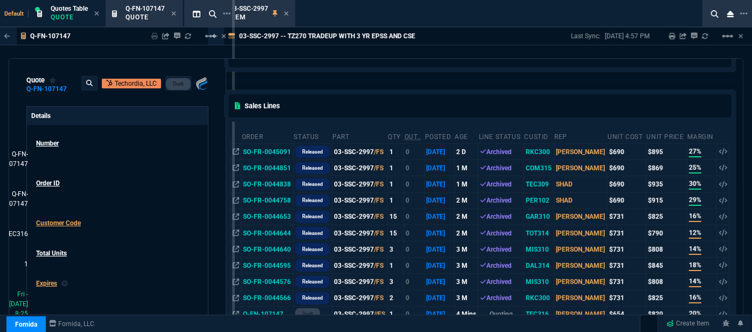
drag, startPoint x: 206, startPoint y: 86, endPoint x: 231, endPoint y: 86, distance: 24.8
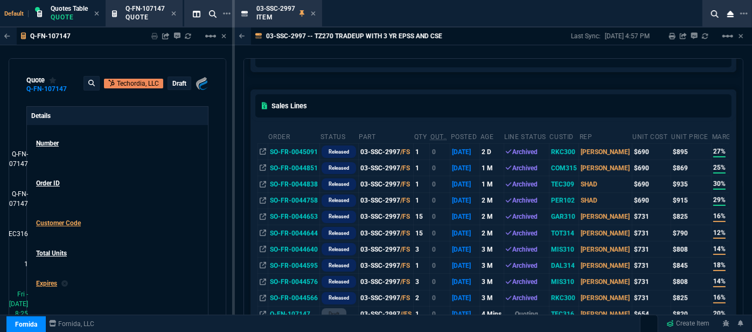
scroll to position [477, 0]
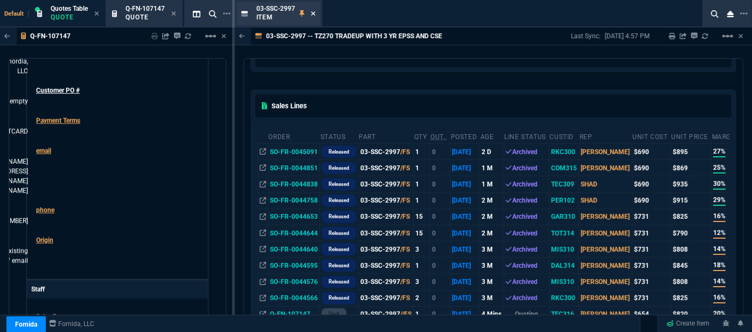
click at [312, 15] on icon at bounding box center [313, 13] width 4 height 4
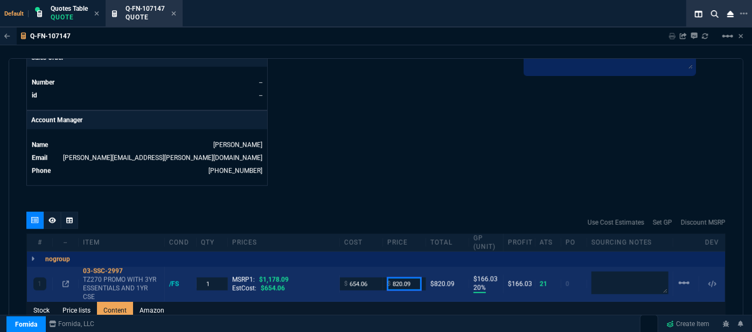
click at [415, 277] on input "820.09" at bounding box center [404, 283] width 34 height 12
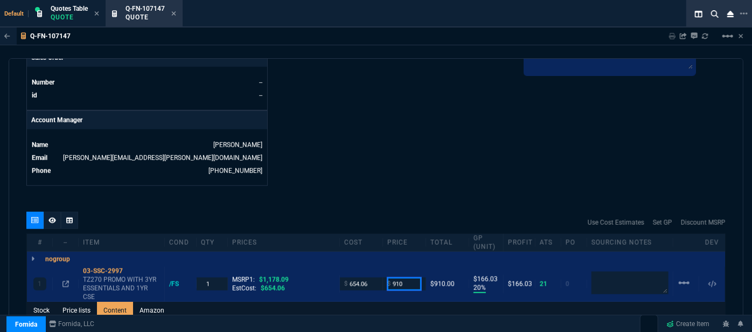
type input "910"
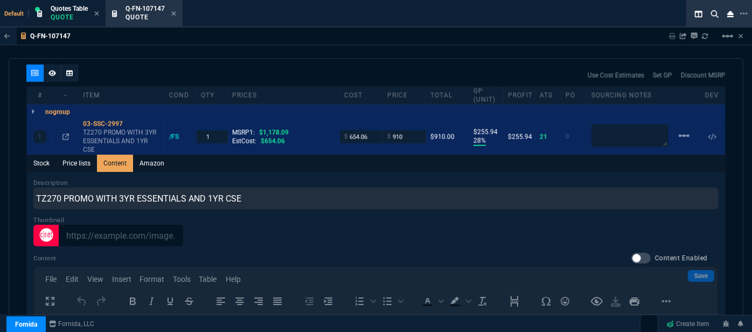
scroll to position [811, 0]
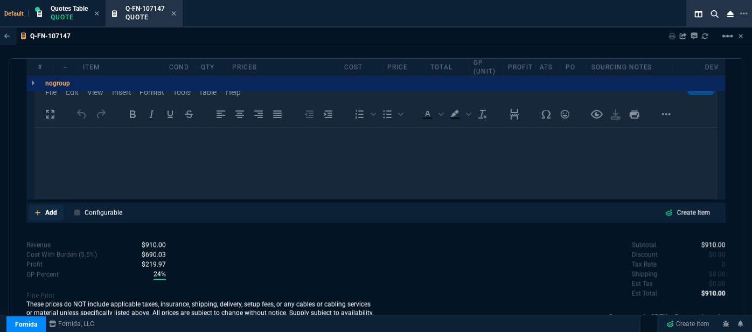
click at [35, 210] on icon at bounding box center [38, 213] width 6 height 6
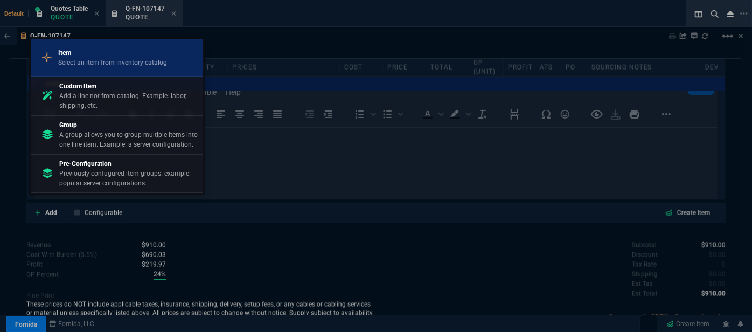
click at [110, 48] on div "Item Select an item from inventory catalog" at bounding box center [117, 58] width 163 height 28
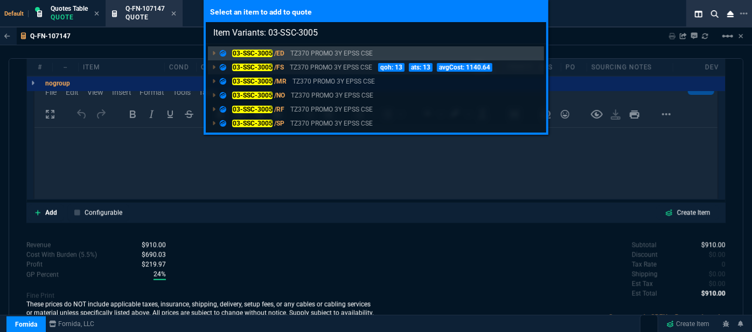
type input "Item Variants: 03-SSC-3005"
click at [337, 68] on p "TZ370 PROMO 3Y EPSS CSE" at bounding box center [331, 67] width 82 height 10
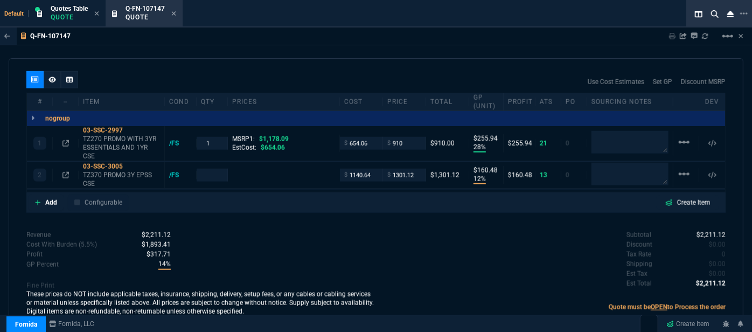
scroll to position [607, 0]
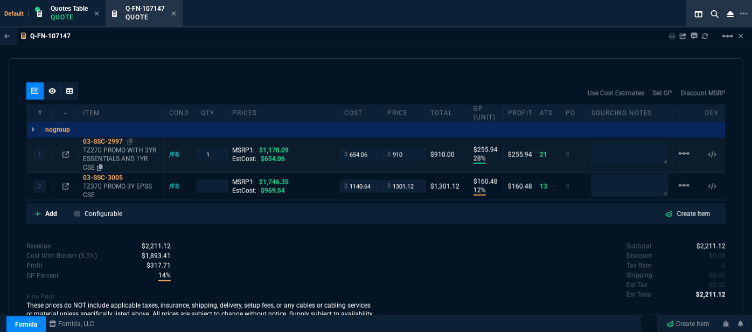
type input "28"
type input "256"
type input "12"
type input "160"
type input "23"
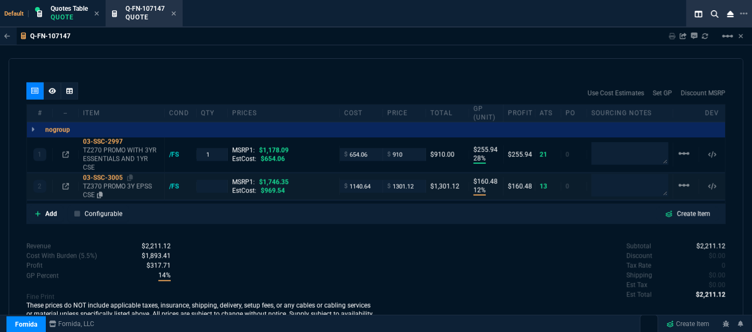
type input "25"
click at [101, 164] on icon at bounding box center [100, 167] width 6 height 6
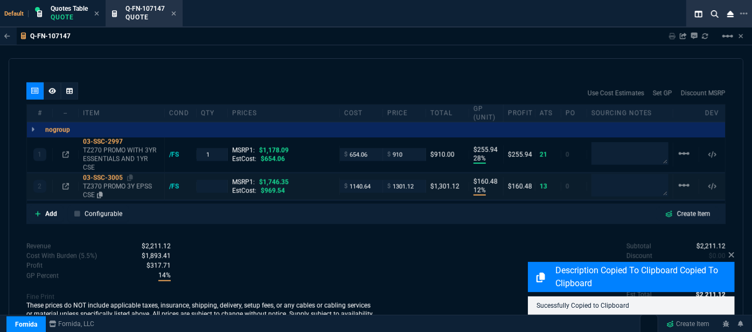
click at [113, 182] on p "TZ370 PROMO 3Y EPSS CSE" at bounding box center [121, 190] width 77 height 17
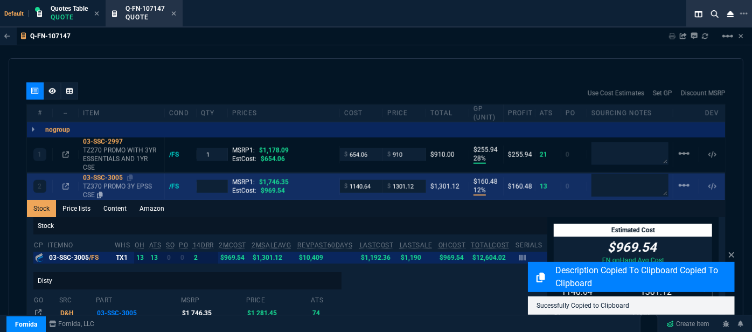
scroll to position [626, 0]
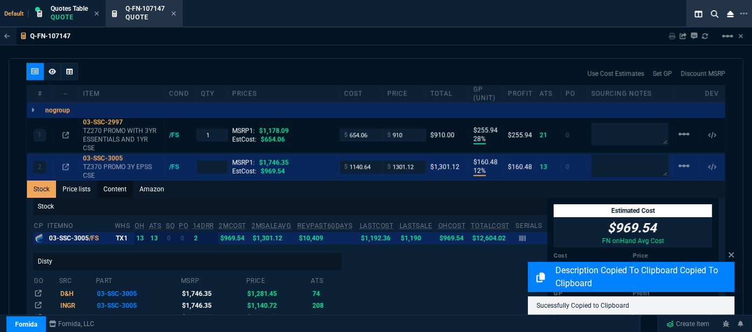
click at [113, 180] on link "Content" at bounding box center [115, 188] width 36 height 17
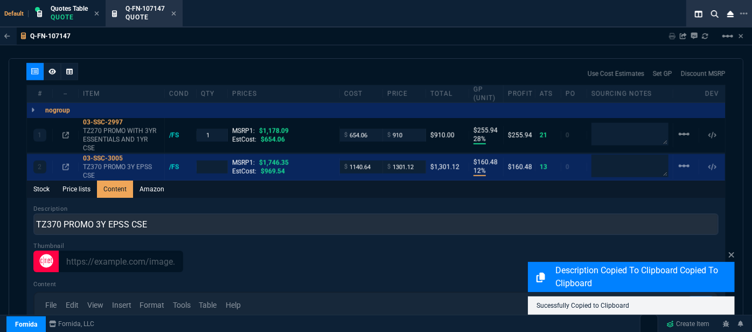
scroll to position [0, 0]
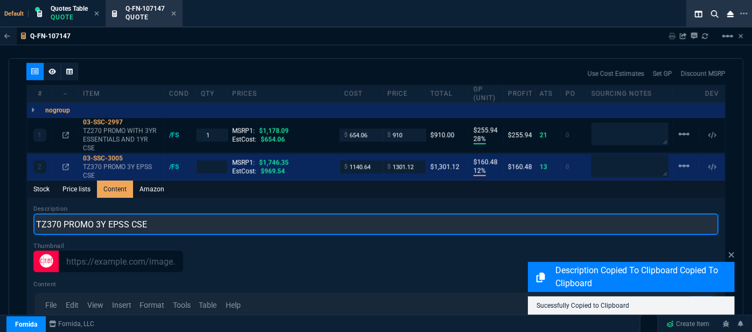
drag, startPoint x: 172, startPoint y: 211, endPoint x: 17, endPoint y: 202, distance: 155.4
click at [17, 202] on div "quote Q-FN-107147 Techordia, LLC draft Fornida, LLC 2609 Technology Dr Suite 30…" at bounding box center [376, 199] width 735 height 282
paste input "270 PROMO WITH 3YR ESSENTIALS AND 1YR"
type input "TZ270 PROMO WITH 3YR ESSENTIALS AND 1YR CSE"
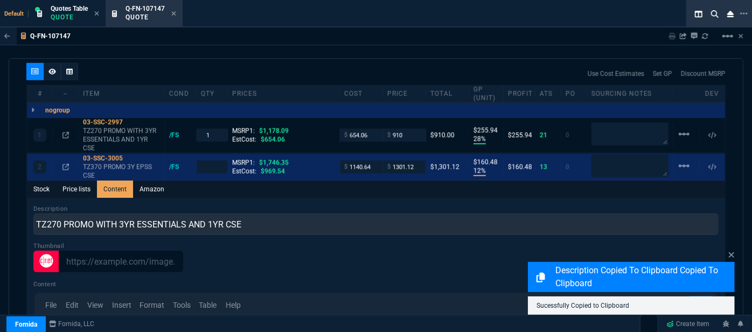
type input "1"
drag, startPoint x: 163, startPoint y: 198, endPoint x: 117, endPoint y: 211, distance: 47.1
click at [121, 208] on div "Description TZ270 PROMO WITH 3YR ESSENTIALS AND 1YR CSE" at bounding box center [375, 219] width 685 height 31
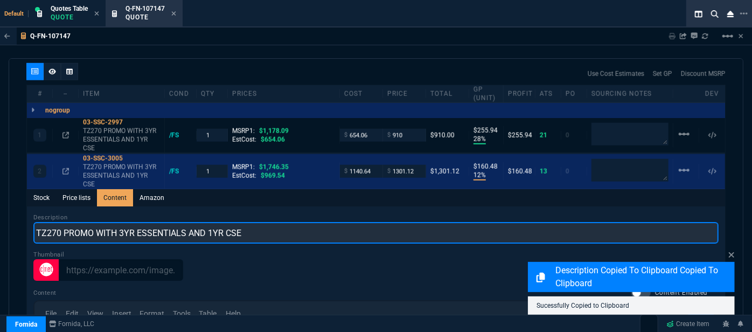
click at [51, 222] on input "TZ270 PROMO WITH 3YR ESSENTIALS AND 1YR CSE" at bounding box center [375, 233] width 685 height 22
type input "TZ370 PROMO WITH 3YR ESSENTIALS AND 1YR CSE"
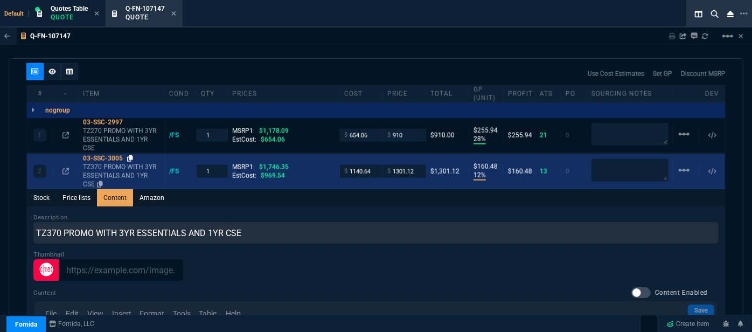
click at [131, 155] on icon at bounding box center [130, 158] width 6 height 6
click at [64, 168] on icon at bounding box center [65, 171] width 6 height 6
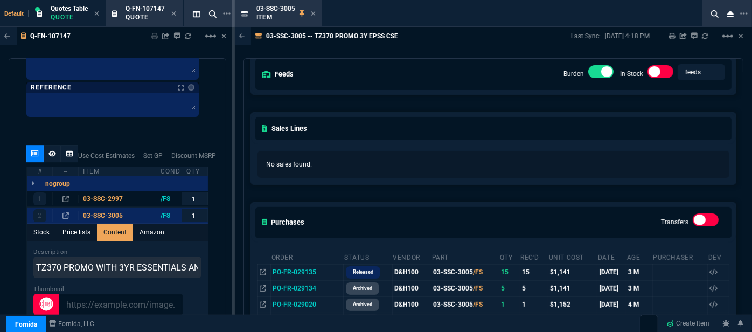
scroll to position [147, 0]
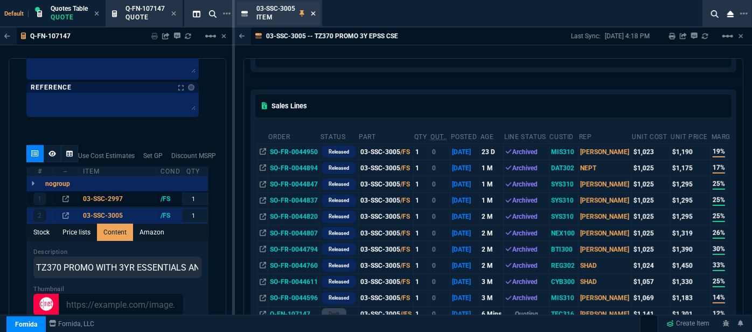
click at [312, 13] on icon at bounding box center [313, 13] width 4 height 4
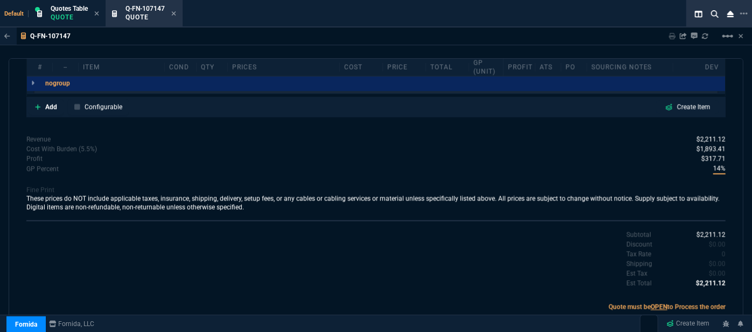
scroll to position [626, 0]
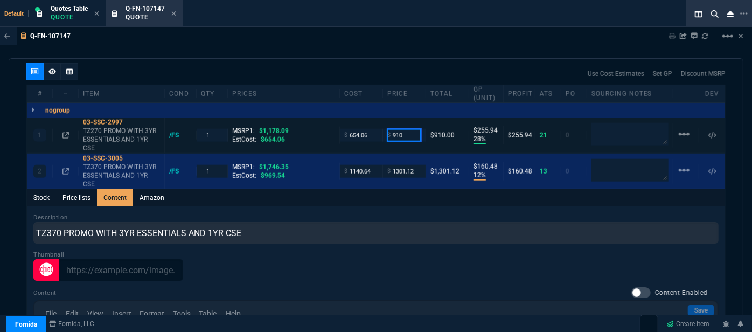
click at [400, 129] on input "910" at bounding box center [404, 135] width 34 height 12
type input "895"
click at [381, 63] on div "Use Cost Estimates Set GP Discount MSRP" at bounding box center [375, 74] width 699 height 22
type input "895"
type input "27"
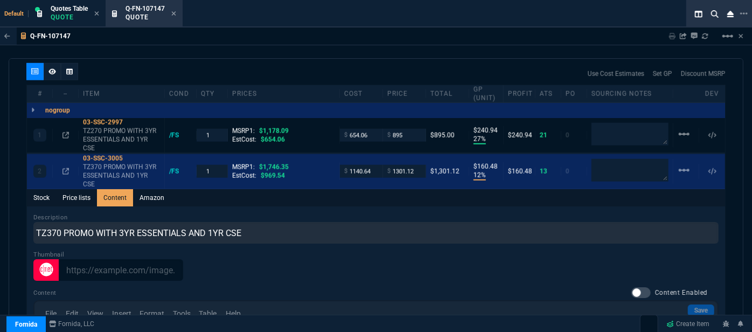
type input "241"
type input "24"
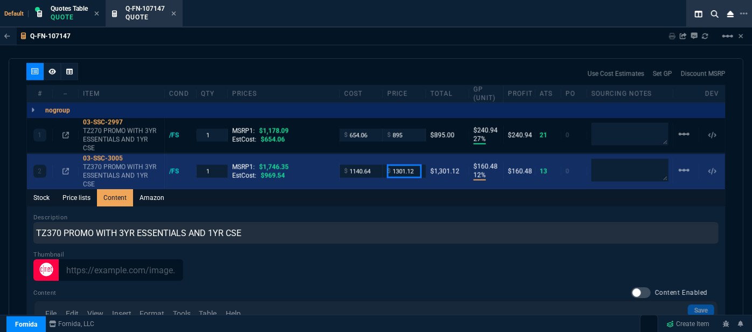
click at [416, 165] on input "1301.12" at bounding box center [404, 171] width 34 height 12
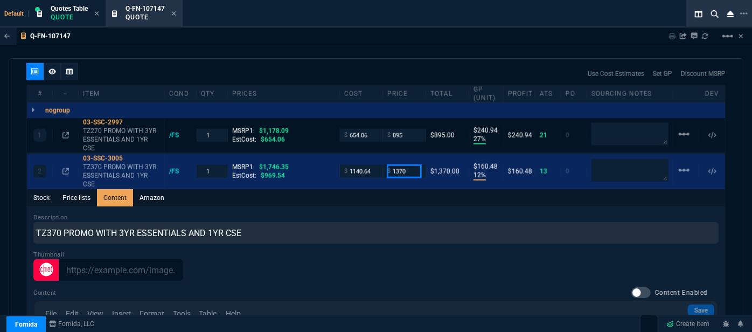
type input "1370"
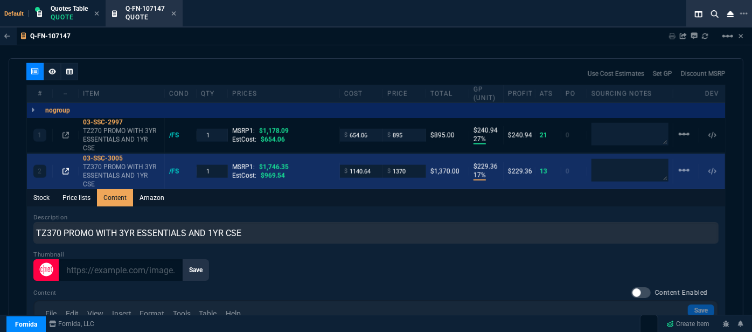
click at [66, 168] on icon at bounding box center [65, 171] width 6 height 6
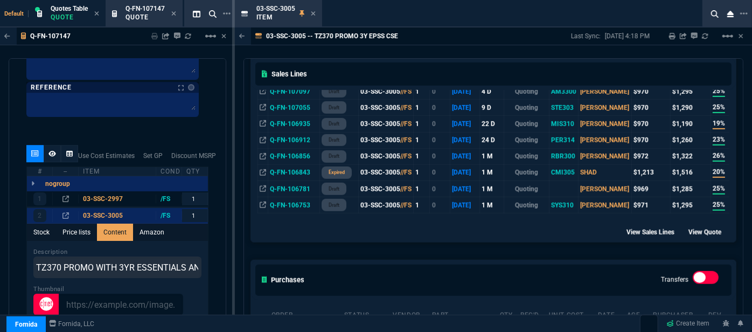
scroll to position [539, 0]
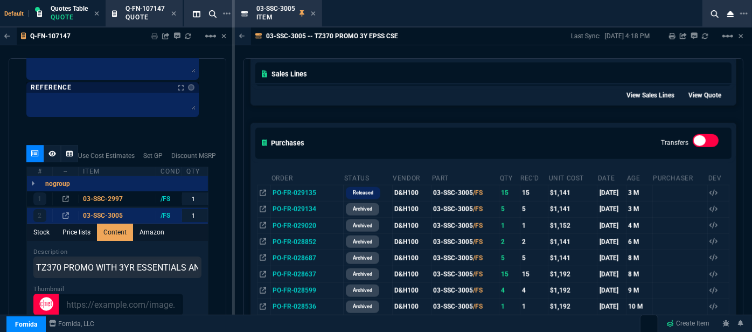
click at [427, 36] on div "03-SSC-3005 -- TZ370 PROMO 3Y EPSS CSE Last Sync: 9/18/25, 4:18 PM Sharing 03-S…" at bounding box center [493, 36] width 517 height 18
click at [314, 15] on icon at bounding box center [313, 13] width 5 height 6
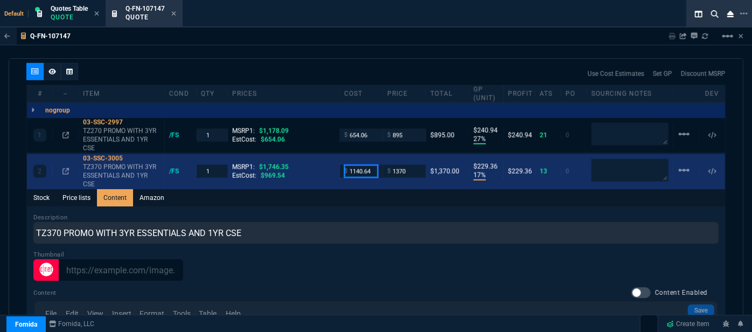
click at [370, 165] on input "1140.64" at bounding box center [361, 171] width 34 height 12
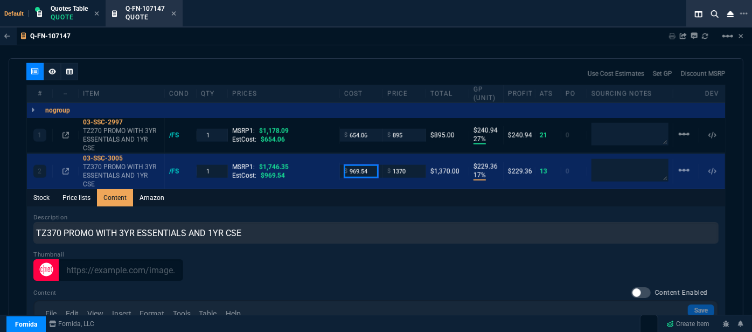
type input "969.54"
click at [360, 193] on div "Stock Price lists Content Amazon" at bounding box center [376, 197] width 698 height 17
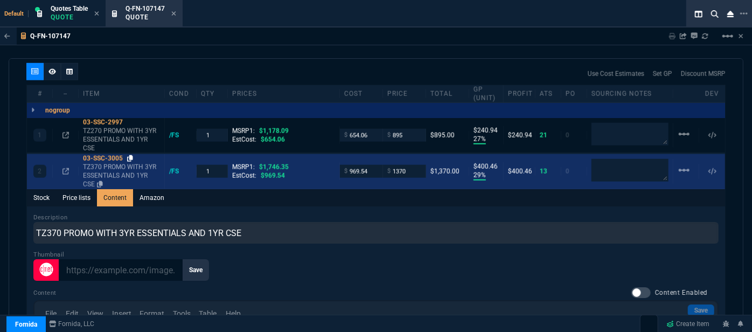
click at [133, 155] on icon at bounding box center [130, 158] width 6 height 6
click at [417, 165] on input "1370" at bounding box center [404, 171] width 34 height 12
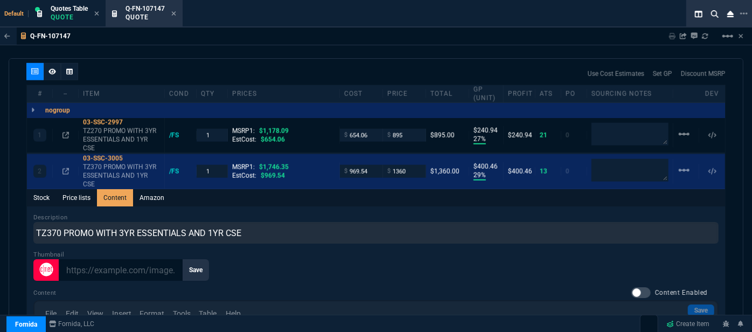
click at [412, 213] on div "Description TZ370 PROMO WITH 3YR ESSENTIALS AND 1YR CSE" at bounding box center [375, 228] width 685 height 31
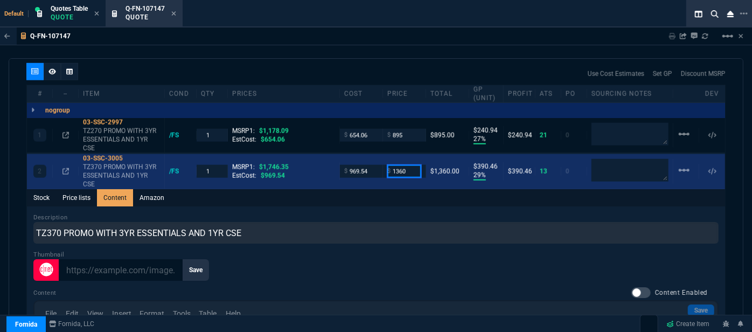
click at [408, 165] on input "1360" at bounding box center [404, 171] width 34 height 12
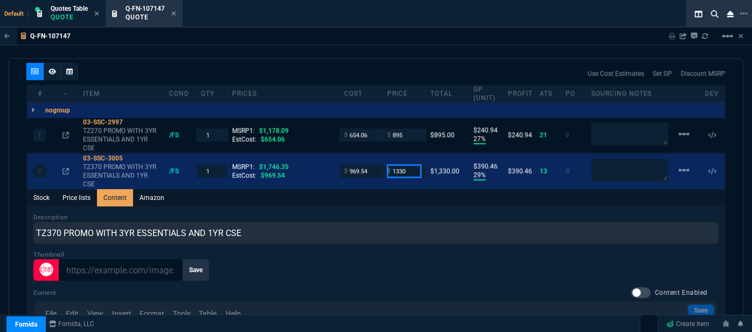
type input "1330"
click at [403, 190] on div "Stock Price lists Content Amazon" at bounding box center [376, 197] width 698 height 17
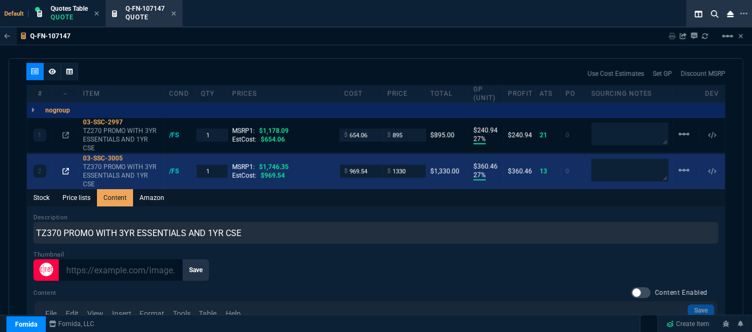
click at [66, 168] on icon at bounding box center [65, 171] width 6 height 6
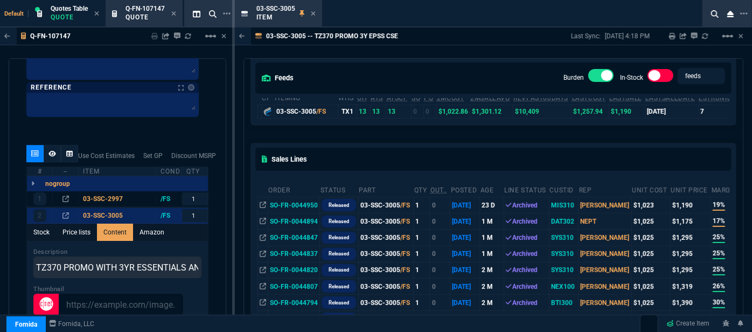
scroll to position [98, 0]
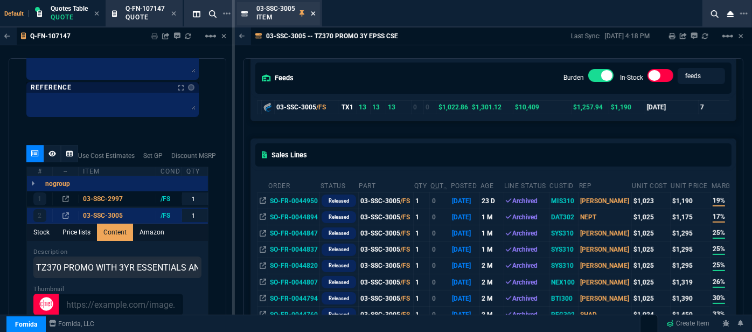
click at [315, 16] on icon at bounding box center [313, 13] width 5 height 6
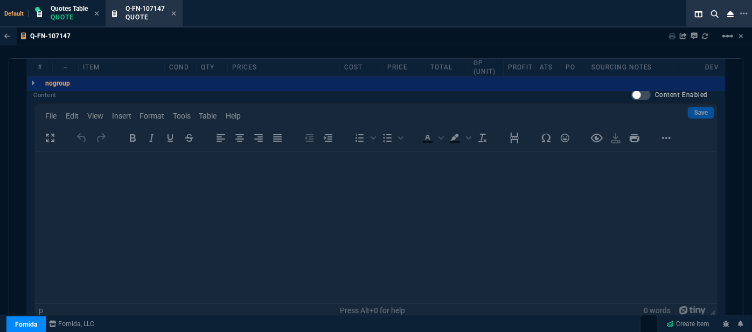
scroll to position [822, 0]
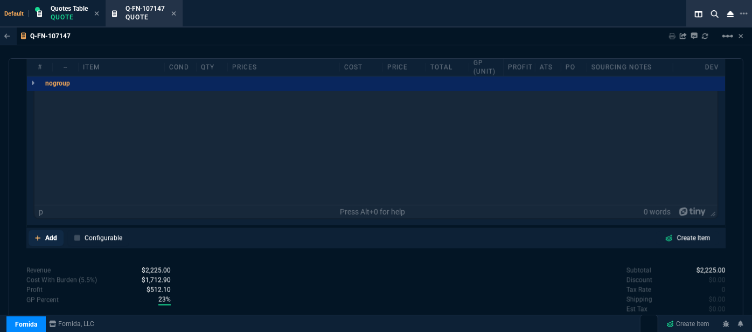
click at [34, 230] on link "Add" at bounding box center [46, 238] width 35 height 16
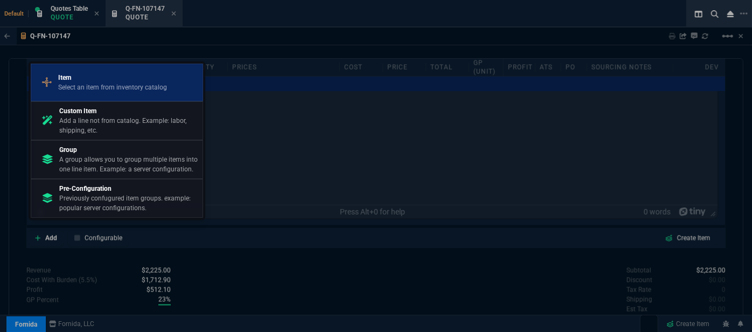
click at [92, 84] on p "Select an item from inventory catalog" at bounding box center [112, 87] width 109 height 10
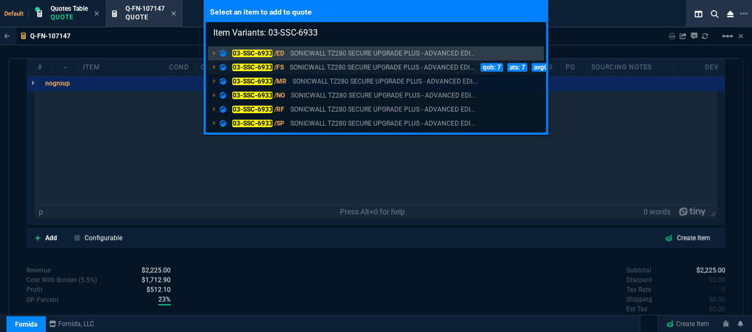
type input "Item Variants: 03-SSC-6933"
click at [320, 70] on p "SONICWALL TZ280 SECURE UPGRADE PLUS - ADVANCED EDI..." at bounding box center [382, 67] width 185 height 10
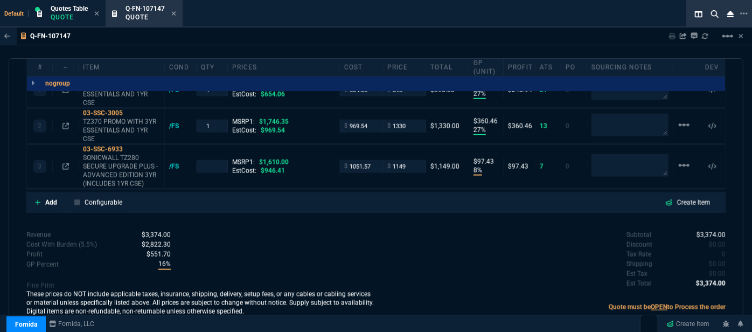
type input "27"
type input "241"
type input "27"
type input "360"
type input "8"
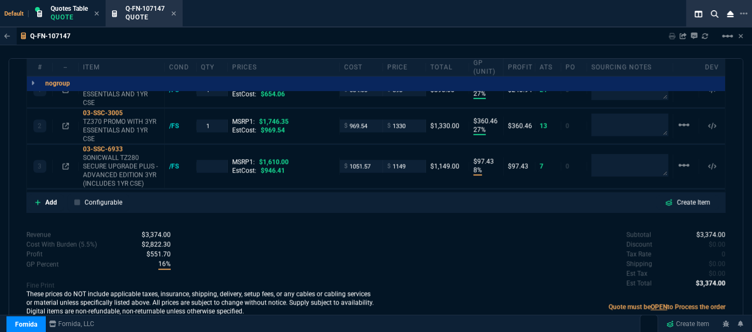
type input "97"
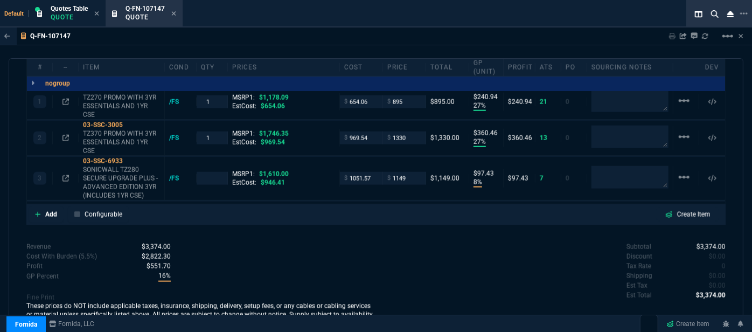
type input "24"
type input "29"
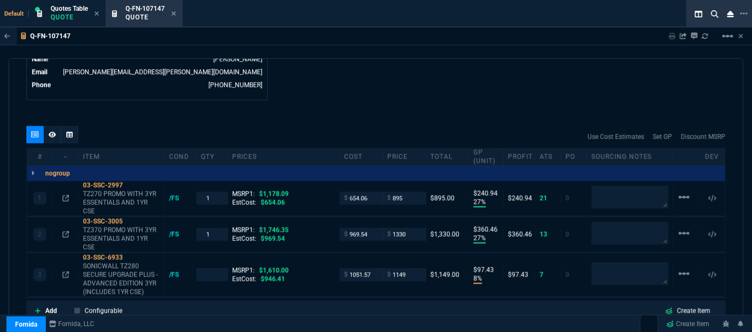
scroll to position [561, 0]
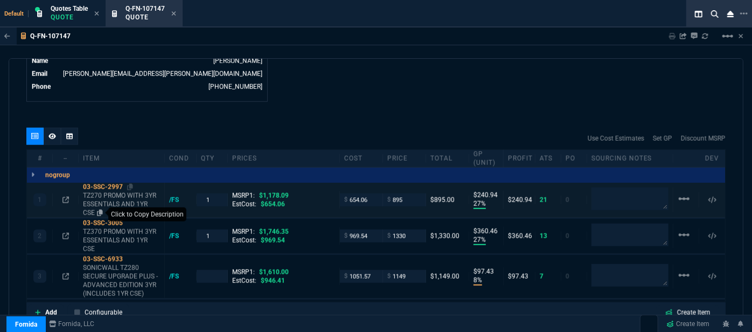
click at [100, 210] on icon at bounding box center [100, 213] width 6 height 6
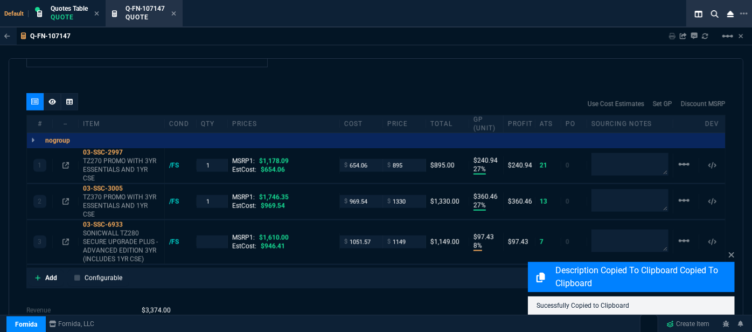
scroll to position [610, 0]
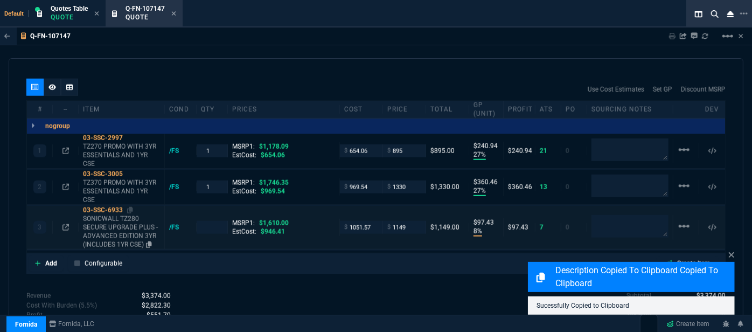
click at [115, 224] on p "SONICWALL TZ280 SECURE UPGRADE PLUS - ADVANCED EDITION 3YR (INCLUDES 1YR CSE)" at bounding box center [121, 231] width 77 height 34
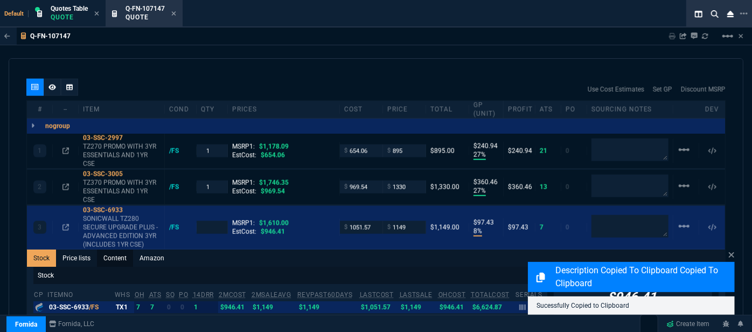
click at [120, 249] on link "Content" at bounding box center [115, 257] width 36 height 17
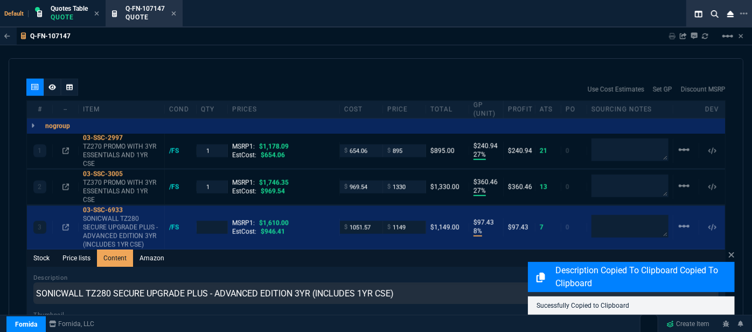
scroll to position [0, 0]
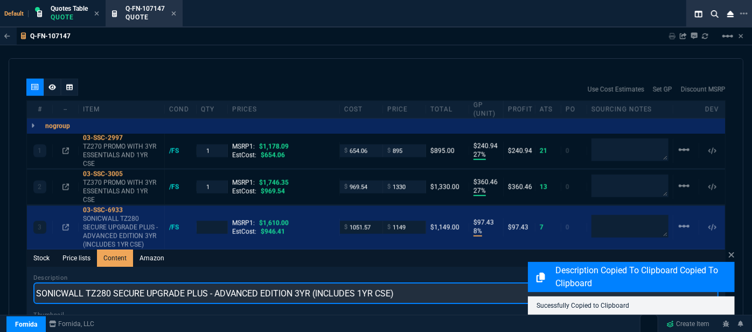
drag, startPoint x: 402, startPoint y: 279, endPoint x: 27, endPoint y: 258, distance: 376.1
paste input "TZ270 PROMO WITH 3YR ESSENTIALS AND 1YR CSE"
click at [52, 282] on input "TZ270 PROMO WITH 3YR ESSENTIALS AND 1YR CSE" at bounding box center [375, 293] width 685 height 22
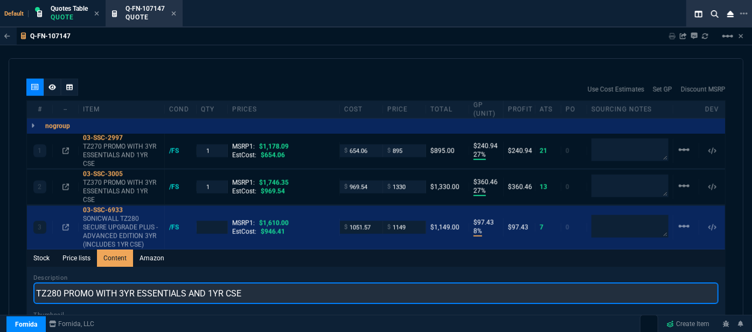
click at [185, 282] on input "TZ280 PROMO WITH 3YR ESSENTIALS AND 1YR CSE" at bounding box center [375, 293] width 685 height 22
type input "TZ280 PROMO WITH 3YR ADVANCED AND 1YR CSE"
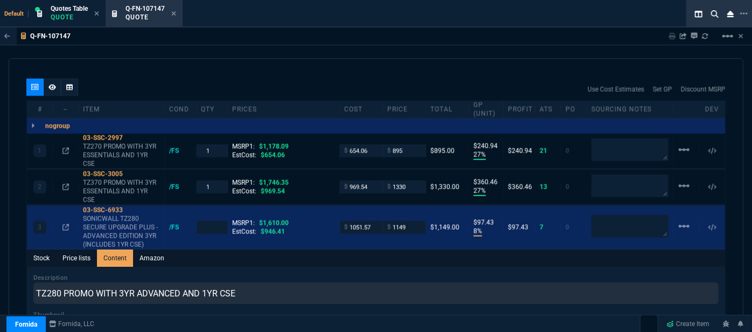
click at [325, 58] on div "quote Q-FN-107147 Techordia, LLC draft Fornida, LLC 2609 Technology Dr Suite 30…" at bounding box center [376, 199] width 735 height 282
type input "1"
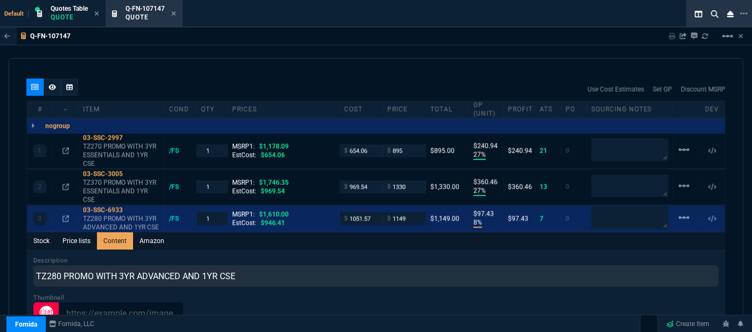
click at [325, 58] on div "quote Q-FN-107147 Techordia, LLC draft Fornida, LLC 2609 Technology Dr Suite 30…" at bounding box center [376, 199] width 735 height 282
click at [63, 216] on icon at bounding box center [65, 219] width 6 height 6
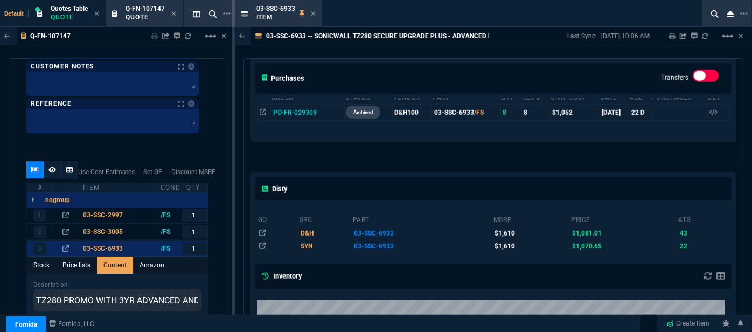
scroll to position [392, 0]
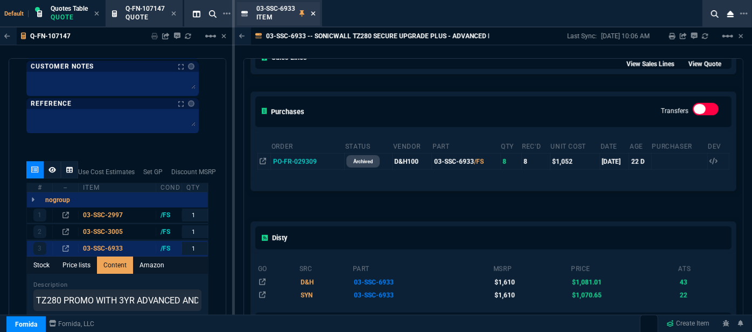
click at [312, 12] on icon at bounding box center [313, 13] width 4 height 4
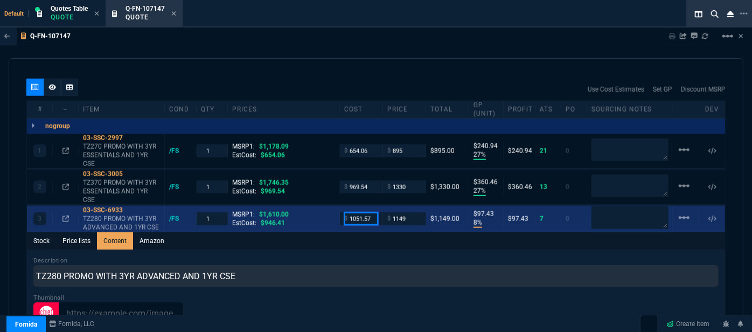
click at [372, 212] on input "1051.57" at bounding box center [361, 218] width 34 height 12
type input "946.41"
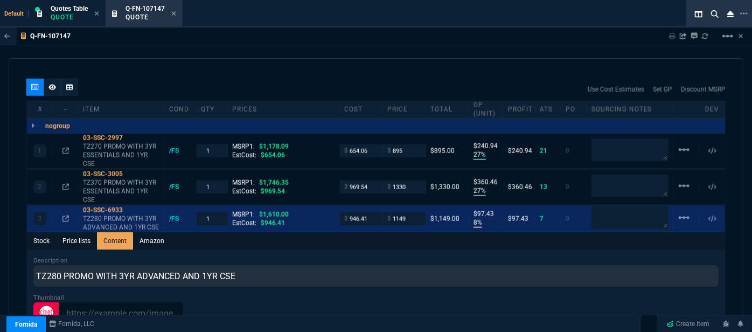
click at [379, 232] on div "Stock Price lists Content Amazon" at bounding box center [376, 240] width 698 height 17
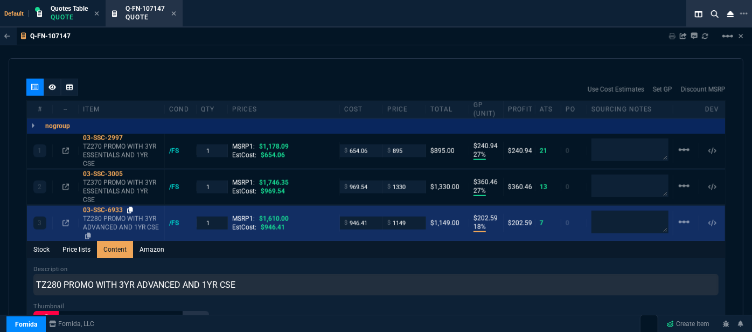
click at [132, 207] on icon at bounding box center [130, 210] width 6 height 6
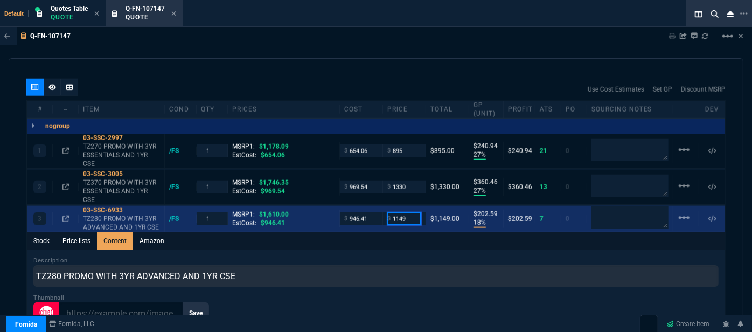
click at [413, 212] on input "1149" at bounding box center [404, 218] width 34 height 12
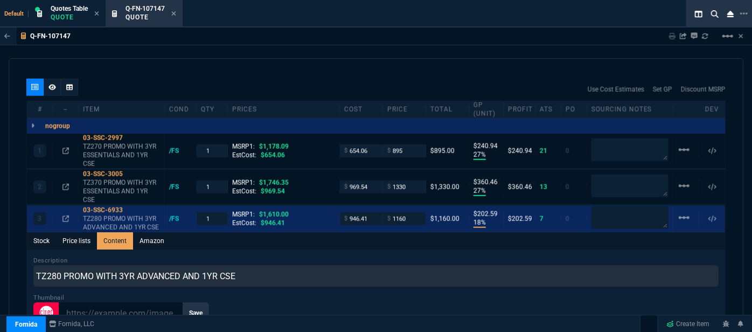
click at [422, 33] on div "Q-FN-107147 Sharing Q-FN-107147 Link Dev Link Share on Teams linear_scale" at bounding box center [376, 36] width 752 height 18
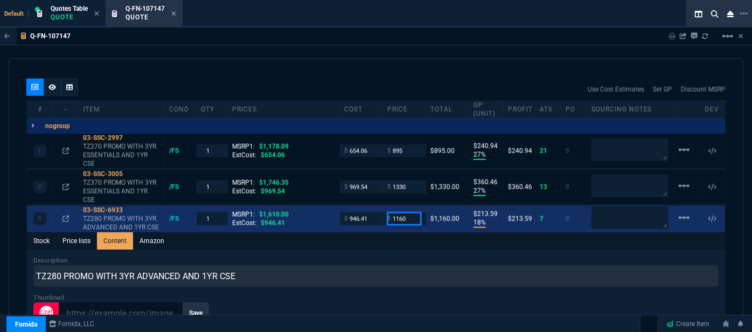
click at [414, 212] on input "1160" at bounding box center [404, 218] width 34 height 12
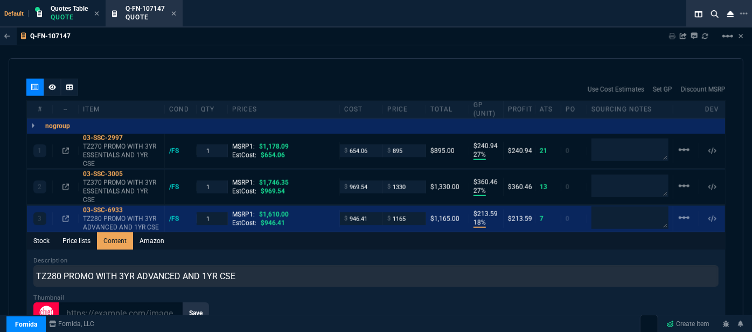
click at [416, 31] on div "Q-FN-107147 Sharing Q-FN-107147 Link Dev Link Share on Teams linear_scale" at bounding box center [376, 36] width 752 height 18
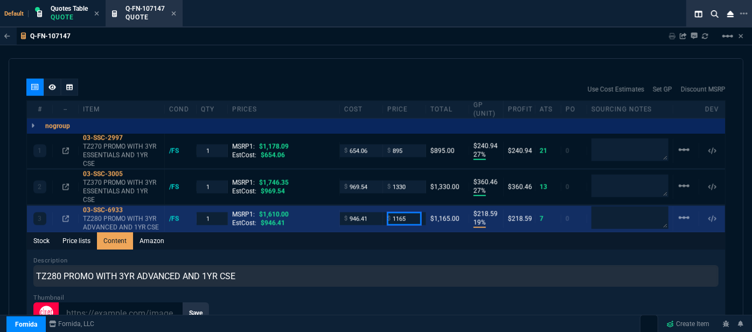
click at [403, 212] on input "1165" at bounding box center [404, 218] width 34 height 12
type input "1169"
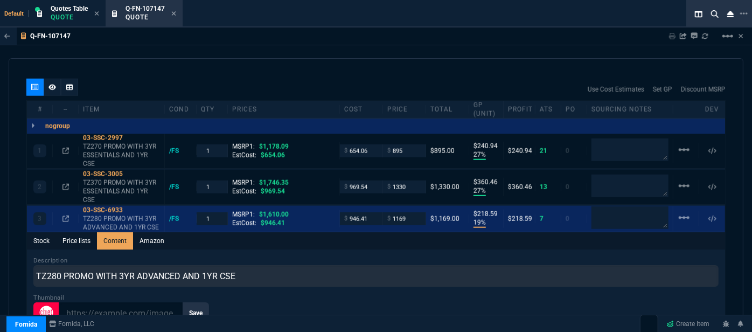
click at [404, 79] on div "Use Cost Estimates Set GP Discount MSRP" at bounding box center [375, 90] width 699 height 22
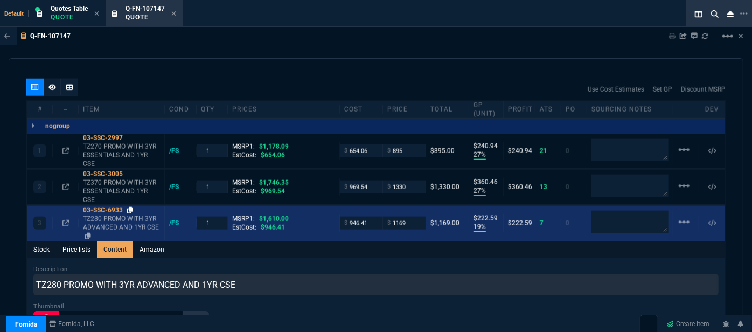
click at [130, 207] on icon at bounding box center [130, 210] width 6 height 6
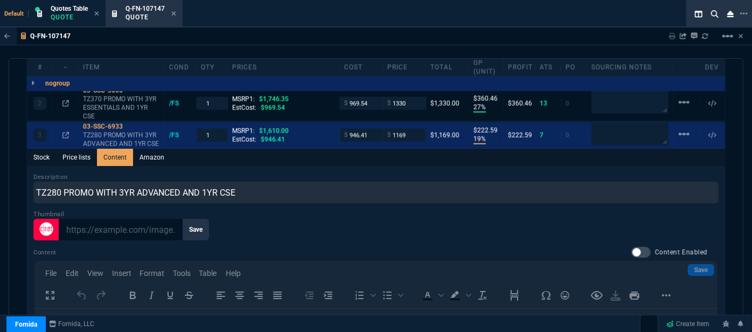
scroll to position [807, 0]
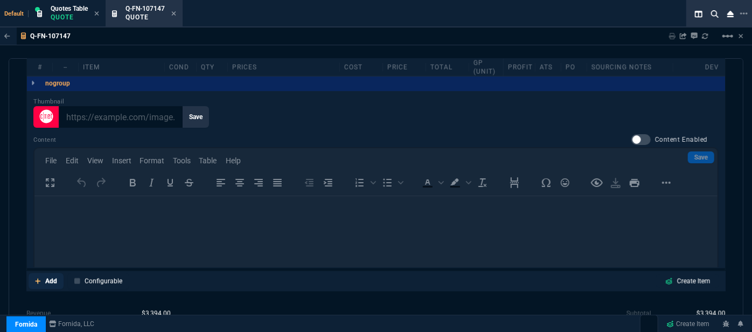
click at [36, 277] on fa-icon at bounding box center [38, 281] width 6 height 8
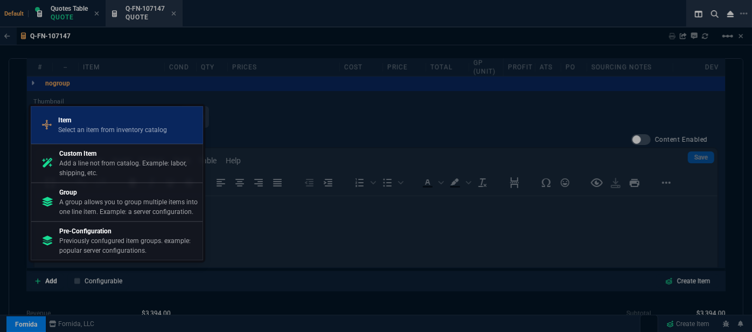
click at [95, 124] on p "Item" at bounding box center [112, 120] width 109 height 10
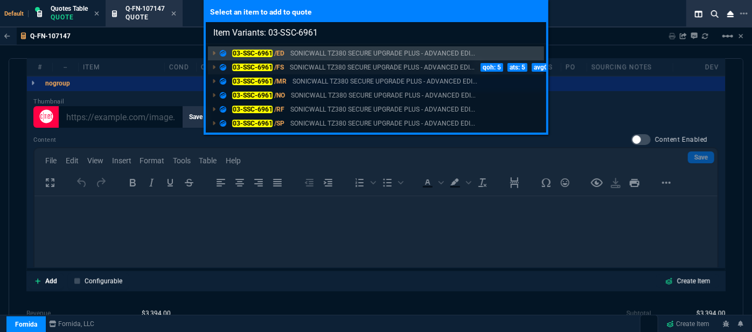
type input "Item Variants: 03-SSC-6961"
click at [304, 64] on p "SONICWALL TZ380 SECURE UPGRADE PLUS - ADVANCED EDI..." at bounding box center [382, 67] width 185 height 10
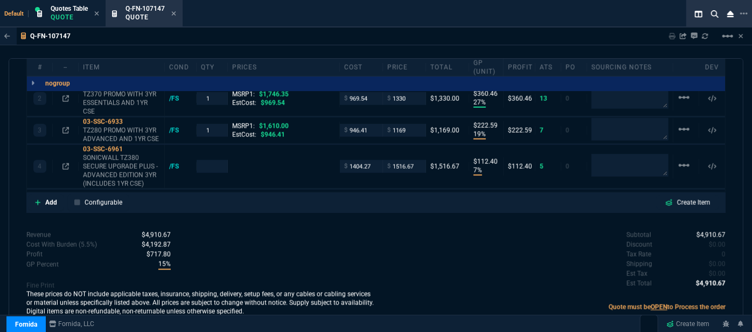
type input "27"
type input "241"
type input "27"
type input "360"
type input "19"
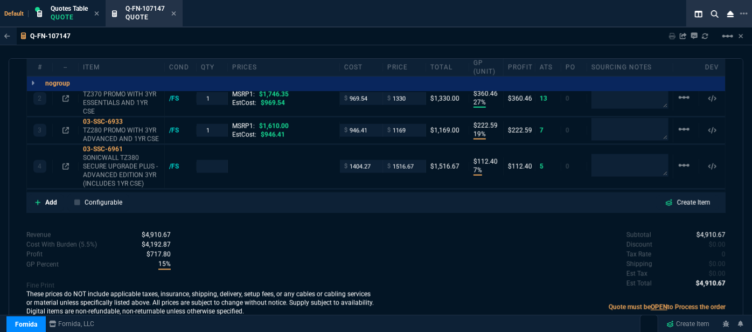
type input "223"
type input "7"
type input "112"
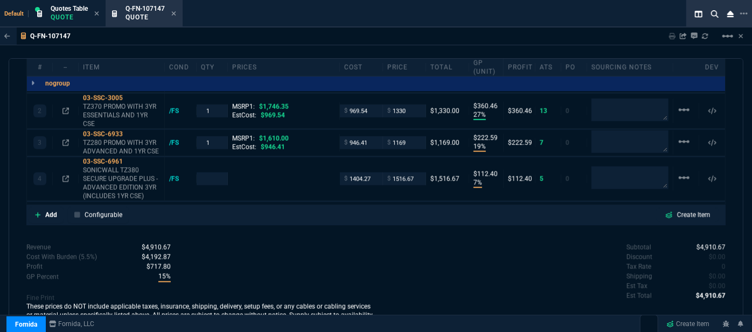
type input "24"
type input "2150"
type input "24"
type input "27"
type input "29"
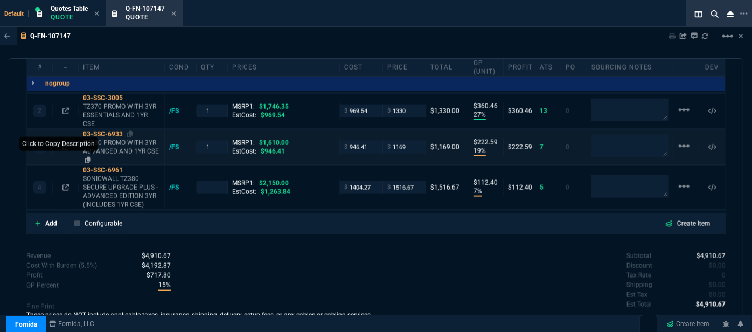
click at [86, 157] on icon at bounding box center [88, 160] width 6 height 6
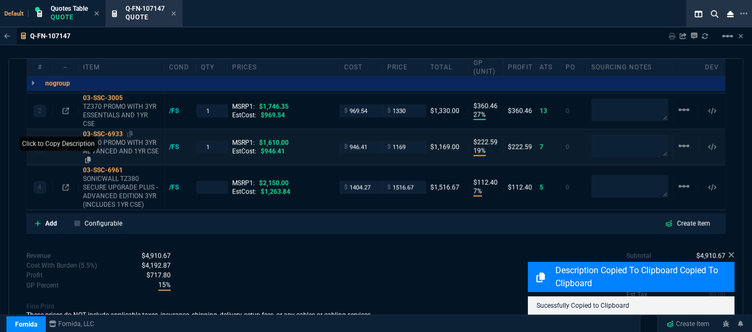
click at [87, 157] on icon at bounding box center [88, 160] width 6 height 6
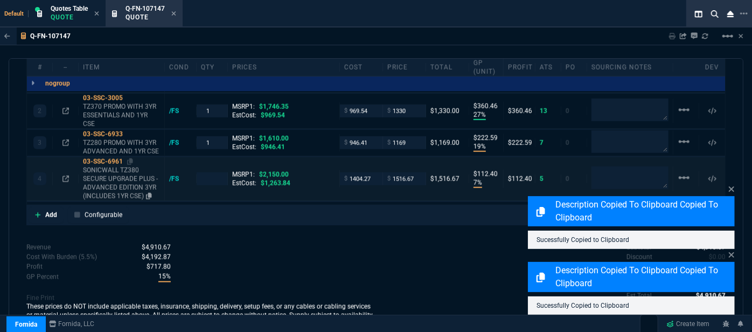
click at [137, 183] on p "SONICWALL TZ380 SECURE UPGRADE PLUS - ADVANCED EDITION 3YR (INCLUDES 1YR CSE)" at bounding box center [121, 183] width 77 height 34
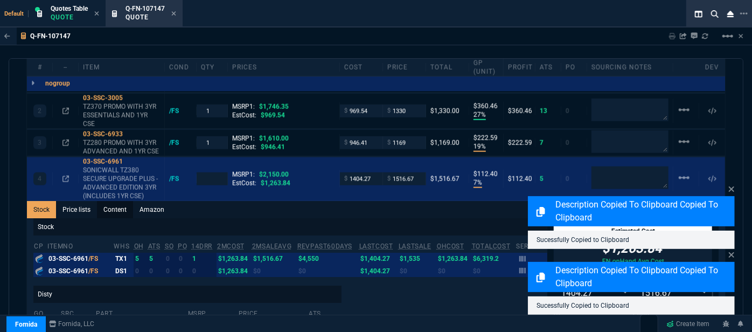
click at [119, 201] on link "Content" at bounding box center [115, 209] width 36 height 17
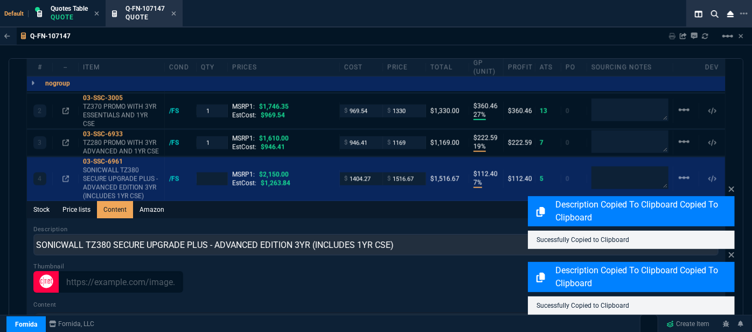
scroll to position [0, 0]
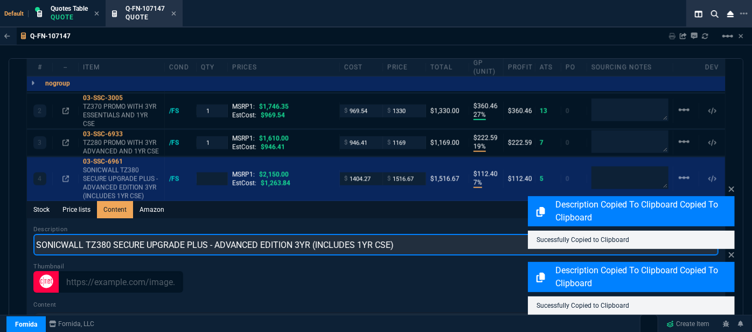
drag, startPoint x: 414, startPoint y: 232, endPoint x: 0, endPoint y: 214, distance: 414.2
click at [0, 214] on div "Q-FN-107147 Sharing Q-FN-107147 Link Dev Link Share on Teams linear_scale quote…" at bounding box center [376, 209] width 752 height 365
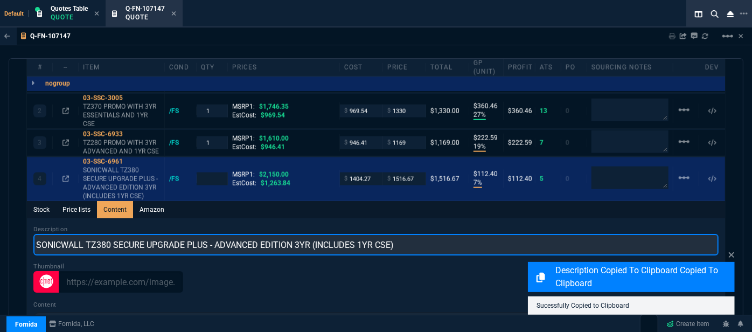
paste input "TZ280 PROMO WITH 3YR ADVANCED AND 1YR CSE"
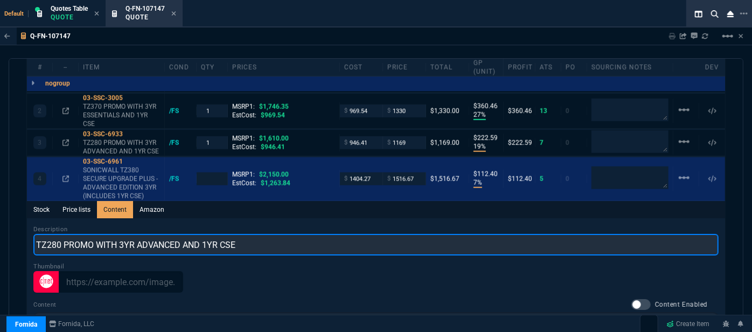
click at [51, 234] on input "TZ280 PROMO WITH 3YR ADVANCED AND 1YR CSE" at bounding box center [375, 245] width 685 height 22
type input "TZ380 PROMO WITH 3YR ADVANCED AND 1YR CSE"
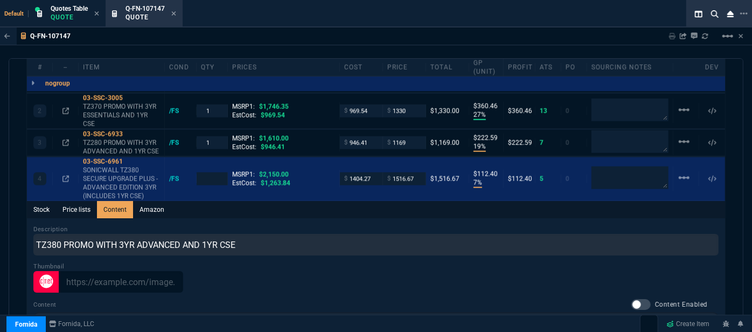
click at [295, 205] on div "Stock Price lists Content Amazon" at bounding box center [376, 209] width 698 height 17
type input "1"
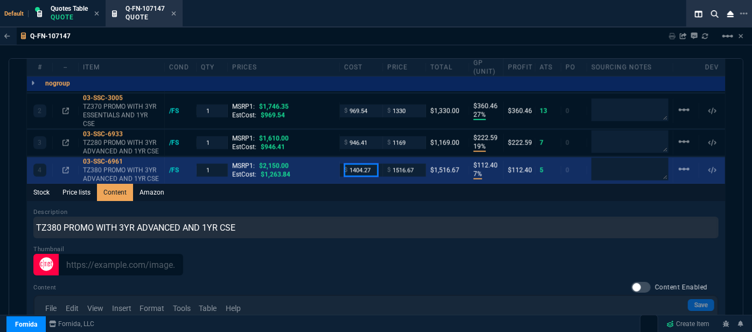
click at [372, 164] on input "1404.27" at bounding box center [361, 170] width 34 height 12
type input "1263.84"
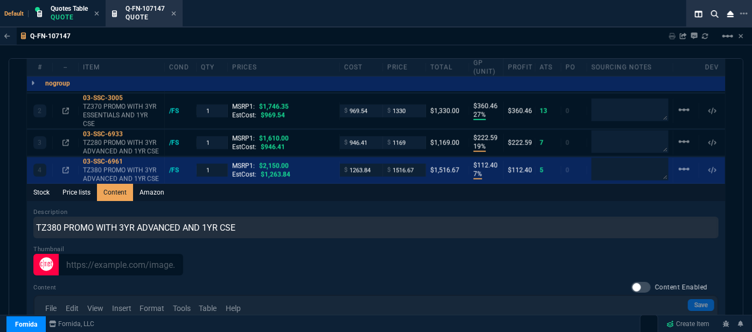
click at [335, 184] on div "Stock Price lists Content Amazon" at bounding box center [376, 192] width 698 height 17
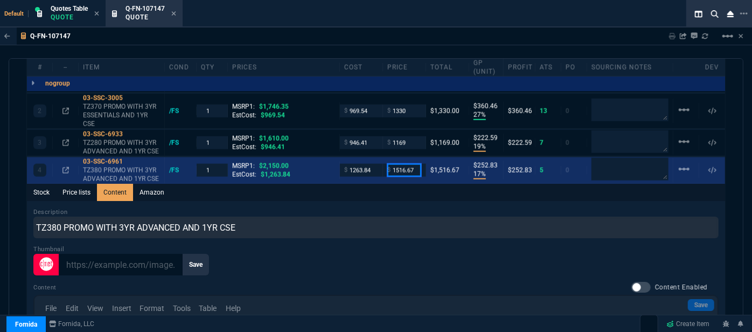
click at [414, 164] on input "1516.67" at bounding box center [404, 170] width 34 height 12
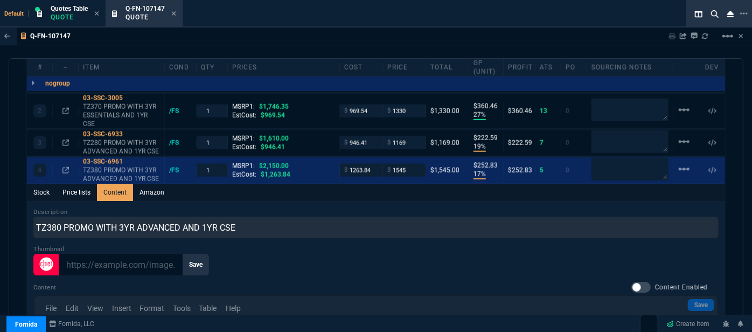
click at [412, 184] on div "Stock Price lists Content Amazon" at bounding box center [376, 192] width 698 height 17
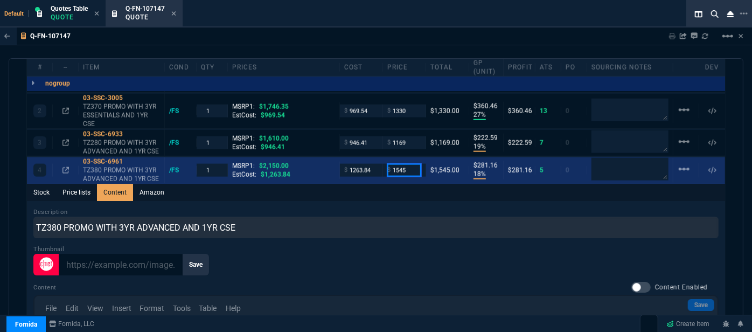
click at [412, 164] on input "1545" at bounding box center [404, 170] width 34 height 12
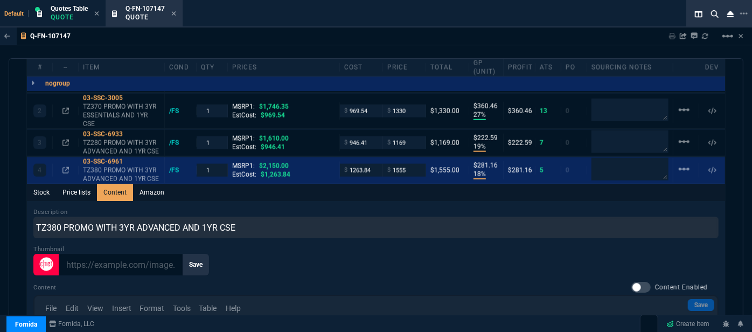
click at [411, 184] on div "Stock Price lists Content Amazon" at bounding box center [376, 192] width 698 height 17
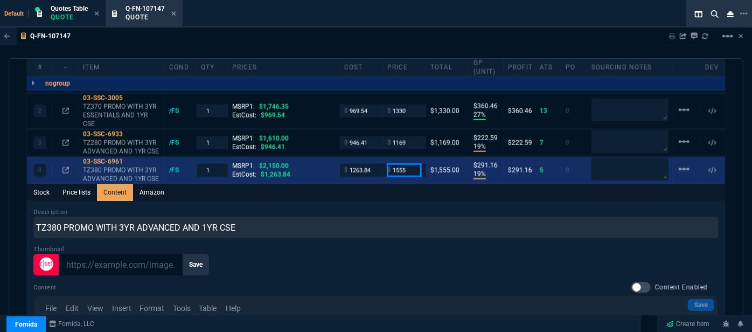
click at [415, 164] on input "1555" at bounding box center [404, 170] width 34 height 12
type input "1560"
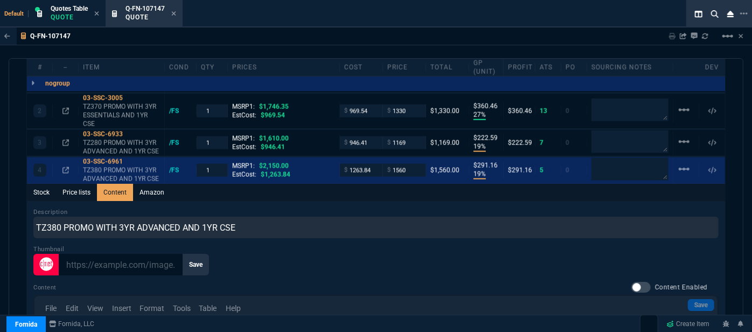
click at [402, 184] on div "Stock Price lists Content Amazon" at bounding box center [376, 192] width 698 height 17
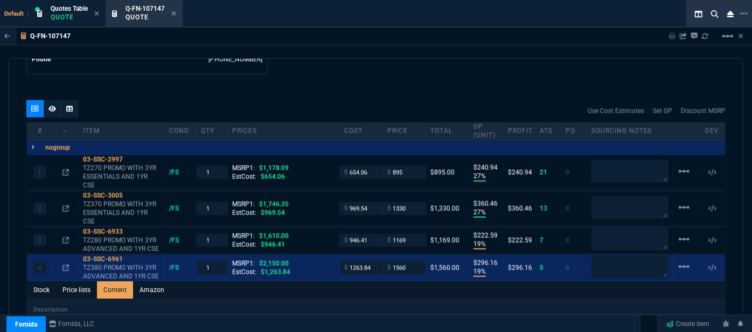
scroll to position [589, 0]
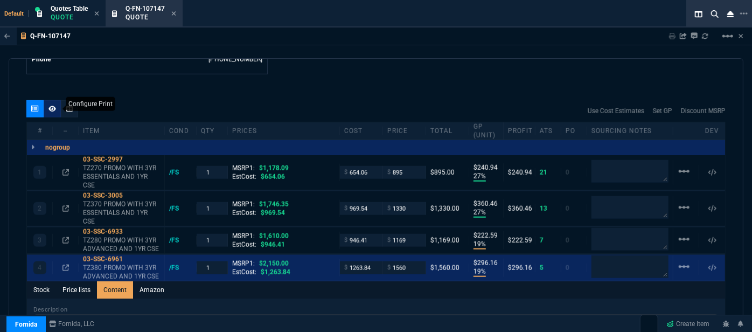
click at [51, 105] on fa-icon at bounding box center [52, 109] width 8 height 8
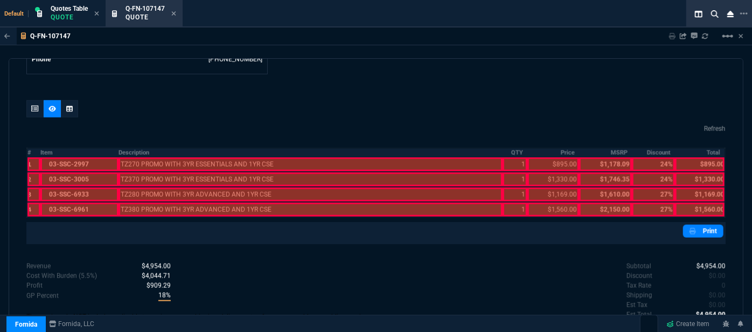
click at [95, 203] on div at bounding box center [79, 210] width 78 height 14
click at [95, 187] on div at bounding box center [79, 194] width 78 height 14
click at [93, 172] on div at bounding box center [79, 179] width 78 height 14
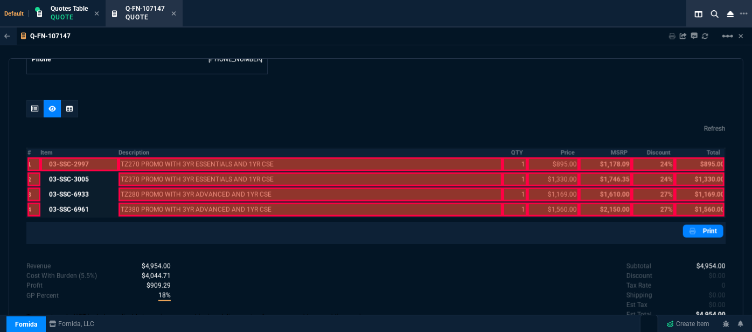
click at [92, 158] on div at bounding box center [79, 164] width 78 height 14
click at [148, 203] on div at bounding box center [311, 210] width 384 height 14
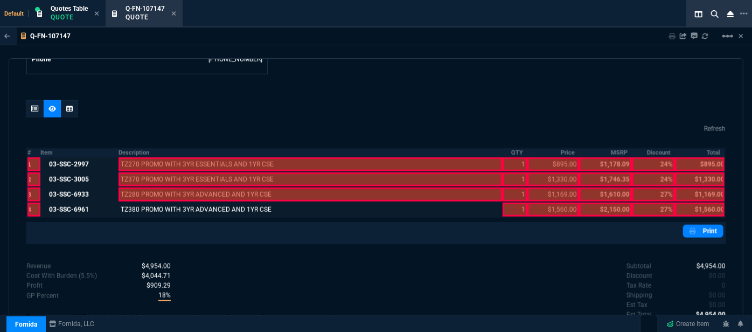
click at [147, 187] on div at bounding box center [311, 194] width 384 height 14
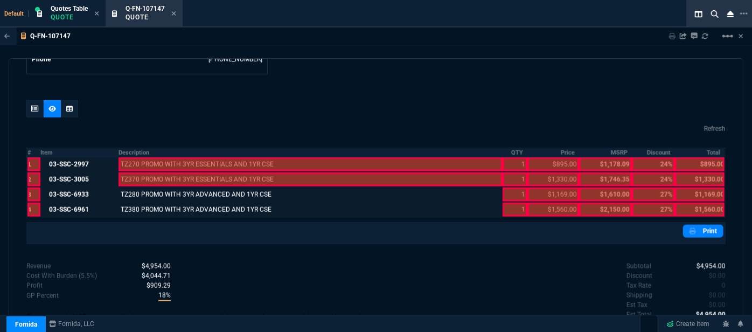
click at [145, 172] on div at bounding box center [311, 179] width 384 height 14
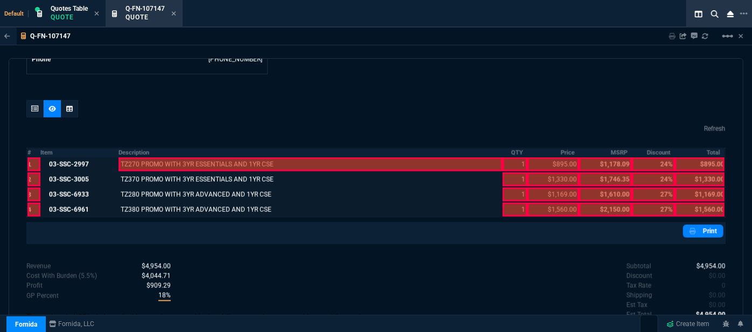
click at [145, 157] on div at bounding box center [311, 164] width 384 height 14
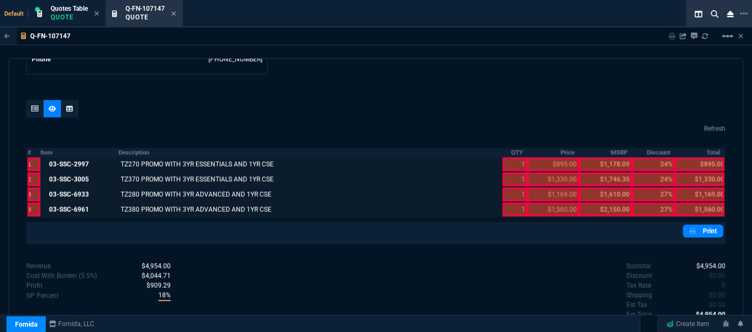
click at [510, 203] on div at bounding box center [515, 210] width 25 height 14
click at [517, 187] on div at bounding box center [515, 194] width 25 height 14
click at [517, 172] on div at bounding box center [515, 179] width 25 height 14
click at [514, 157] on div at bounding box center [515, 164] width 25 height 14
click at [559, 203] on div at bounding box center [553, 210] width 52 height 14
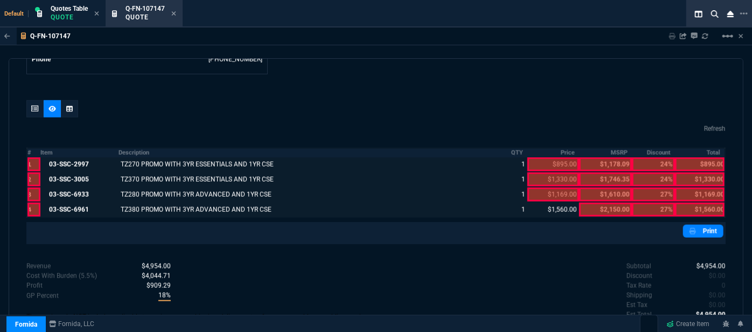
click at [558, 187] on div at bounding box center [553, 194] width 52 height 14
click at [558, 172] on div at bounding box center [553, 179] width 52 height 14
click at [558, 157] on div at bounding box center [553, 164] width 52 height 14
click at [699, 203] on div at bounding box center [700, 210] width 50 height 14
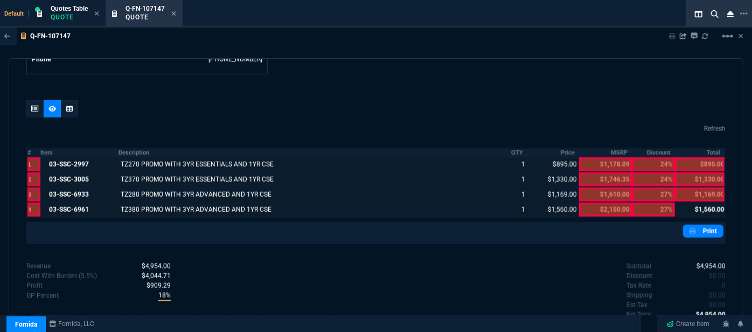
click at [698, 187] on div at bounding box center [700, 194] width 50 height 14
click at [700, 172] on div at bounding box center [700, 179] width 50 height 14
click at [701, 157] on div at bounding box center [700, 164] width 50 height 14
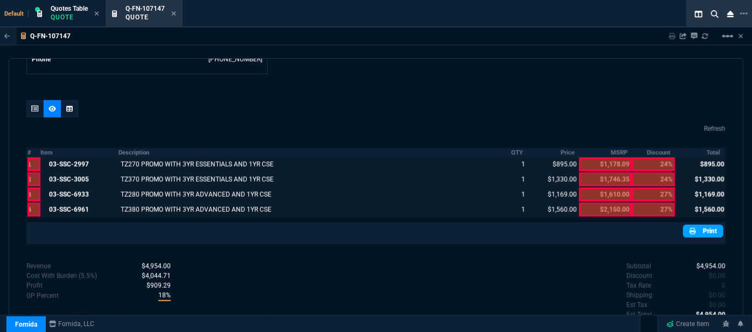
click at [703, 225] on link "Print" at bounding box center [703, 231] width 40 height 13
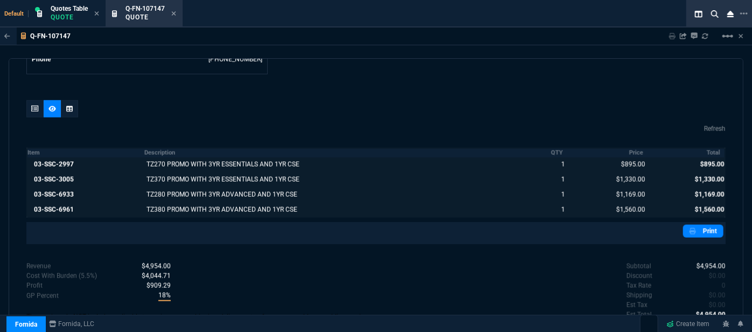
scroll to position [609, 0]
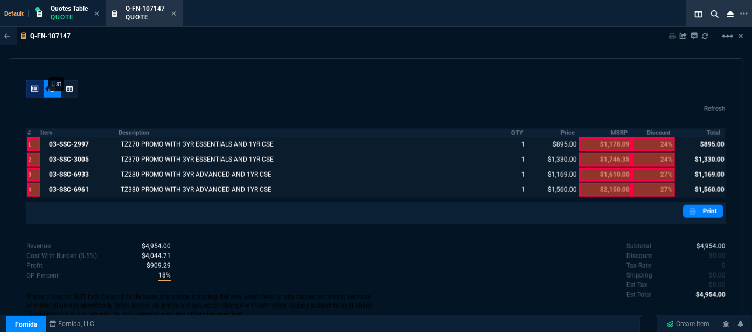
click at [33, 86] on icon at bounding box center [35, 89] width 8 height 6
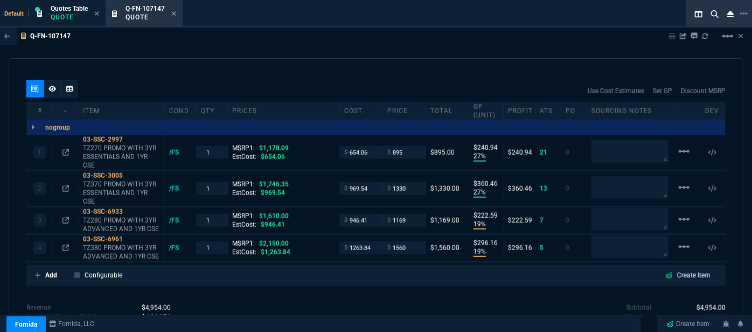
type input "27"
type input "241"
type input "27"
type input "360"
type input "19"
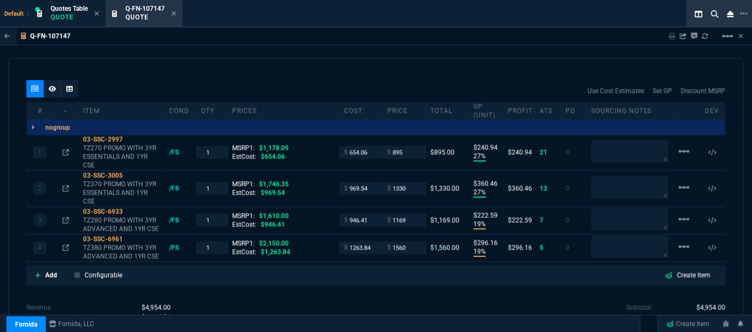
type input "223"
type input "19"
type input "296"
type input "24"
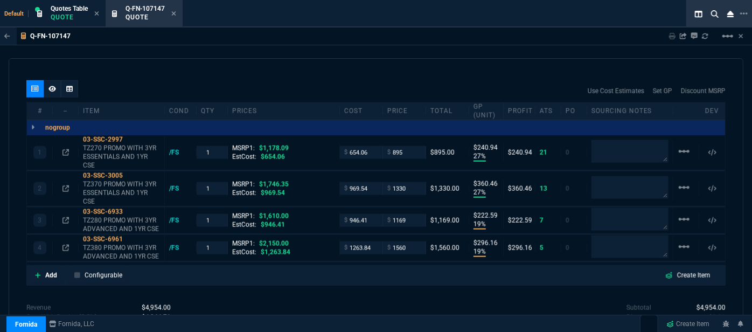
type input "27"
click at [176, 11] on icon at bounding box center [174, 13] width 4 height 4
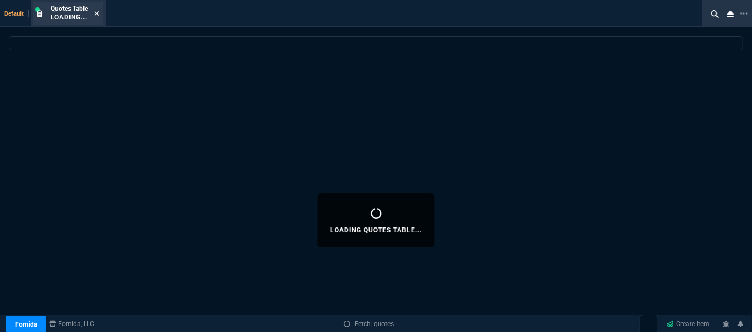
select select
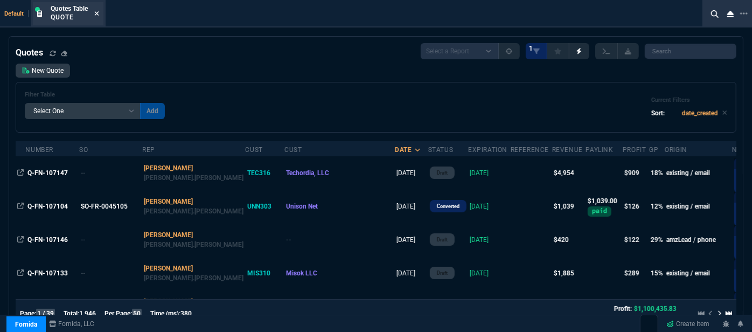
click at [95, 13] on icon at bounding box center [96, 13] width 5 height 6
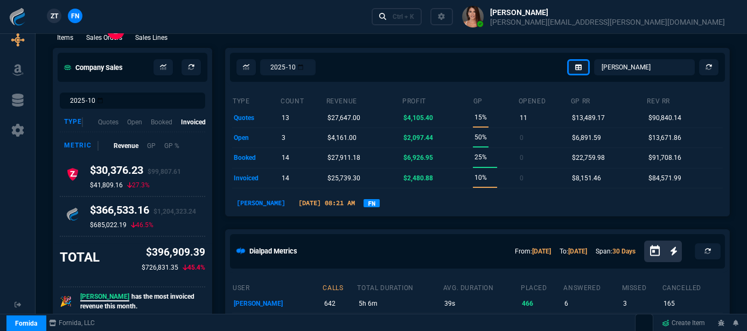
click at [103, 40] on p "Sales Orders" at bounding box center [104, 38] width 36 height 10
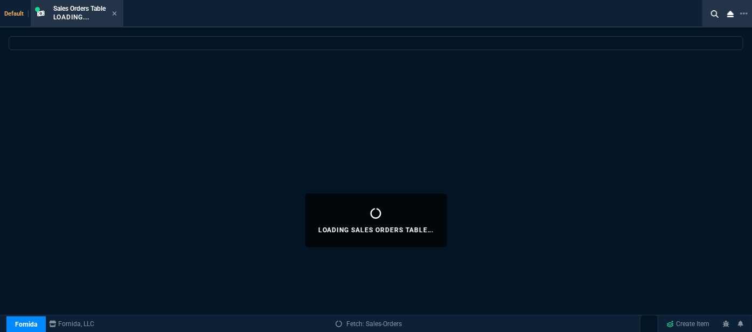
select select
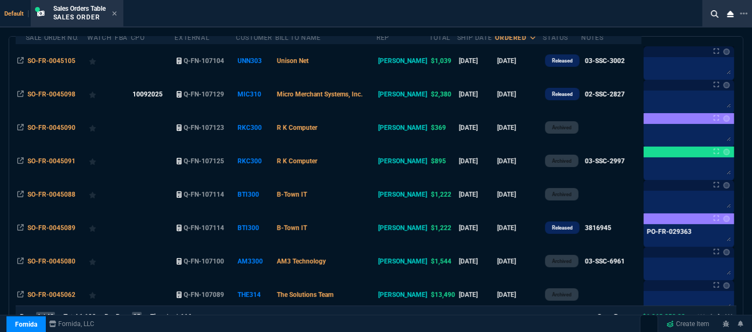
scroll to position [196, 0]
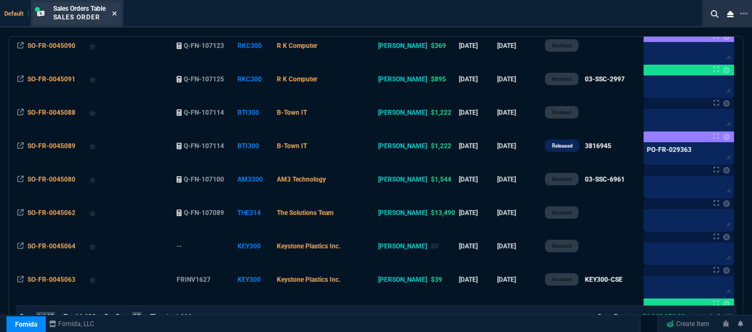
click at [115, 10] on icon at bounding box center [114, 13] width 5 height 6
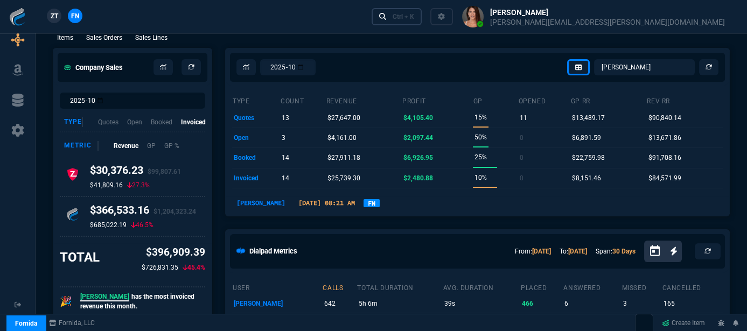
click at [422, 20] on link "Ctrl + K" at bounding box center [397, 16] width 51 height 17
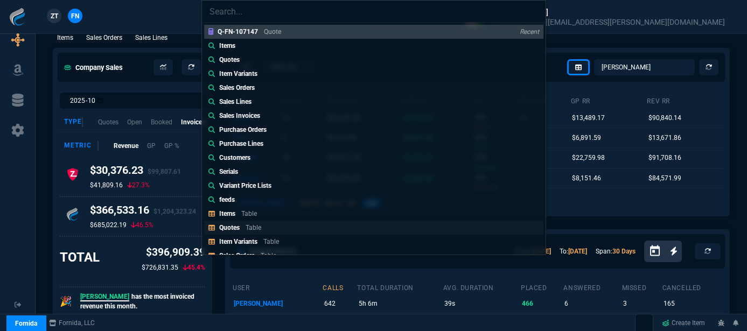
click at [258, 226] on p "Table" at bounding box center [254, 228] width 16 height 8
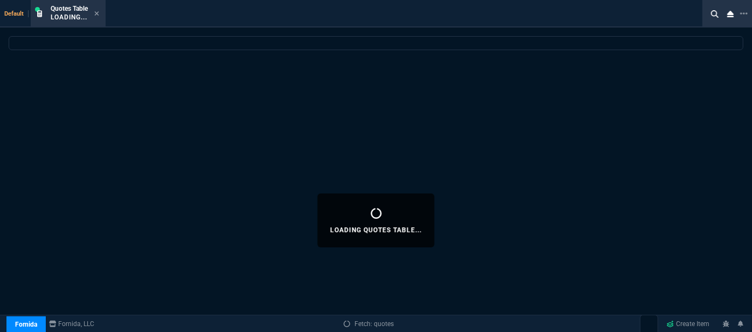
select select
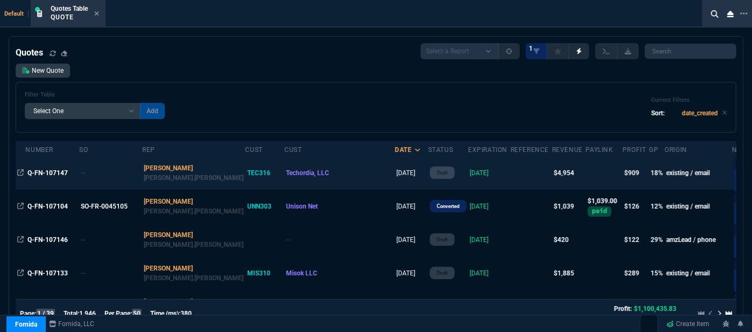
click at [511, 176] on td at bounding box center [531, 172] width 41 height 33
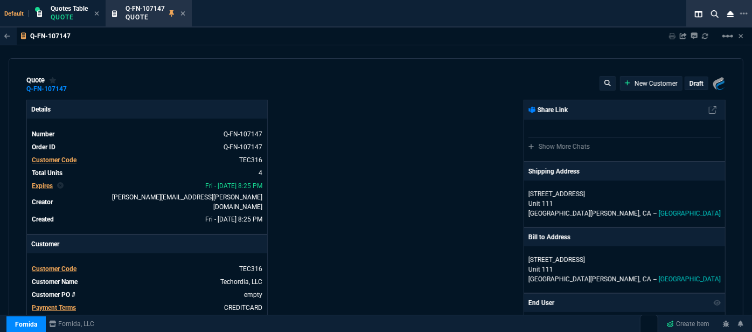
type input "1178.09"
type input "1746.35"
type input "1610"
type input "2150"
type input "27"
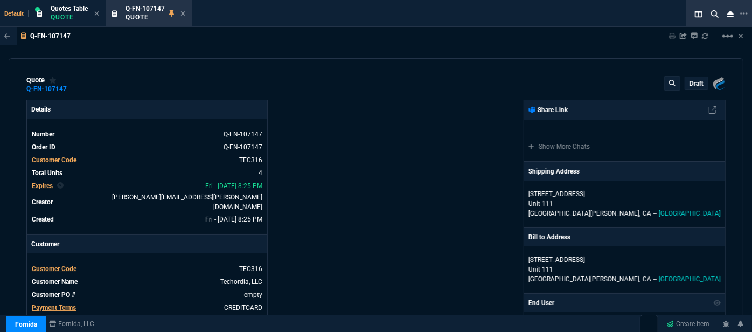
type input "241"
type input "27"
type input "360"
type input "19"
type input "223"
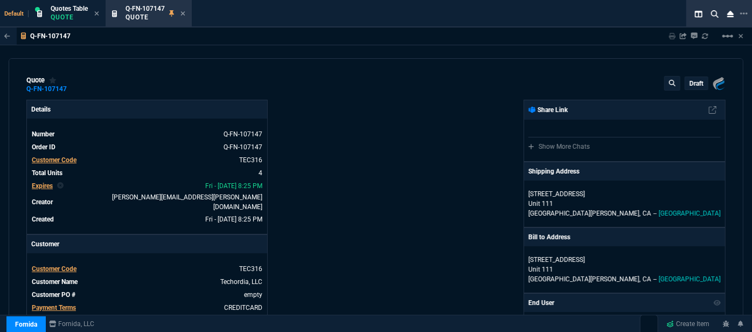
type input "19"
type input "296"
type input "24"
type input "27"
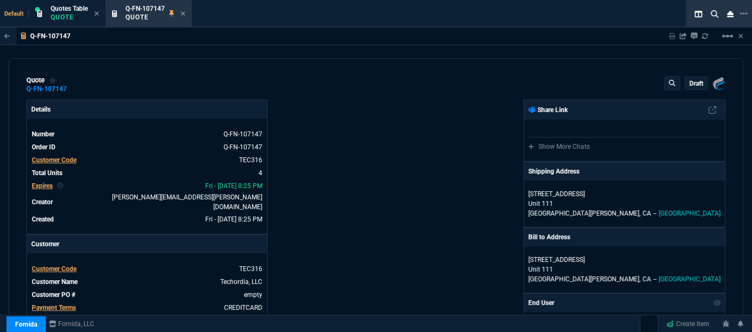
type input "27"
click at [646, 205] on p "Unit 111" at bounding box center [625, 204] width 192 height 10
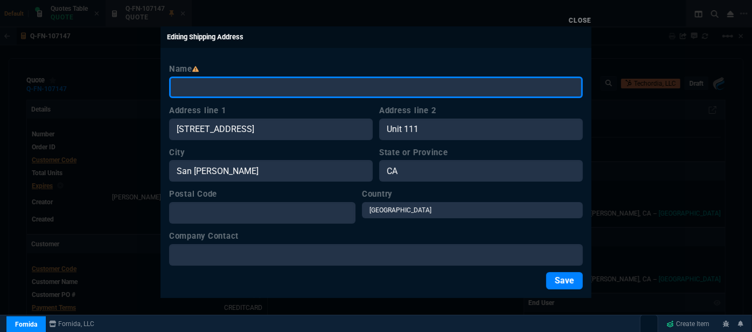
click at [284, 86] on input "Name" at bounding box center [376, 88] width 414 height 22
paste input "echordia, LLC 887 Island Dr Suite C Alameda, CA 94502**"
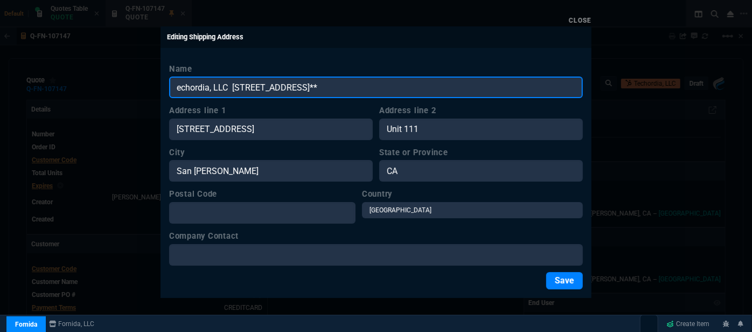
type input "echordia, LLC 887 Island Dr Suite C Alameda, CA 94502**"
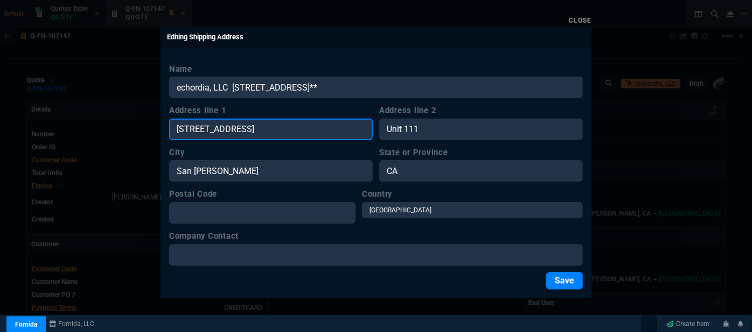
drag, startPoint x: 262, startPoint y: 131, endPoint x: 156, endPoint y: 131, distance: 106.7
click at [156, 131] on div "Close Editing Shipping Address Name echordia, LLC 887 Island Dr Suite C Alameda…" at bounding box center [376, 166] width 752 height 332
paste input "echordia, LLC 887 Island Dr Suite C Alameda, CA 94502**"
type input "echordia, LLC 887 Island Dr Suite C Alameda, CA 94502**"
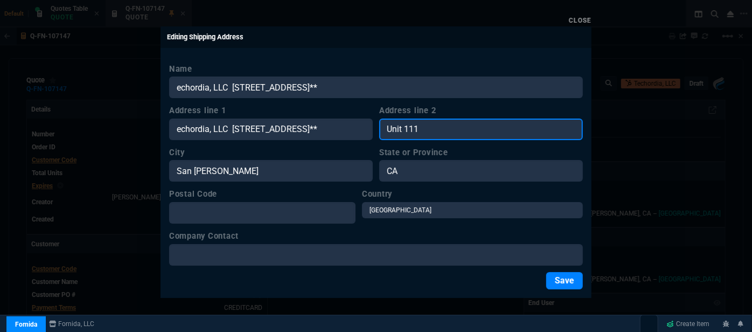
scroll to position [0, 0]
drag, startPoint x: 469, startPoint y: 136, endPoint x: 363, endPoint y: 131, distance: 105.7
click at [363, 131] on div "Address line 1 echordia, LLC 887 Island Dr Suite C Alameda, CA 94502** Address …" at bounding box center [376, 123] width 414 height 36
paste input "echordia, LLC 887 Island Dr Suite C Alameda, CA 94502**"
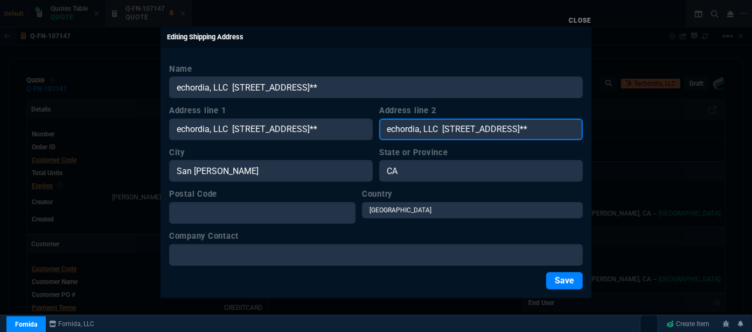
type input "echordia, LLC 887 Island Dr Suite C Alameda, CA 94502**"
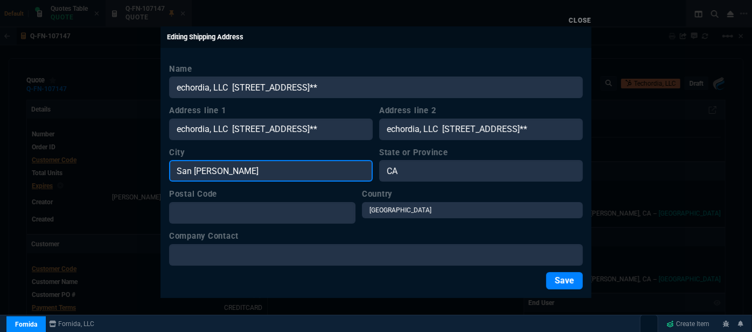
scroll to position [0, 0]
drag, startPoint x: 269, startPoint y: 176, endPoint x: 161, endPoint y: 168, distance: 108.0
click at [161, 168] on div "Name echordia, LLC 887 Island Dr Suite C Alameda, CA 94502** Address line 1 ech…" at bounding box center [376, 176] width 431 height 244
paste input "echordia, LLC 887 Island Dr Suite C Alameda, CA 94502**"
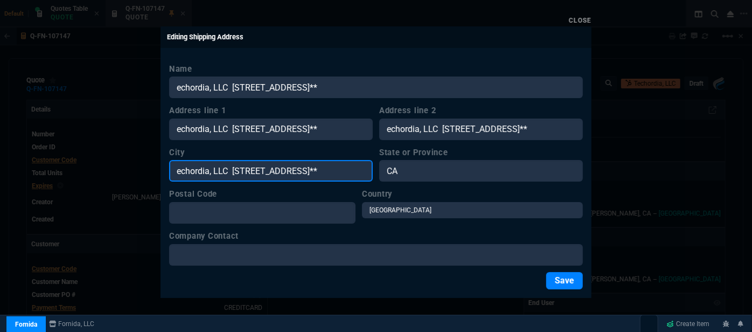
type input "echordia, LLC 887 Island Dr Suite C Alameda, CA 94502**"
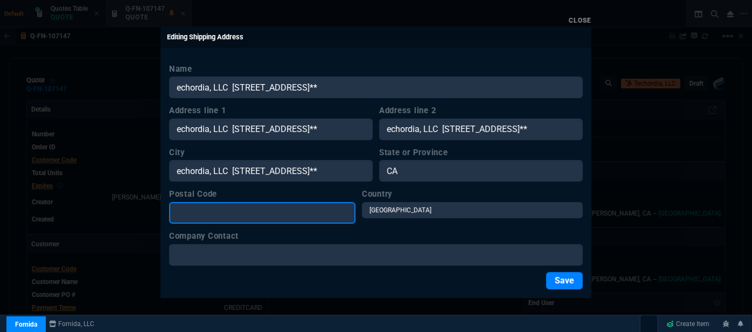
scroll to position [0, 0]
click at [219, 210] on input "Postal Code" at bounding box center [262, 213] width 186 height 22
paste input "echordia, LLC 887 Island Dr Suite C Alameda, CA 94502**"
click at [342, 212] on input "echordia, LLC 887 Island Dr Suite C Alameda, CA 94502" at bounding box center [262, 213] width 186 height 22
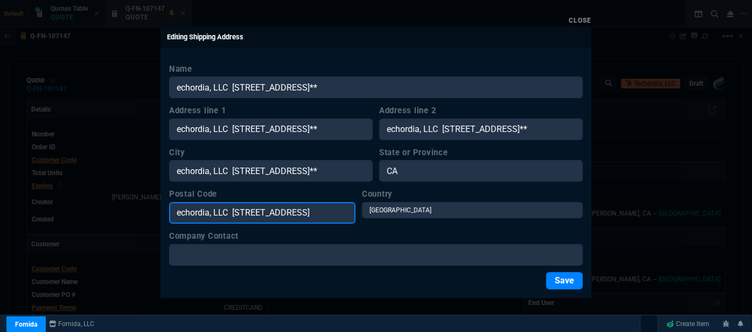
scroll to position [0, 0]
type input "94502"
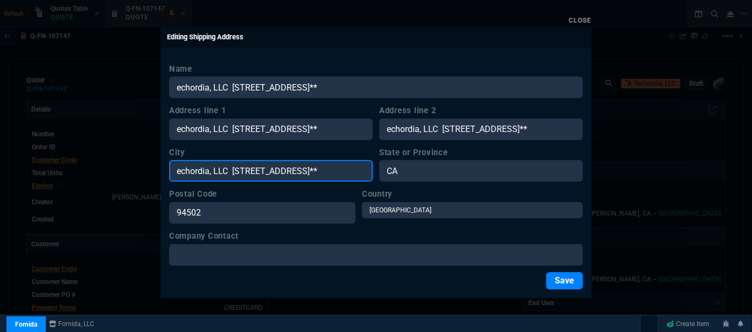
click at [318, 170] on input "echordia, LLC 887 Island Dr Suite C Alameda, CA 94502**" at bounding box center [271, 171] width 204 height 22
click at [318, 170] on input "Alameda, CA 94502**" at bounding box center [271, 171] width 204 height 22
type input "Alameda"
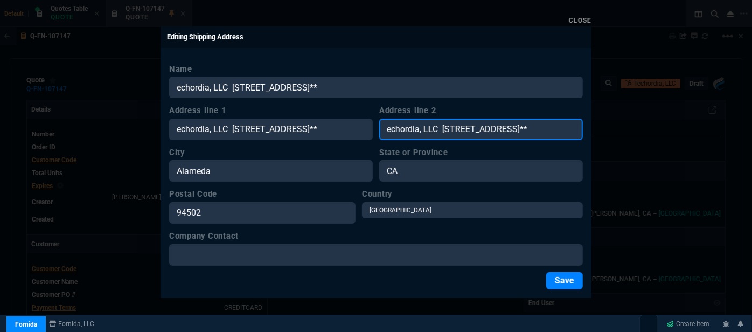
click at [497, 127] on input "echordia, LLC 887 Island Dr Suite C Alameda, CA 94502**" at bounding box center [481, 130] width 204 height 22
click at [498, 128] on input "Suite C Alameda, CA 94502**" at bounding box center [481, 130] width 204 height 22
type input "Suite C"
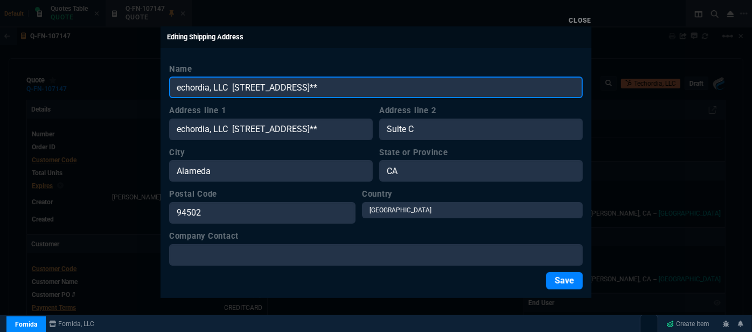
click at [178, 85] on input "echordia, LLC 887 Island Dr Suite C Alameda, CA 94502**" at bounding box center [376, 88] width 414 height 22
drag, startPoint x: 435, startPoint y: 85, endPoint x: 237, endPoint y: 86, distance: 198.3
click at [237, 86] on input "Techordia, LLC 887 Island Dr Suite C Alameda, CA 94502**" at bounding box center [376, 88] width 414 height 22
type input "Techordia, LLC"
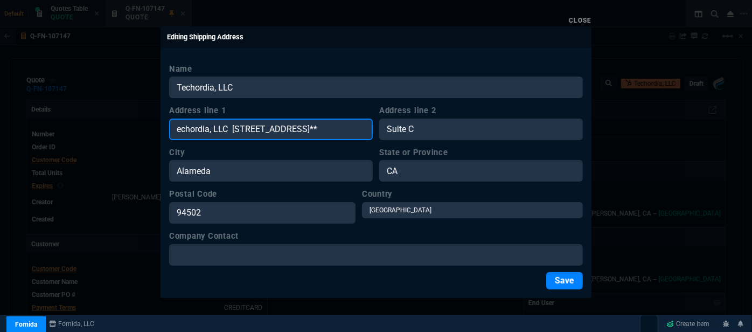
click at [234, 127] on input "echordia, LLC 887 Island Dr Suite C Alameda, CA 94502**" at bounding box center [271, 130] width 204 height 22
drag, startPoint x: 352, startPoint y: 128, endPoint x: 234, endPoint y: 129, distance: 118.5
click at [234, 129] on input "887 Island Dr Suite C Alameda, CA 94502**" at bounding box center [271, 130] width 204 height 22
type input "887 Island Dr"
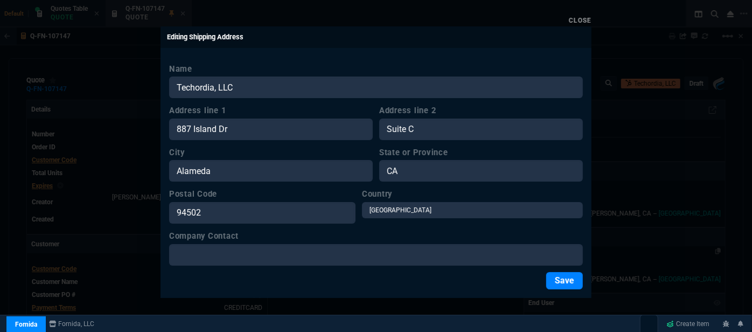
click at [562, 277] on button "Save" at bounding box center [564, 280] width 37 height 17
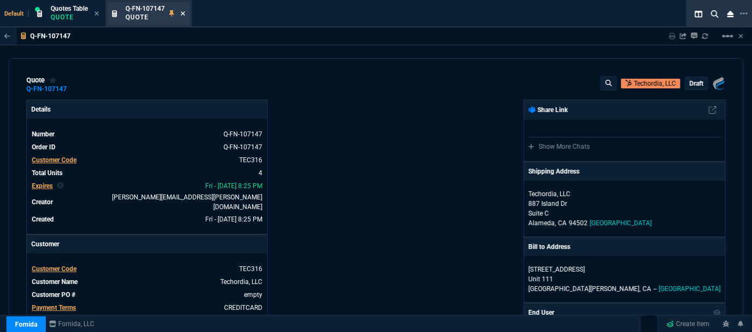
click at [182, 10] on fa-icon at bounding box center [182, 14] width 5 height 8
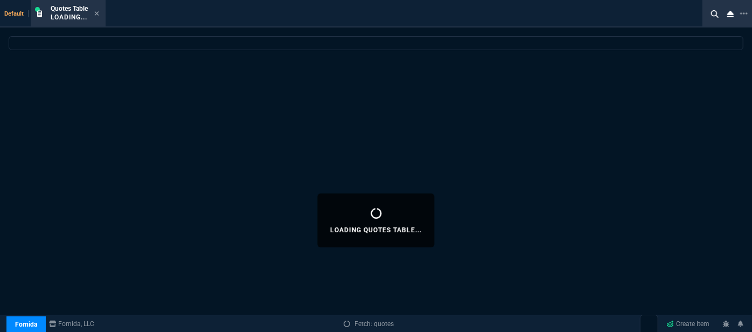
select select
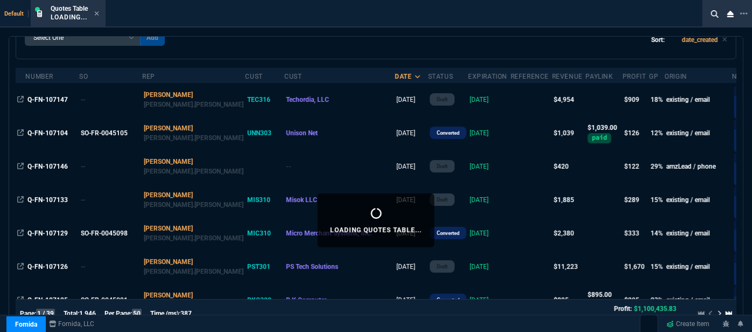
scroll to position [98, 0]
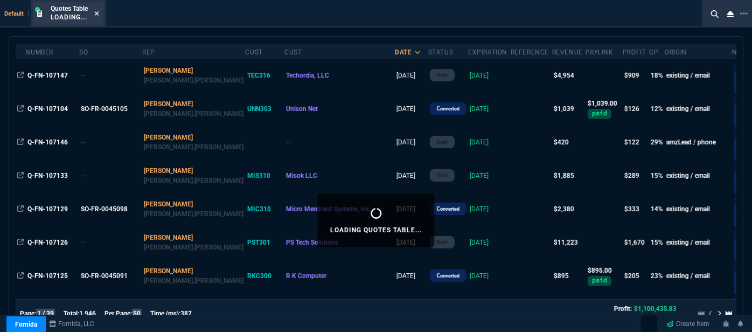
click at [99, 13] on icon at bounding box center [96, 13] width 5 height 6
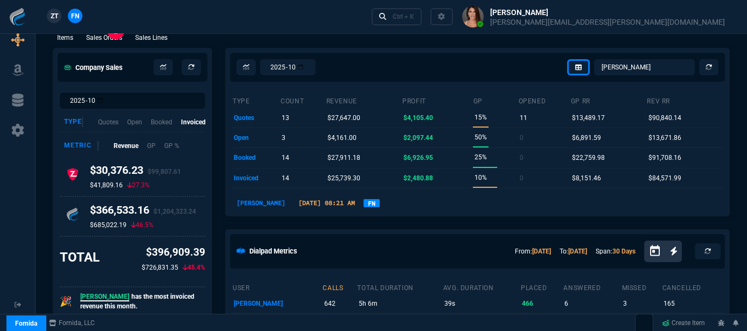
click at [116, 33] on p "Sales Orders" at bounding box center [104, 38] width 36 height 10
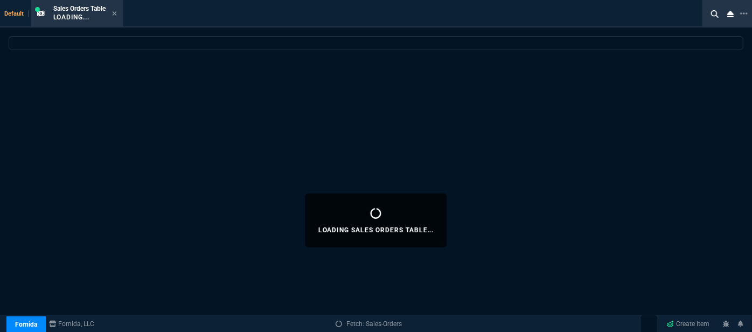
select select
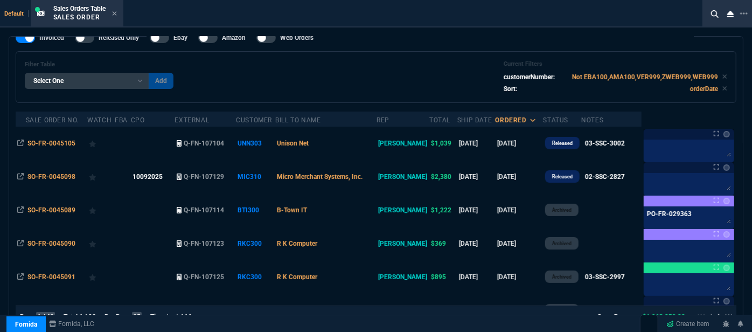
scroll to position [48, 0]
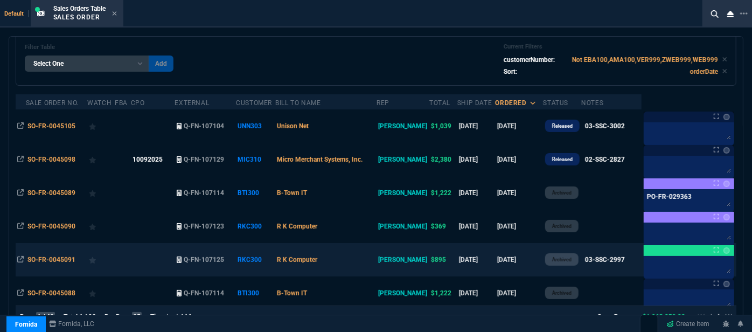
click at [362, 265] on td "R K Computer" at bounding box center [325, 259] width 101 height 33
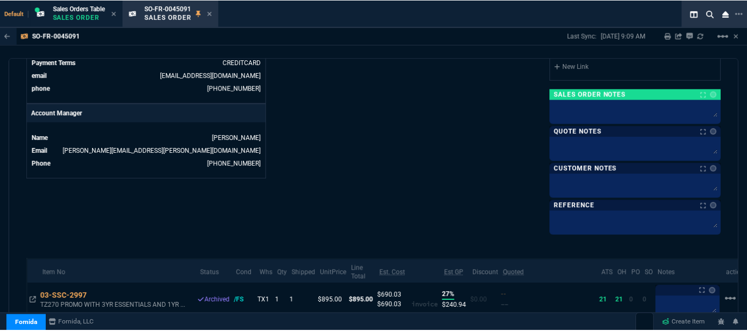
scroll to position [559, 0]
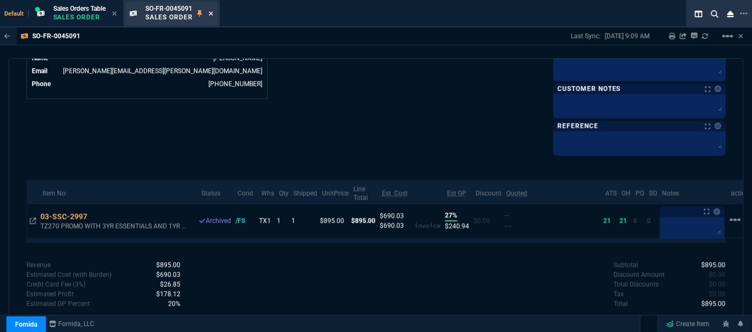
click at [213, 15] on icon at bounding box center [211, 13] width 4 height 4
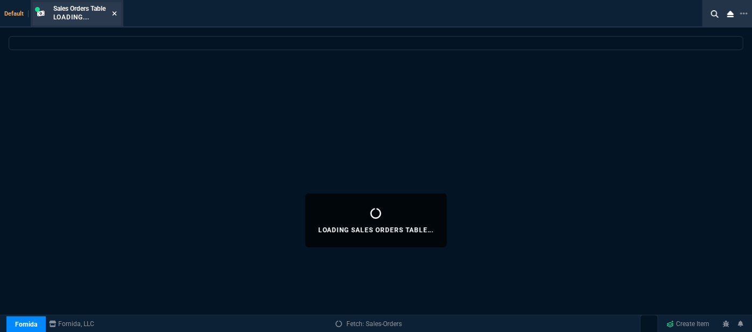
select select
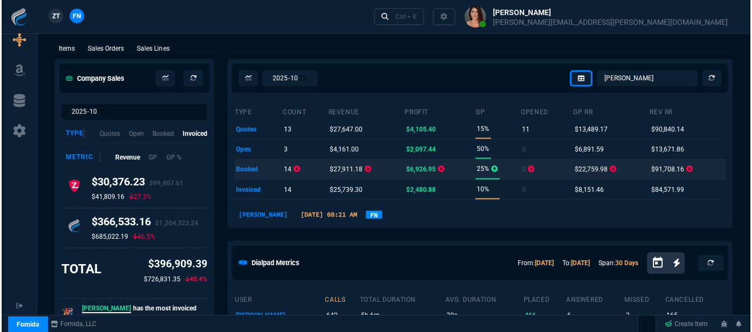
scroll to position [0, 0]
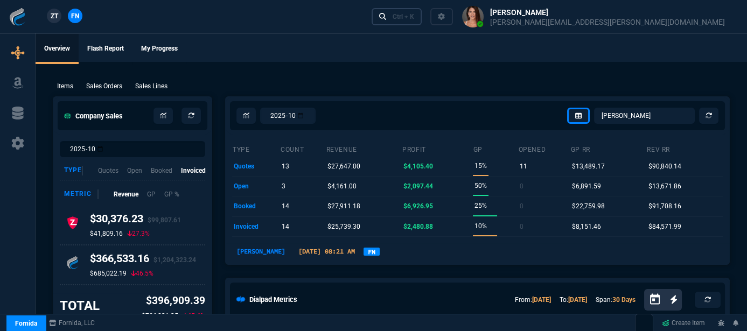
click at [414, 18] on div "Ctrl + K" at bounding box center [404, 16] width 22 height 9
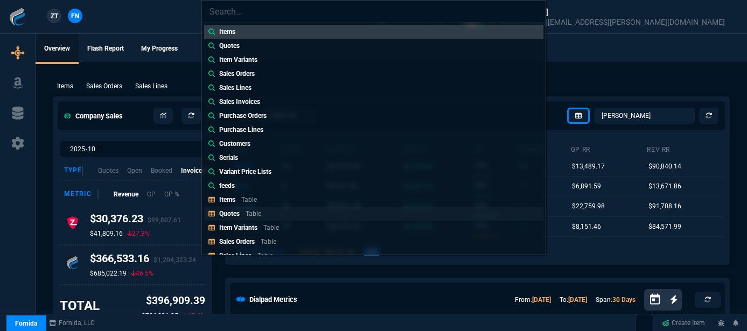
click at [244, 211] on div "Quotes Table" at bounding box center [242, 214] width 46 height 10
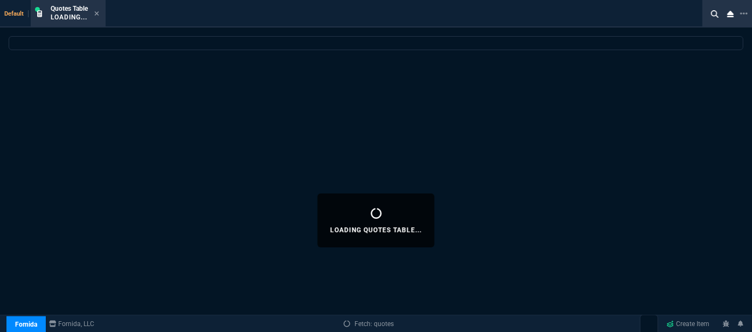
select select
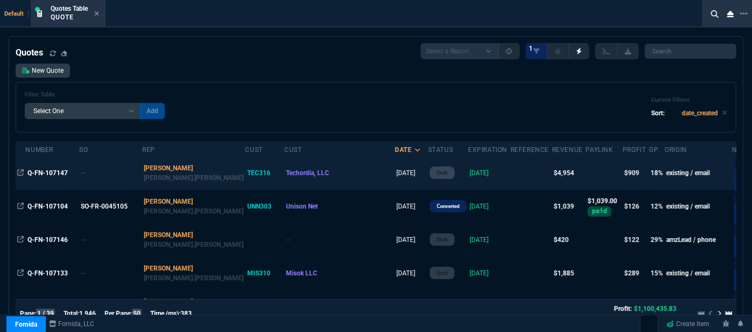
click at [511, 174] on td at bounding box center [531, 172] width 41 height 33
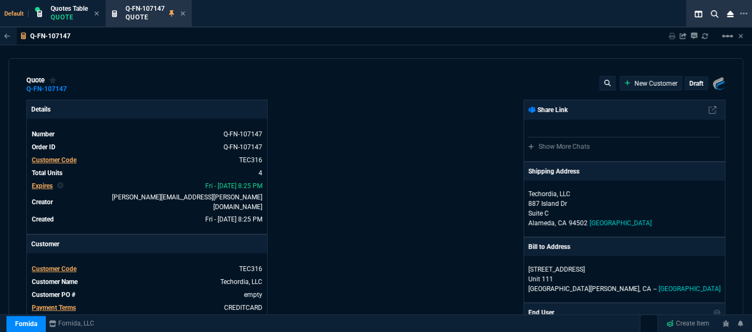
type input "1178.09"
type input "1746.35"
type input "1610"
type input "2150"
type input "27"
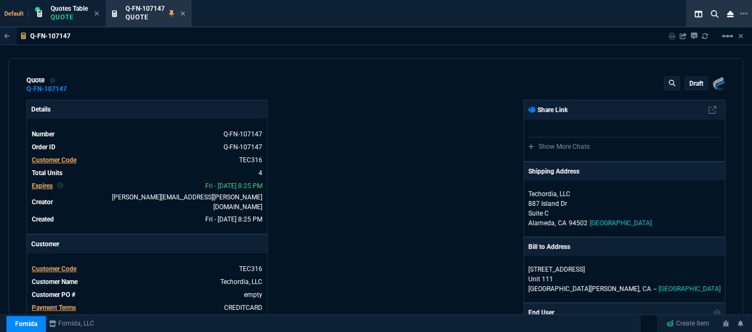
type input "241"
type input "27"
type input "360"
type input "19"
type input "223"
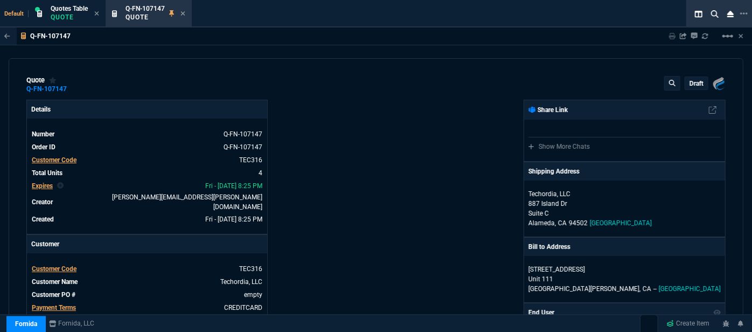
type input "19"
type input "296"
type input "24"
type input "27"
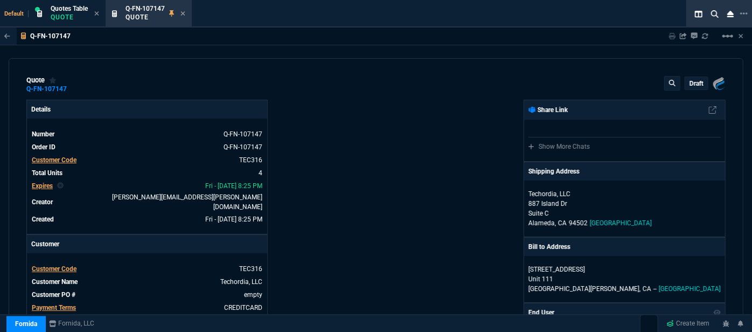
type input "27"
click at [728, 36] on mat-icon "linear_scale" at bounding box center [727, 36] width 13 height 13
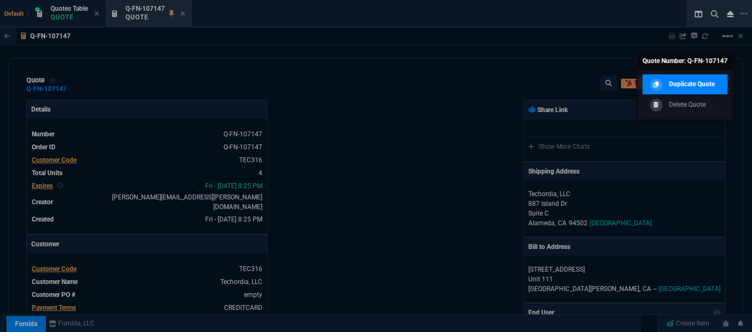
click at [690, 87] on p "Duplicate Quote" at bounding box center [692, 84] width 46 height 10
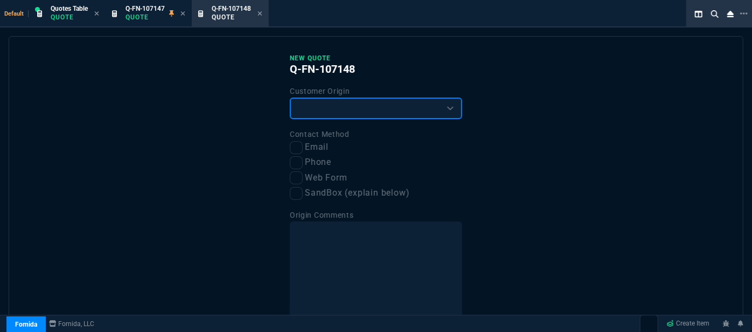
click at [358, 112] on select "Existing Customer Amazon Lead (first order) Website Lead (first order) Called (…" at bounding box center [376, 109] width 172 height 22
select select "existing"
click at [290, 98] on select "Existing Customer Amazon Lead (first order) Website Lead (first order) Called (…" at bounding box center [376, 109] width 172 height 22
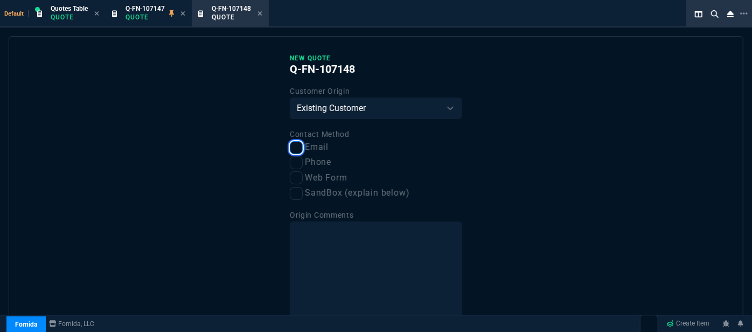
click at [295, 148] on input "Email" at bounding box center [296, 147] width 13 height 13
checkbox input "true"
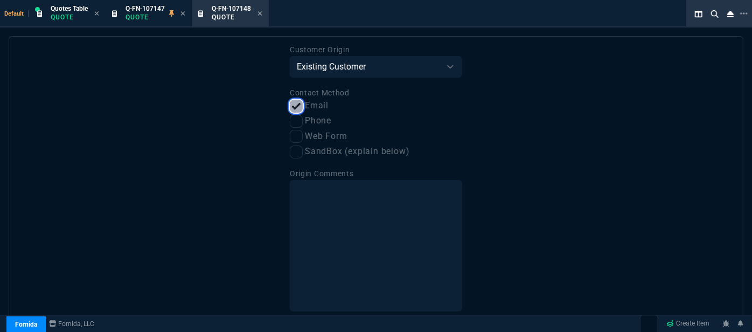
scroll to position [82, 0]
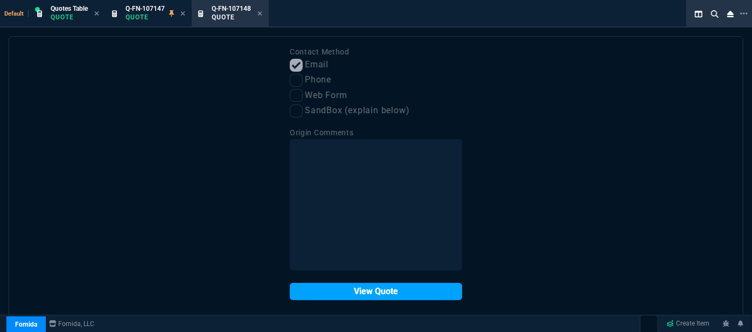
click at [380, 291] on button "View Quote" at bounding box center [376, 291] width 172 height 17
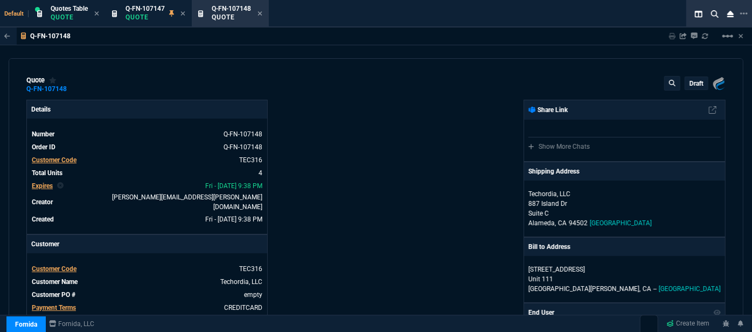
type input "27"
type input "241"
type input "27"
type input "360"
type input "19"
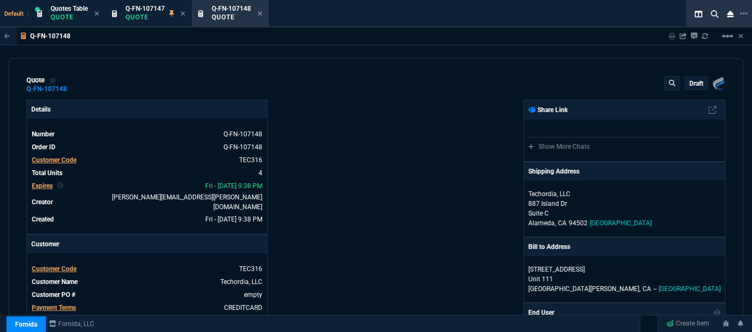
type input "223"
type input "19"
type input "296"
type input "24"
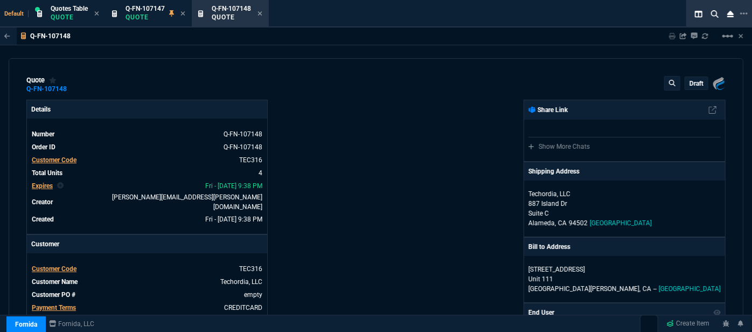
type input "27"
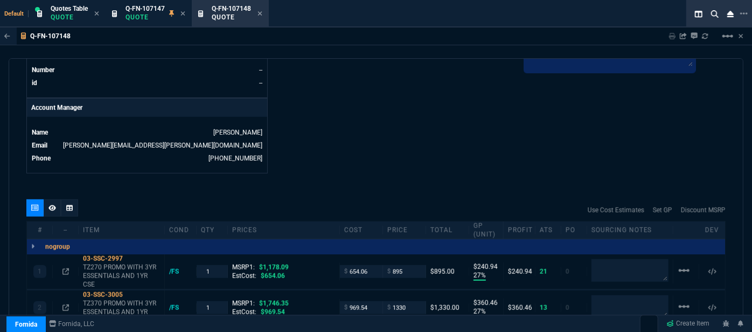
scroll to position [587, 0]
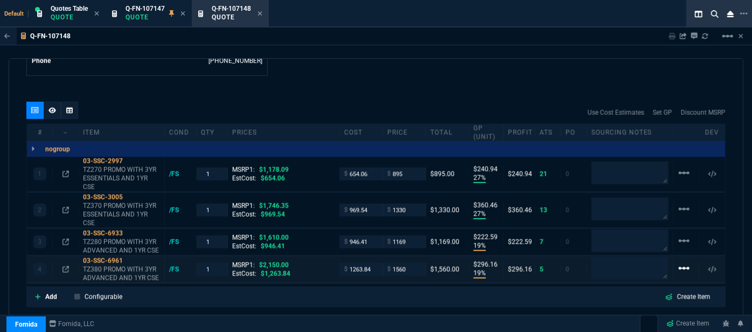
click at [680, 262] on mat-icon "linear_scale" at bounding box center [684, 268] width 13 height 13
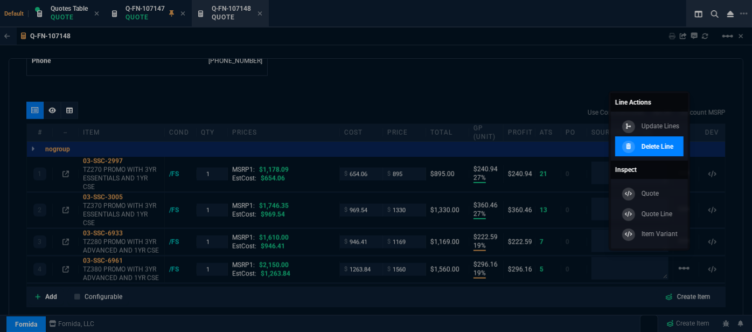
click at [652, 150] on p "Delete Line" at bounding box center [658, 147] width 32 height 10
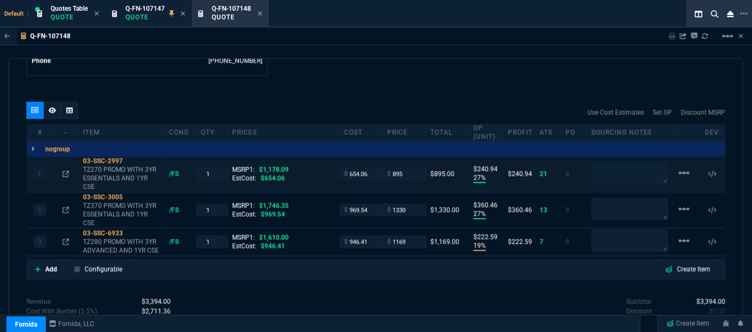
type input "27"
type input "241"
type input "27"
type input "360"
type input "19"
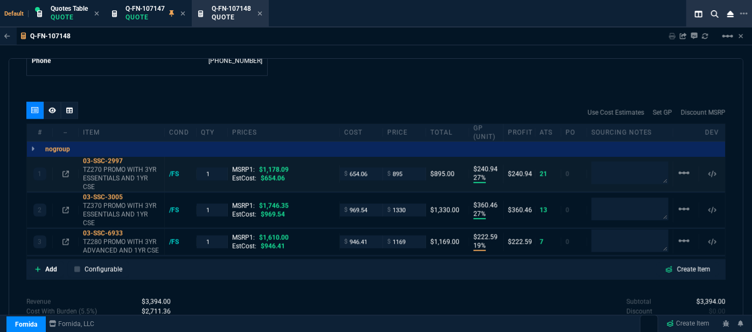
type input "223"
type input "24"
type input "27"
click at [679, 166] on mat-icon "linear_scale" at bounding box center [684, 172] width 13 height 13
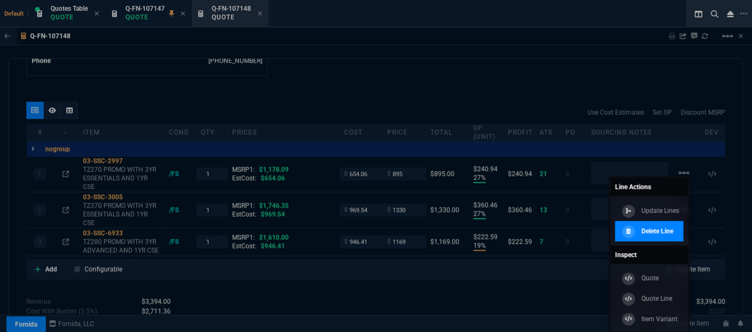
click at [673, 230] on p "Delete Line" at bounding box center [658, 231] width 32 height 10
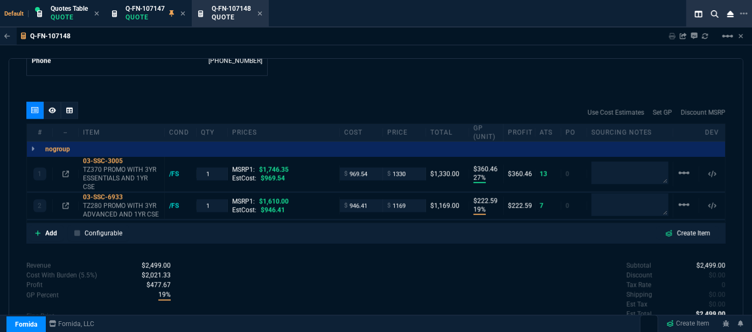
type input "27"
type input "360"
type input "19"
type input "223"
type input "24"
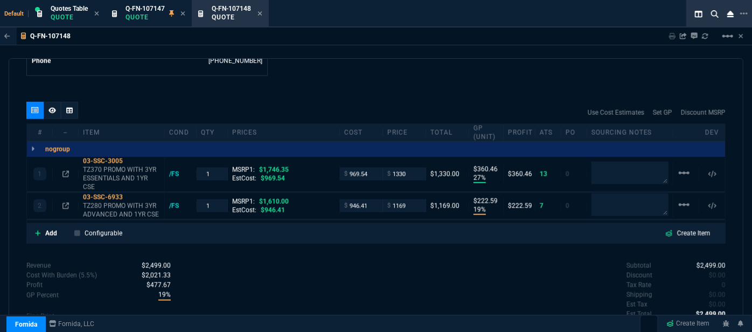
type input "27"
click at [680, 166] on mat-icon "linear_scale" at bounding box center [684, 172] width 13 height 13
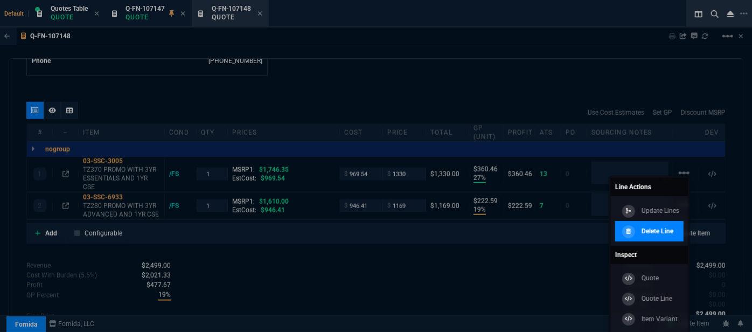
click at [665, 237] on link "Delete Line" at bounding box center [649, 231] width 68 height 20
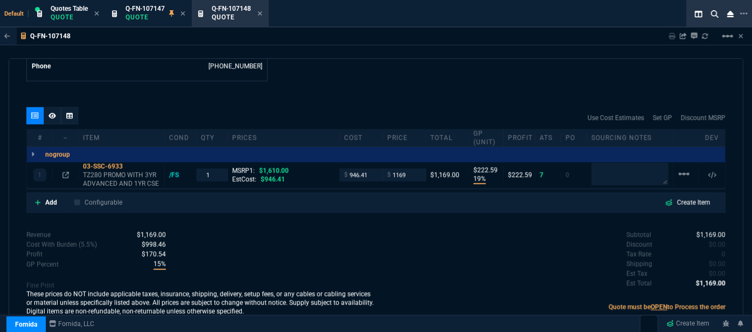
scroll to position [571, 0]
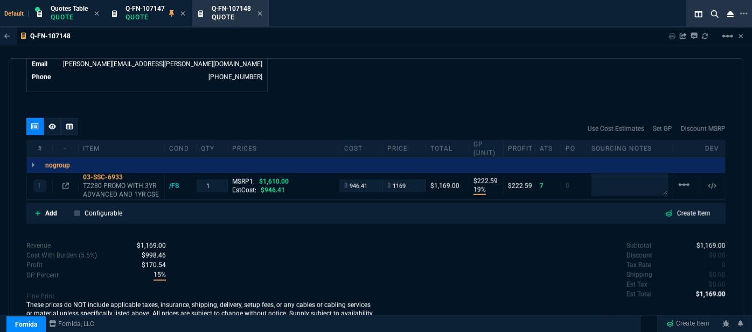
type input "19"
type input "223"
type input "27"
click at [67, 183] on icon at bounding box center [65, 186] width 6 height 6
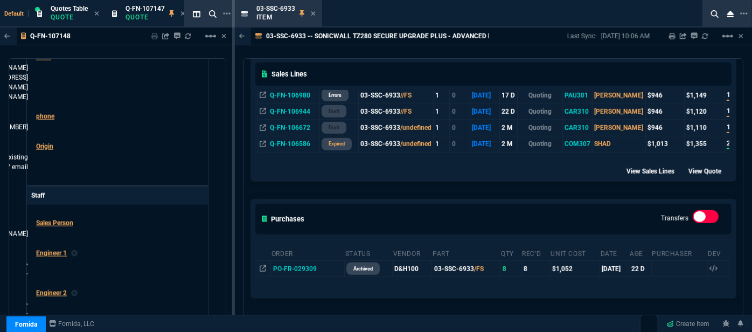
scroll to position [294, 0]
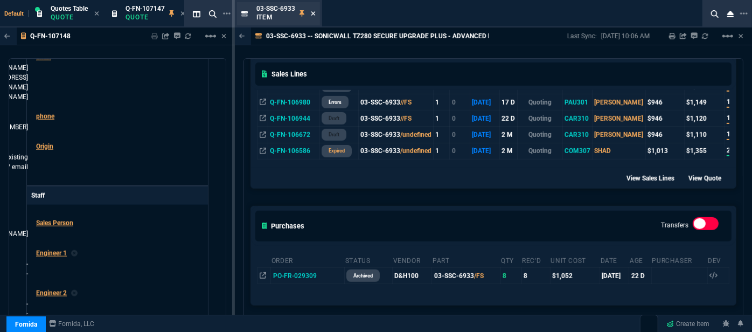
click at [312, 13] on icon at bounding box center [313, 13] width 5 height 6
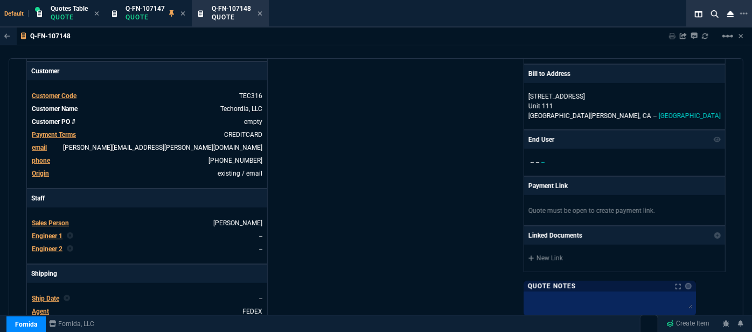
scroll to position [81, 0]
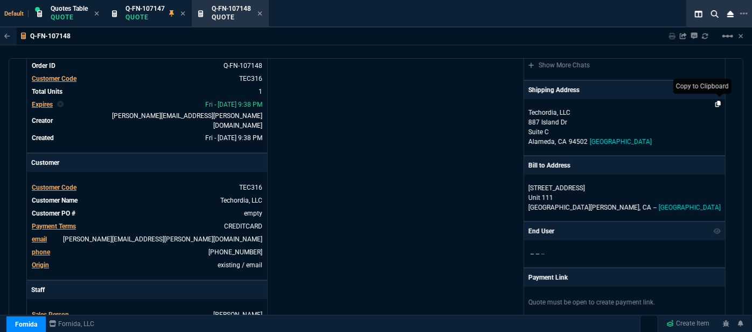
click at [715, 101] on icon at bounding box center [718, 104] width 6 height 6
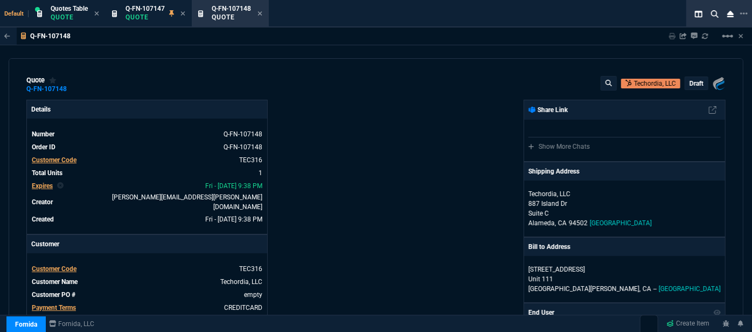
click at [696, 82] on p "draft" at bounding box center [697, 83] width 14 height 9
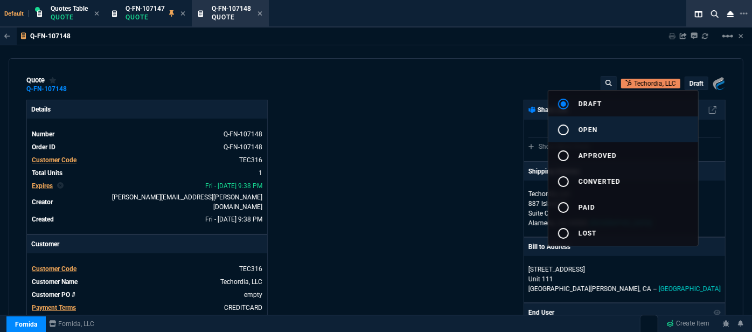
click at [615, 132] on button "radio_button_unchecked open" at bounding box center [623, 129] width 150 height 26
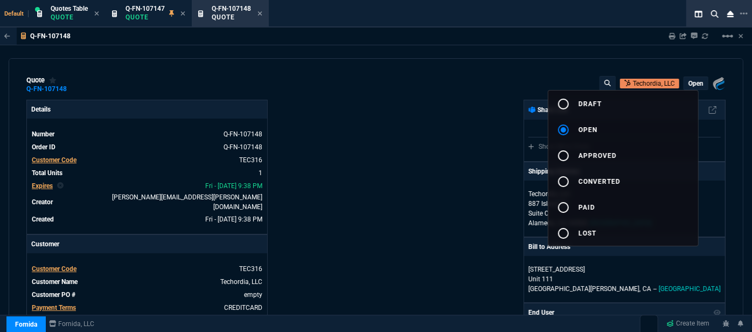
click at [421, 193] on div at bounding box center [376, 166] width 752 height 332
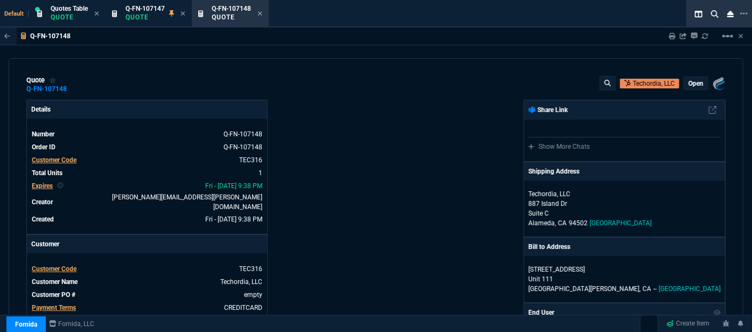
type input "19"
type input "223"
type input "1610"
type input "27"
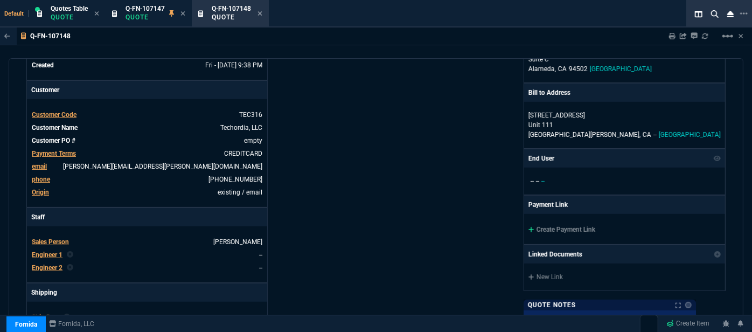
scroll to position [196, 0]
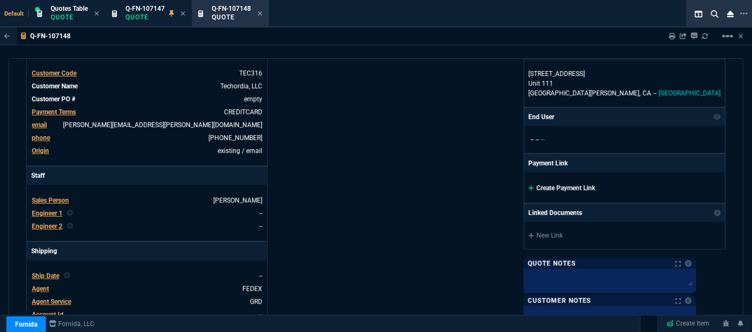
click at [534, 185] on icon at bounding box center [532, 188] width 6 height 6
click at [534, 187] on icon at bounding box center [532, 188] width 6 height 6
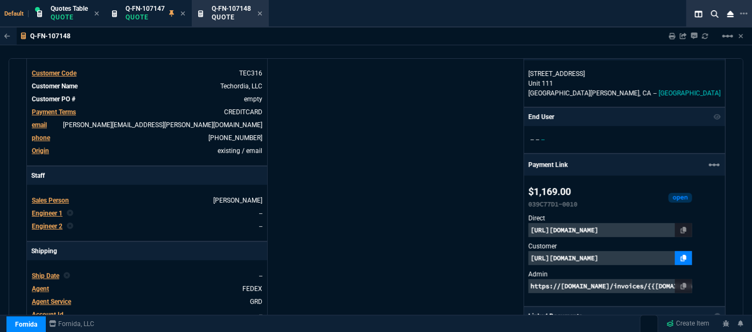
click at [687, 256] on icon at bounding box center [684, 258] width 6 height 6
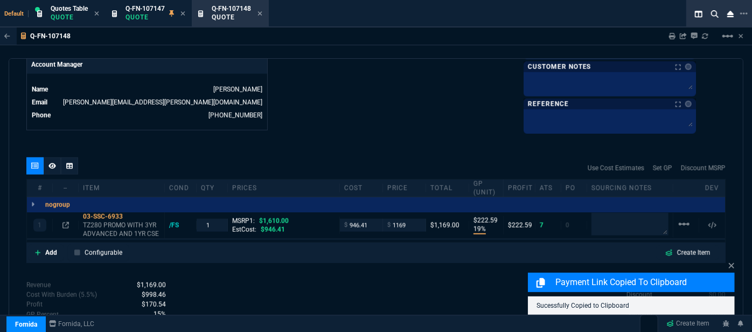
scroll to position [576, 0]
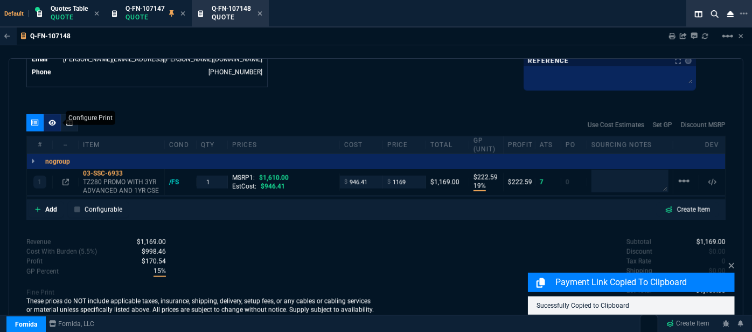
click at [53, 120] on icon at bounding box center [52, 123] width 8 height 6
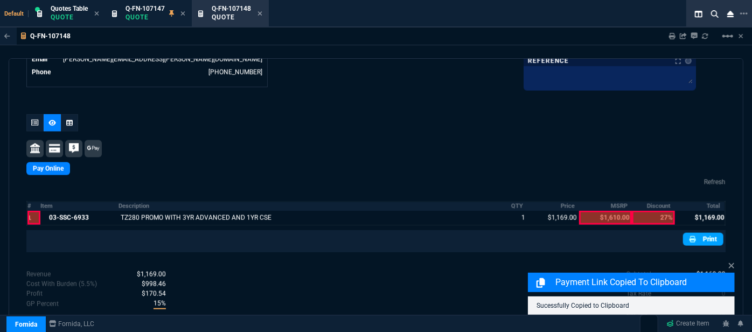
click at [708, 236] on link "Print" at bounding box center [703, 239] width 40 height 13
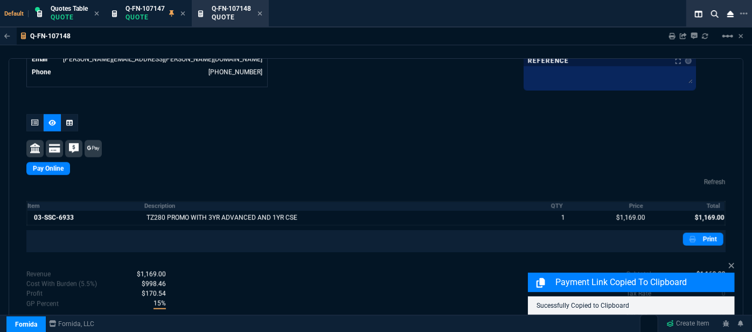
scroll to position [593, 0]
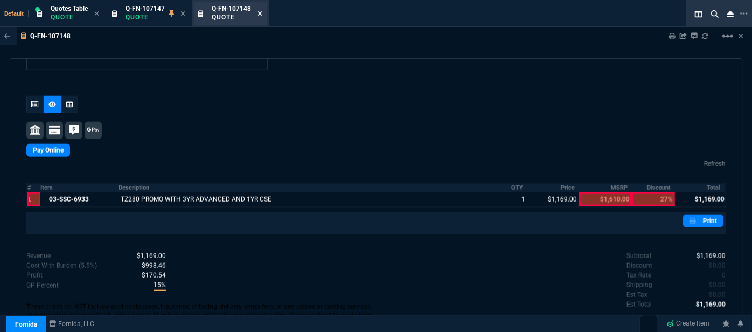
click at [262, 15] on icon at bounding box center [260, 13] width 4 height 4
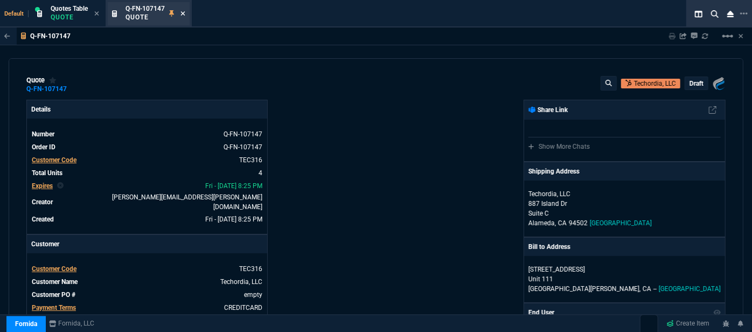
click at [182, 15] on icon at bounding box center [183, 13] width 4 height 4
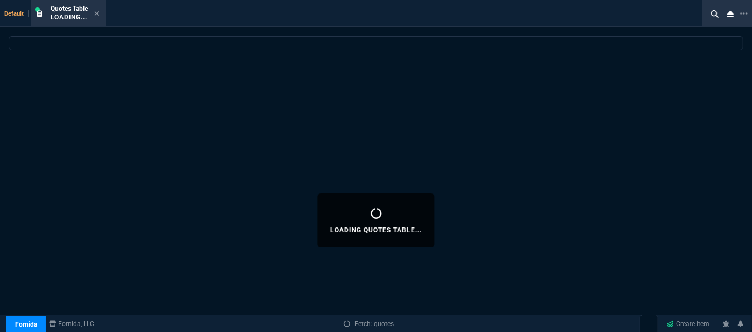
select select
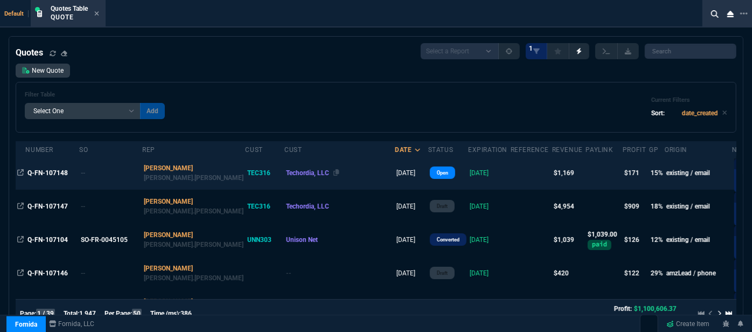
click at [304, 173] on div "Techordia, LLC" at bounding box center [339, 173] width 107 height 10
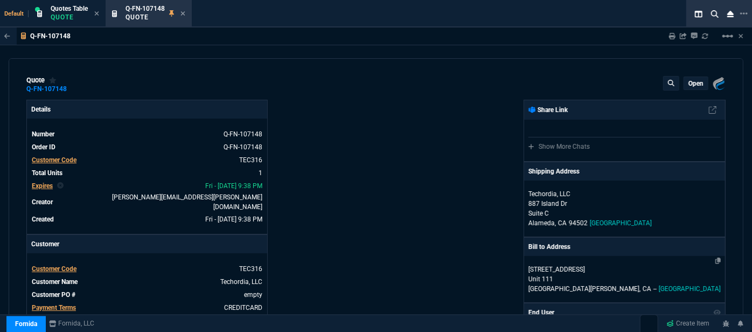
type input "19"
type input "223"
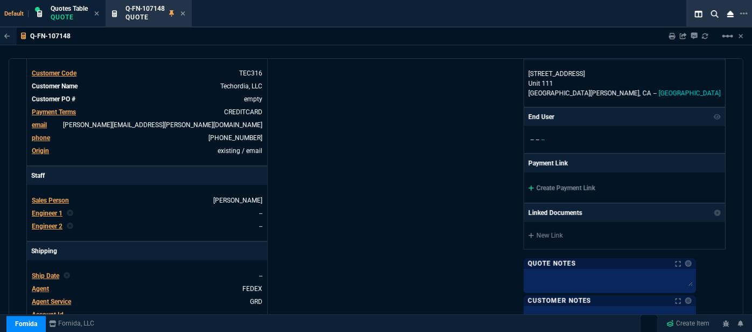
type input "1610"
type input "27"
click at [534, 186] on icon at bounding box center [531, 187] width 5 height 5
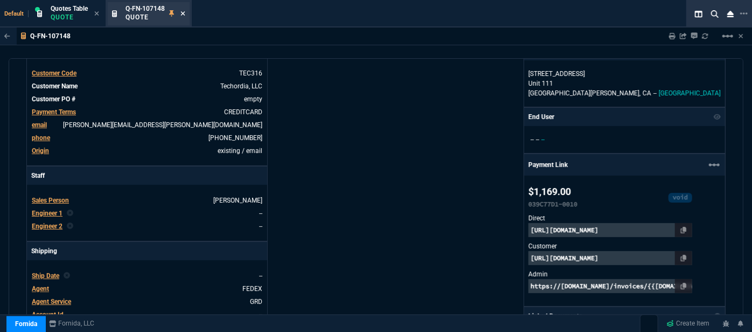
click at [184, 15] on icon at bounding box center [182, 13] width 5 height 6
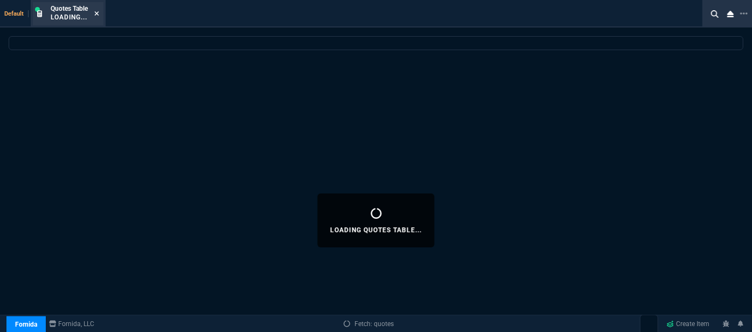
click at [96, 11] on icon at bounding box center [96, 13] width 5 height 6
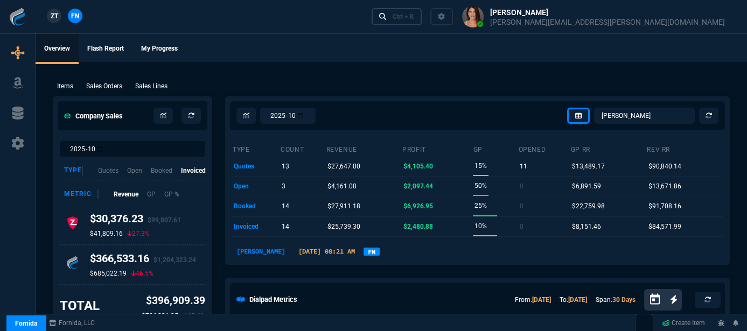
click at [414, 19] on div "Ctrl + K" at bounding box center [404, 16] width 22 height 9
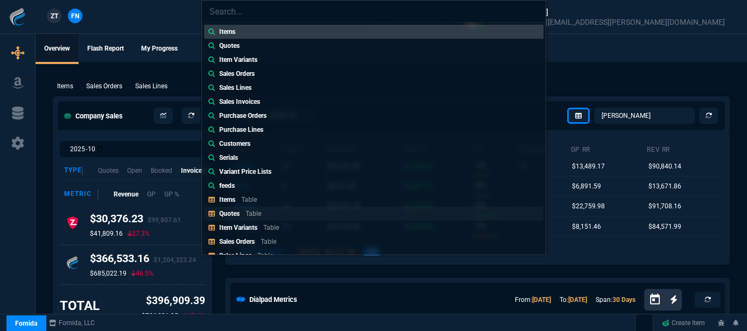
click at [251, 216] on p "Table" at bounding box center [254, 214] width 16 height 8
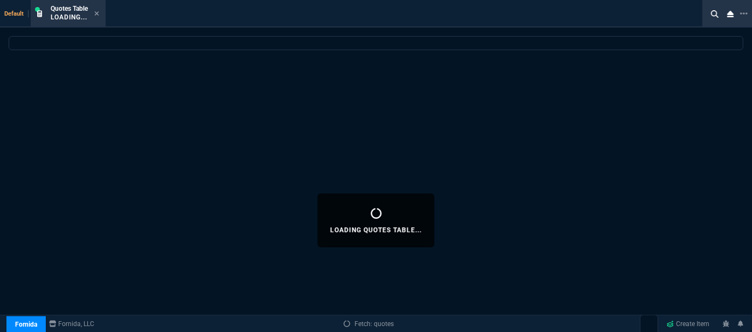
select select
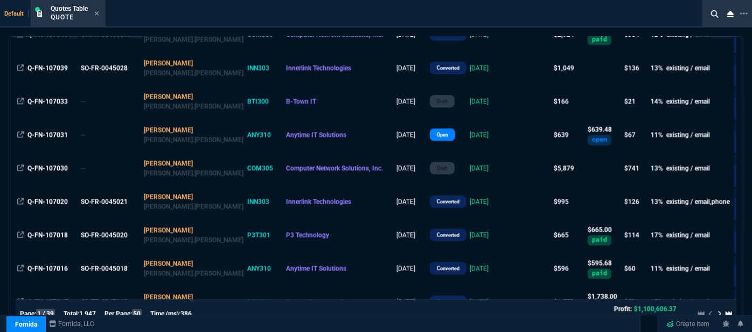
scroll to position [1175, 0]
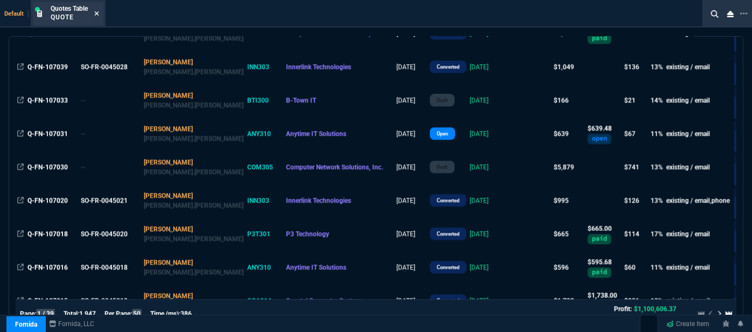
click at [98, 11] on icon at bounding box center [96, 13] width 5 height 6
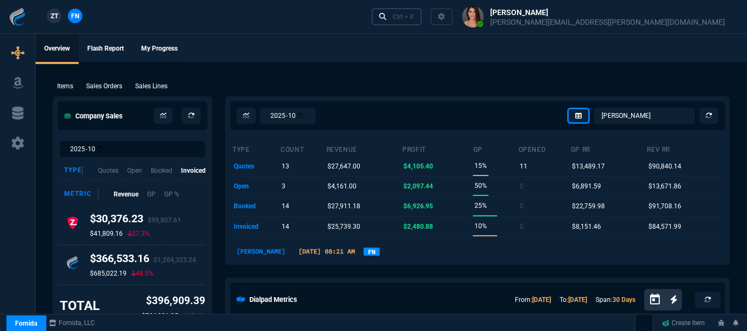
click at [414, 19] on div "Ctrl + K" at bounding box center [404, 16] width 22 height 9
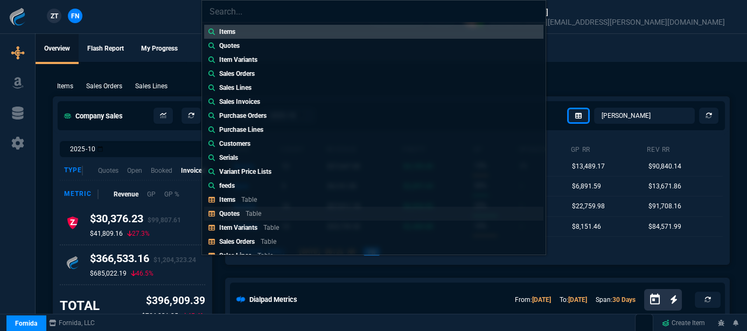
click at [235, 210] on p "Quotes" at bounding box center [229, 214] width 20 height 8
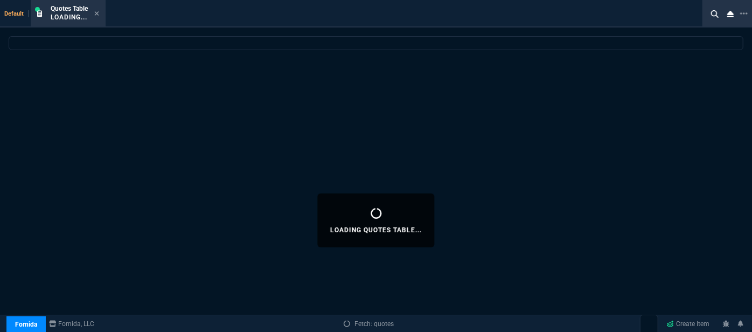
select select
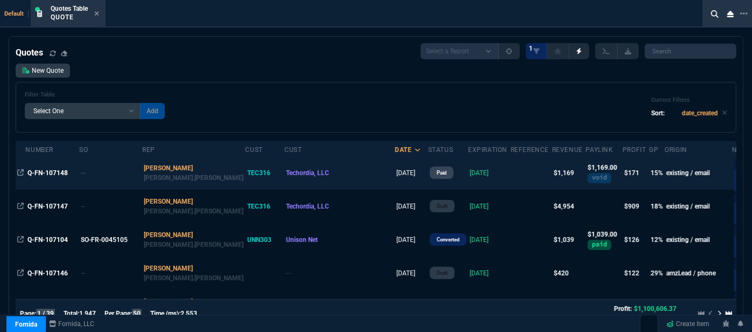
click at [511, 176] on td at bounding box center [531, 172] width 41 height 33
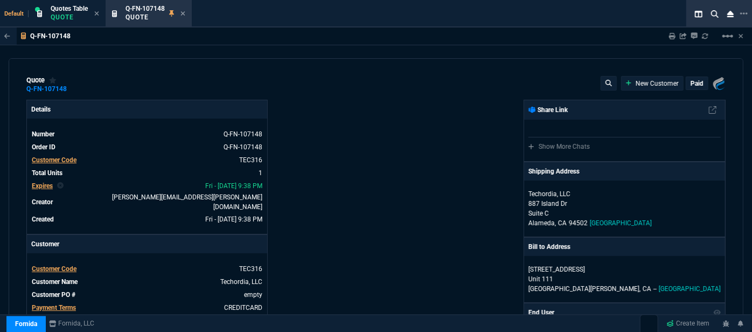
type input "19"
type input "223"
type input "1610"
type input "27"
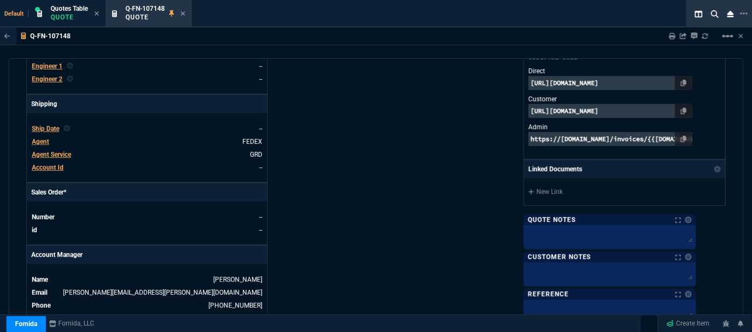
scroll to position [576, 0]
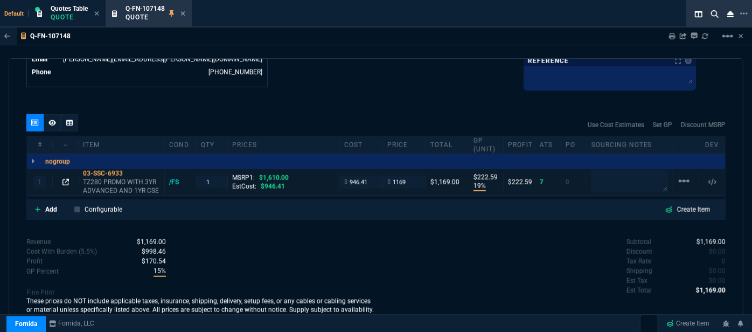
click at [65, 179] on icon at bounding box center [65, 182] width 6 height 6
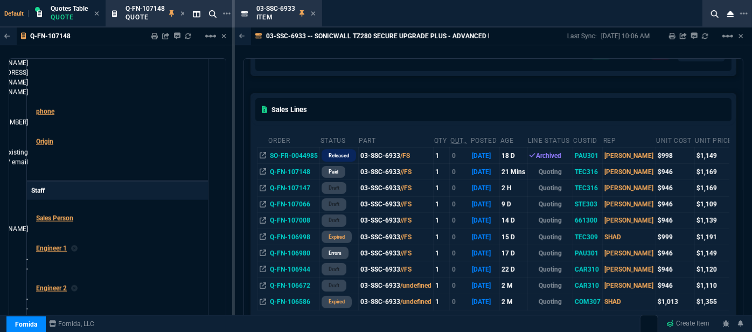
scroll to position [147, 0]
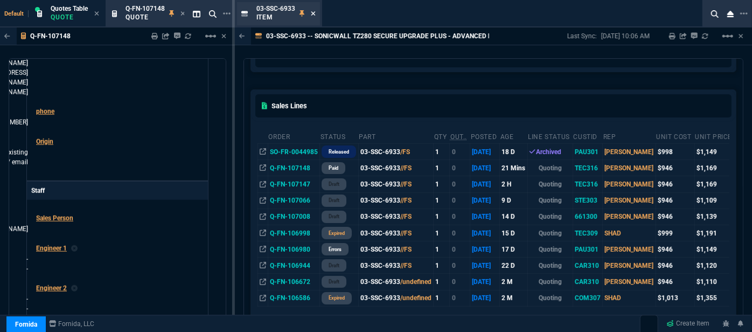
click at [311, 13] on icon at bounding box center [313, 13] width 5 height 6
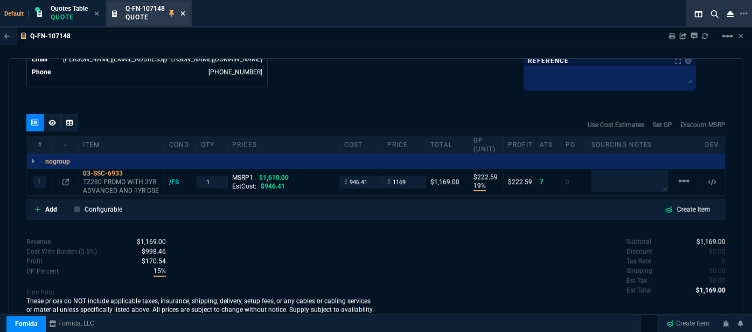
click at [182, 14] on icon at bounding box center [182, 13] width 5 height 6
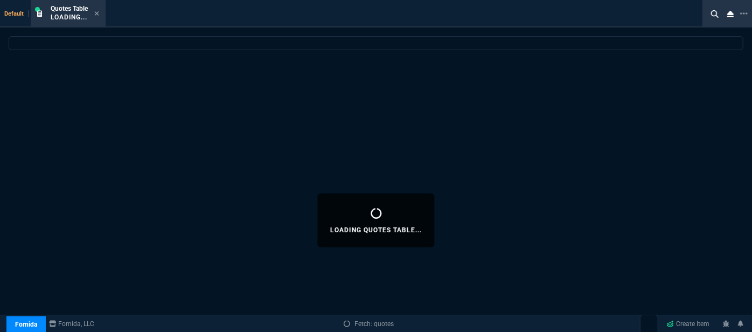
select select
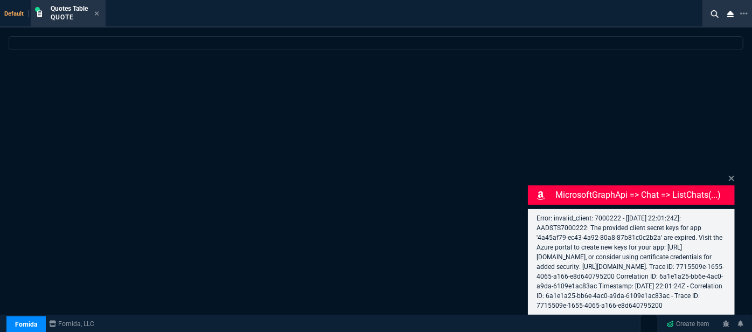
select select "12: [PERSON_NAME]"
select select
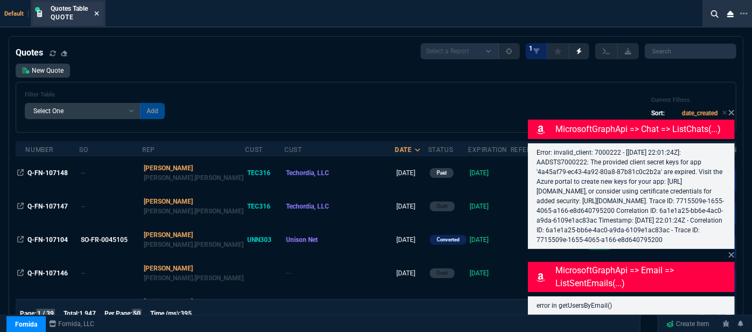
click at [97, 13] on icon at bounding box center [97, 13] width 4 height 4
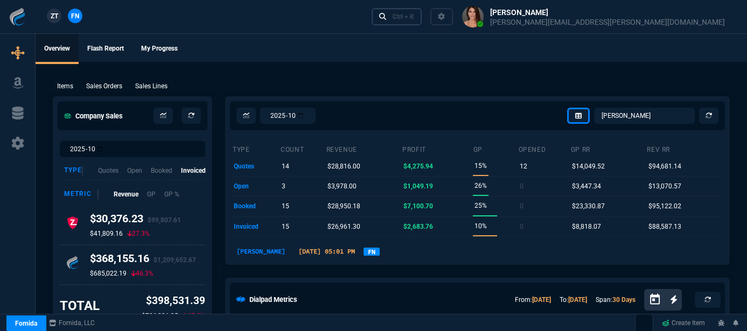
click at [414, 19] on div "Ctrl + K" at bounding box center [404, 16] width 22 height 9
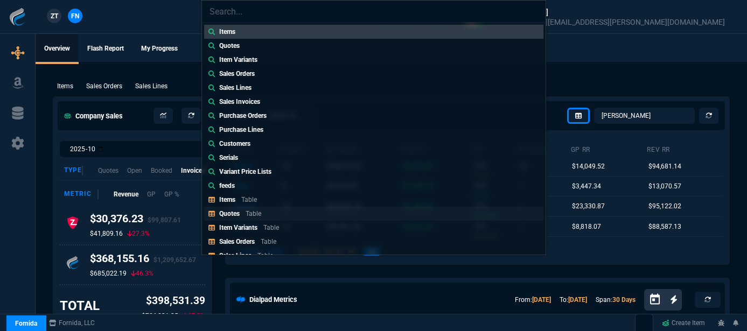
click at [234, 211] on p "Quotes" at bounding box center [229, 214] width 20 height 8
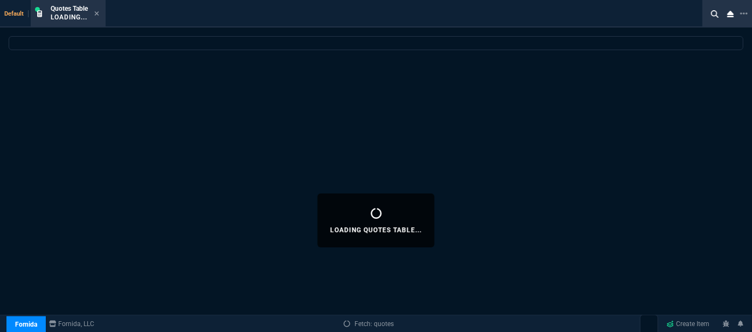
select select
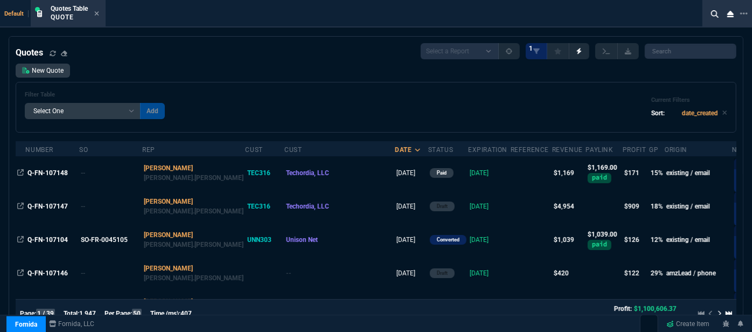
click at [99, 13] on icon at bounding box center [96, 13] width 5 height 6
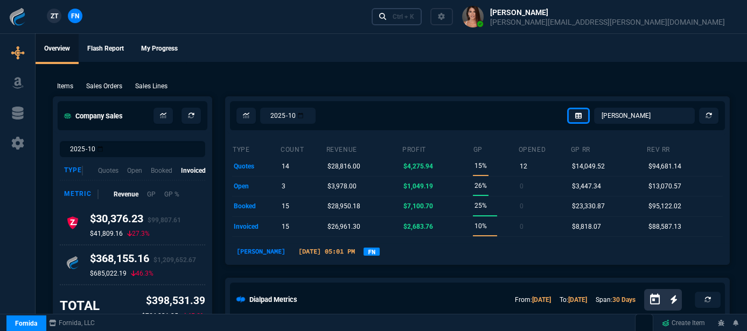
click at [414, 15] on div "Ctrl + K" at bounding box center [404, 16] width 22 height 9
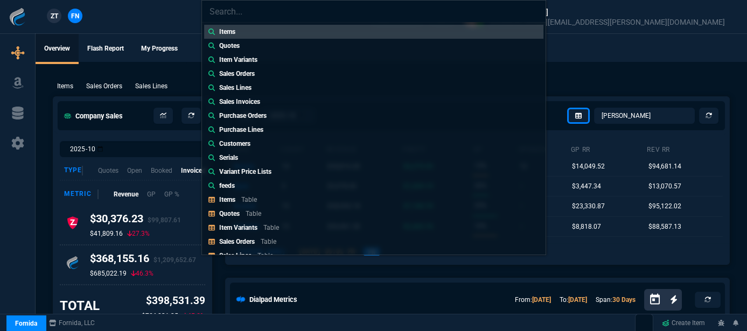
click at [270, 217] on link "Quotes Table" at bounding box center [373, 214] width 339 height 14
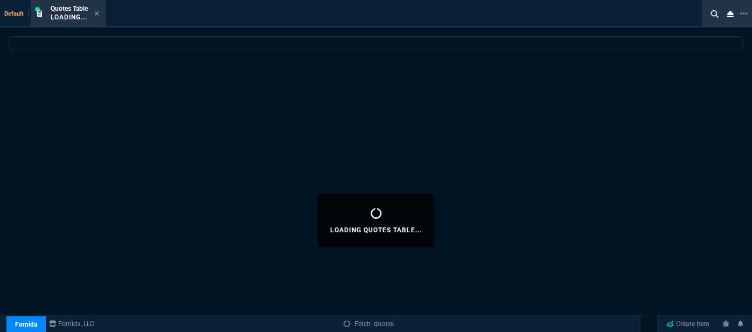
select select
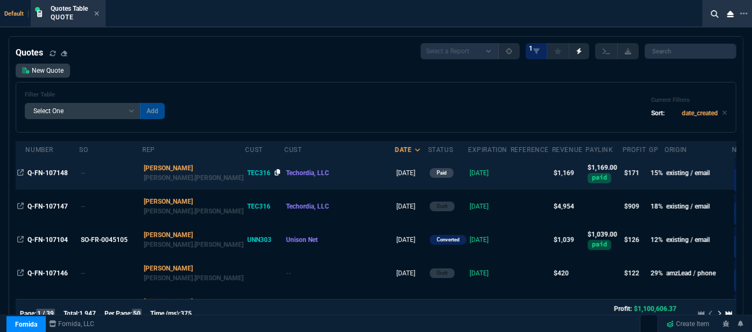
click at [275, 172] on icon at bounding box center [278, 172] width 6 height 6
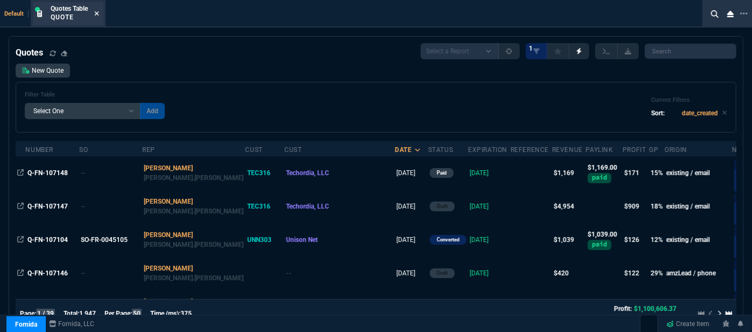
click at [99, 12] on icon at bounding box center [97, 13] width 4 height 4
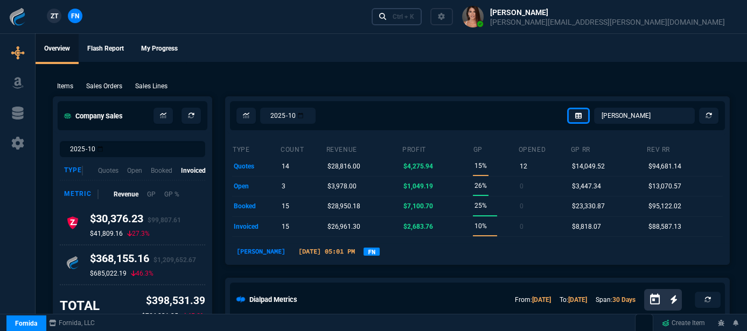
click at [414, 15] on div "Ctrl + K" at bounding box center [404, 16] width 22 height 9
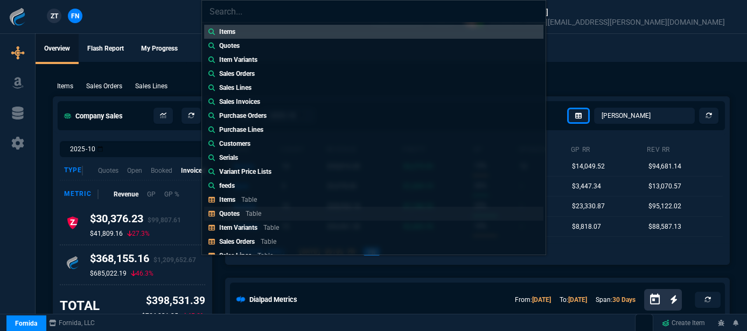
click at [243, 210] on div "Quotes Table" at bounding box center [242, 214] width 46 height 10
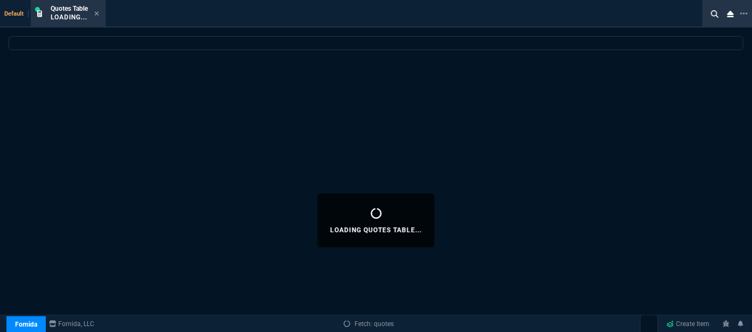
select select
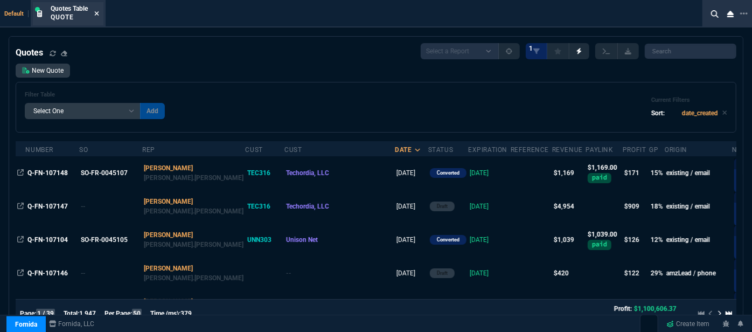
click at [98, 13] on icon at bounding box center [97, 13] width 4 height 4
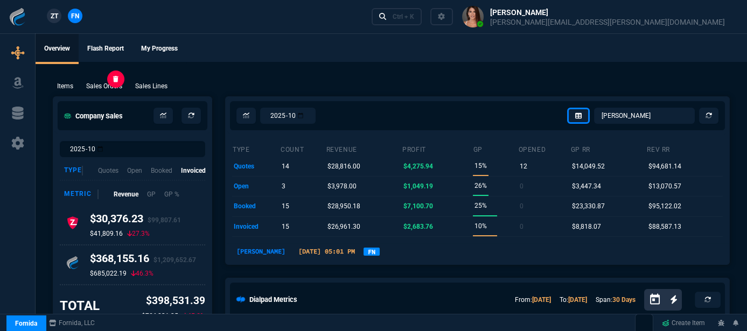
click at [101, 86] on p "Sales Orders" at bounding box center [104, 86] width 36 height 10
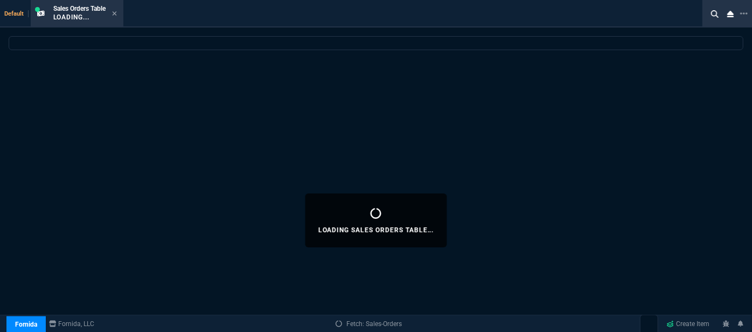
select select
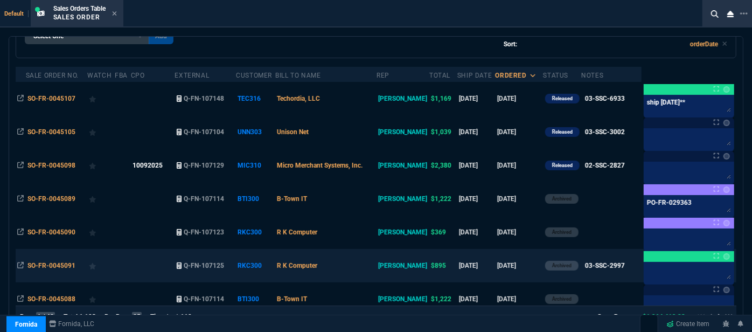
scroll to position [60, 0]
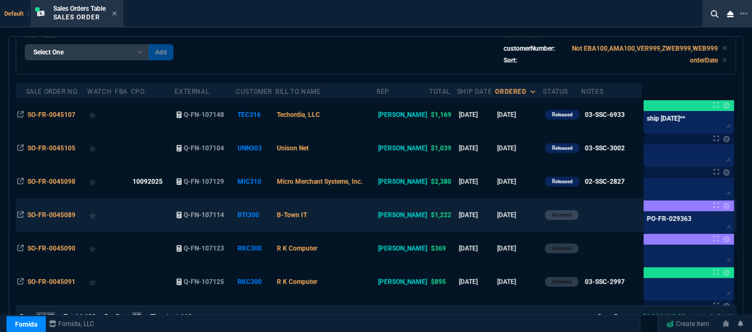
click at [353, 218] on td "B-Town IT" at bounding box center [325, 214] width 101 height 33
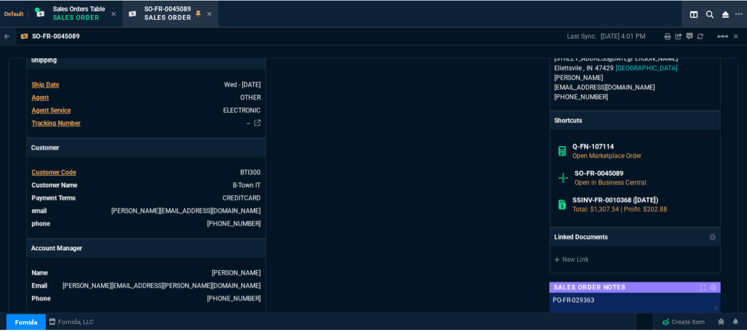
scroll to position [607, 0]
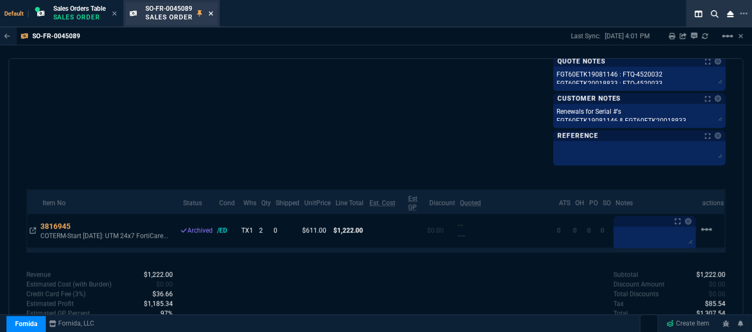
click at [212, 13] on icon at bounding box center [211, 13] width 5 height 6
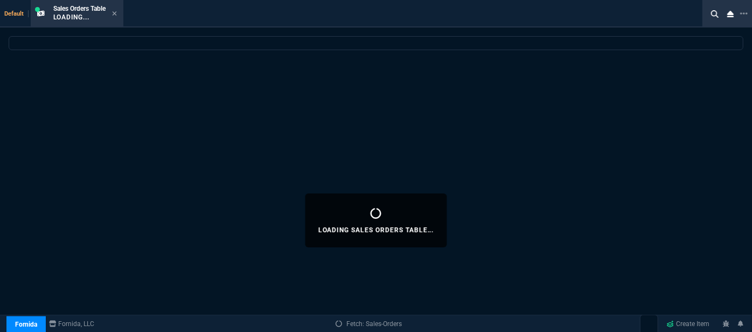
select select
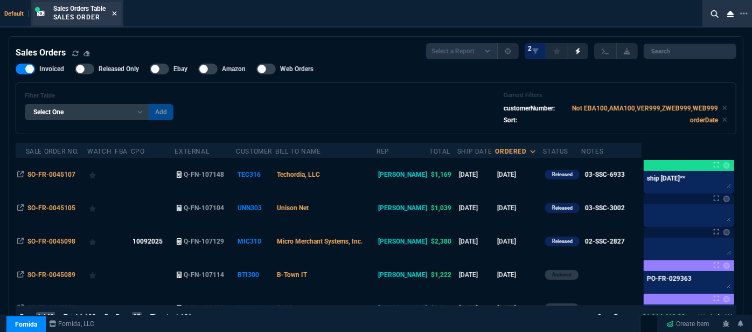
click at [116, 11] on icon at bounding box center [114, 13] width 5 height 6
